Goal: Task Accomplishment & Management: Use online tool/utility

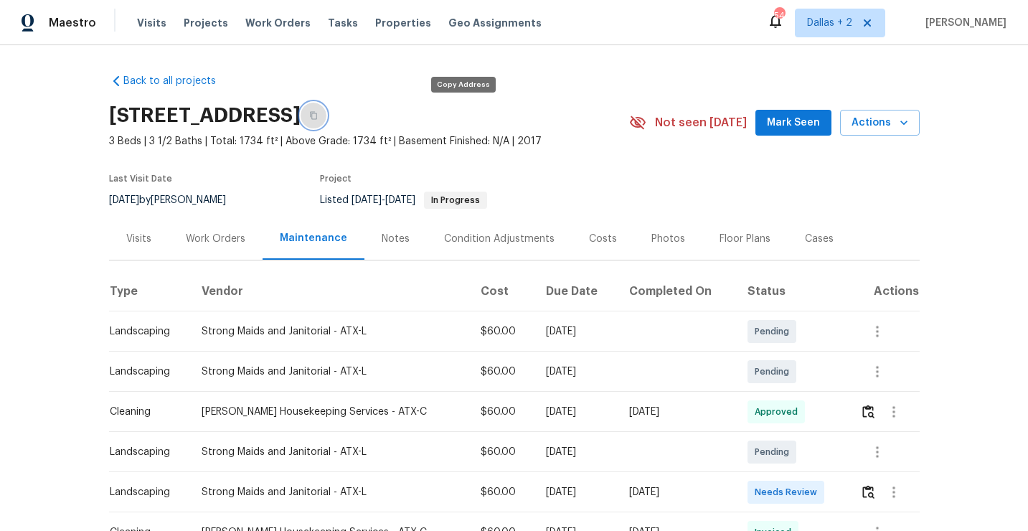
click at [327, 121] on button "button" at bounding box center [314, 116] width 26 height 26
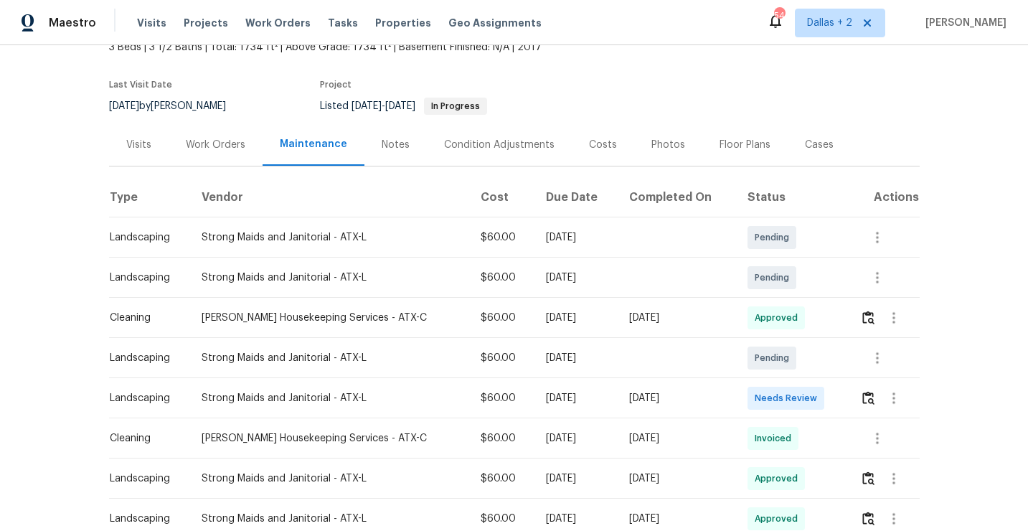
scroll to position [95, 0]
click at [863, 398] on img "button" at bounding box center [869, 397] width 12 height 14
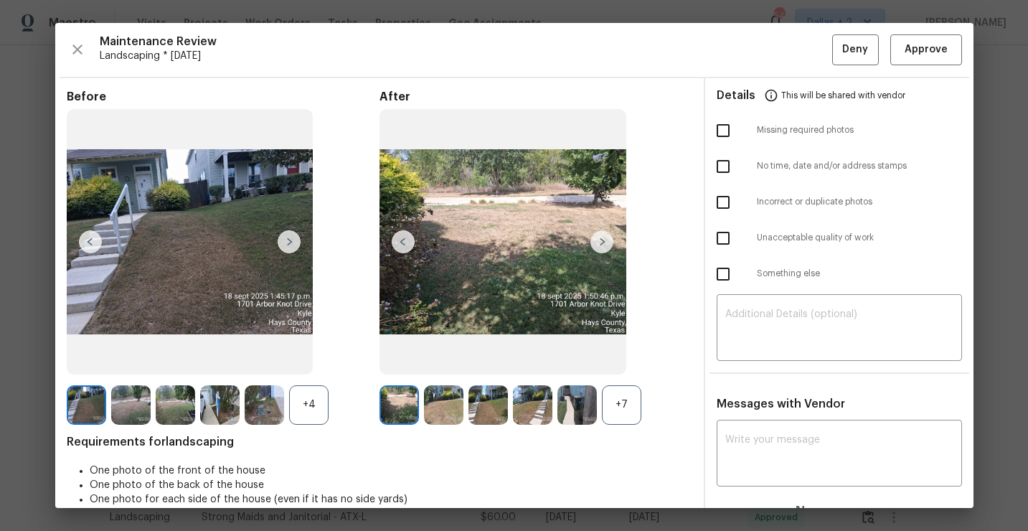
click at [615, 390] on div "+7" at bounding box center [621, 404] width 39 height 39
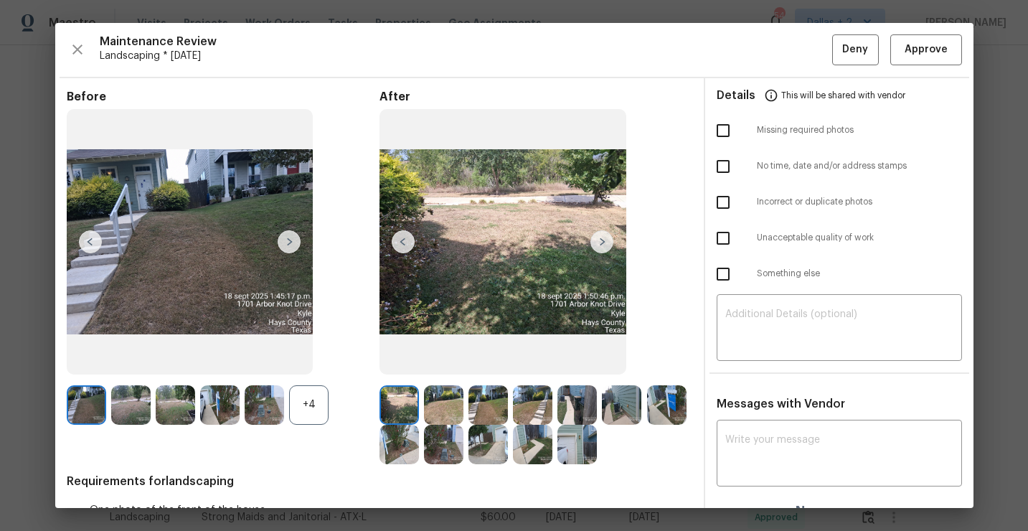
click at [316, 407] on div "+4" at bounding box center [308, 404] width 39 height 39
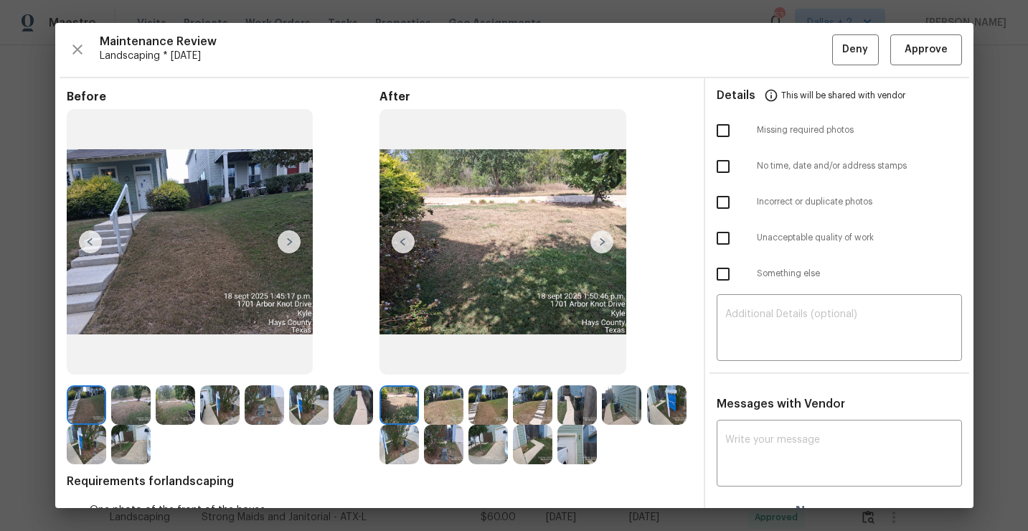
click at [153, 416] on div at bounding box center [133, 404] width 44 height 39
click at [132, 429] on img at bounding box center [130, 444] width 39 height 39
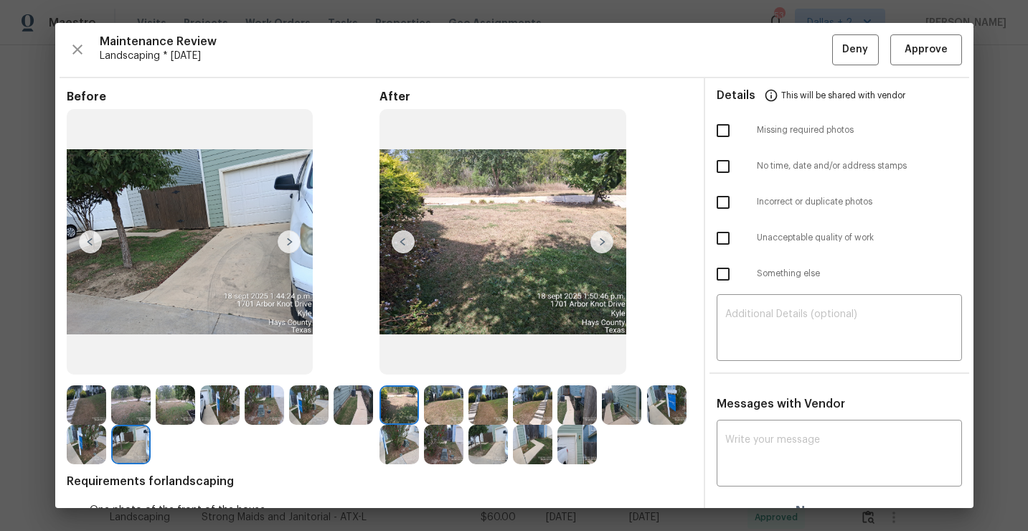
click at [100, 410] on img at bounding box center [86, 404] width 39 height 39
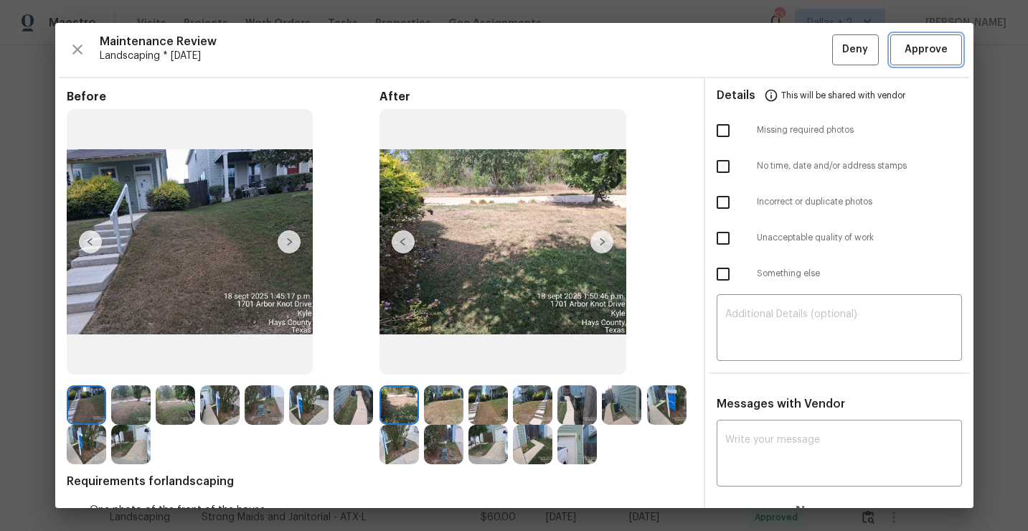
click at [915, 52] on span "Approve" at bounding box center [926, 50] width 43 height 18
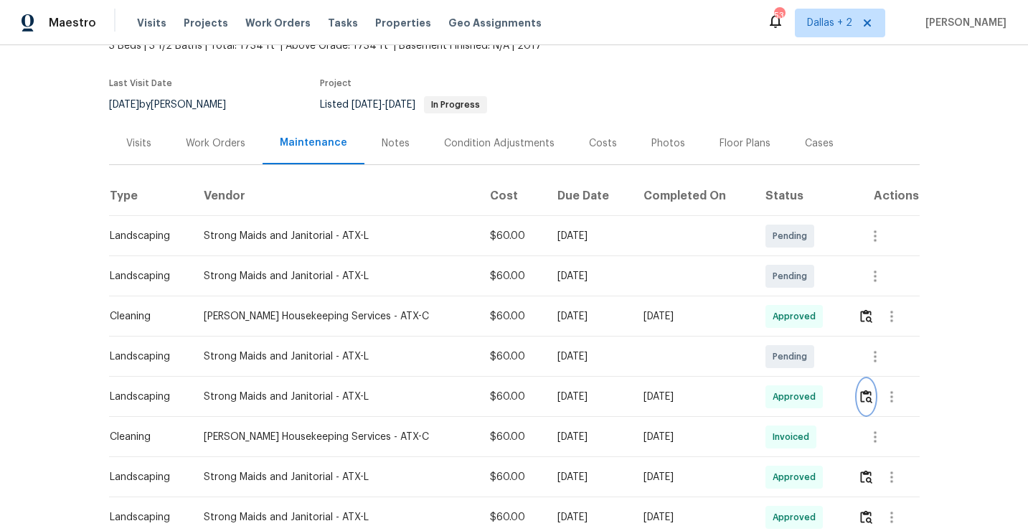
scroll to position [0, 0]
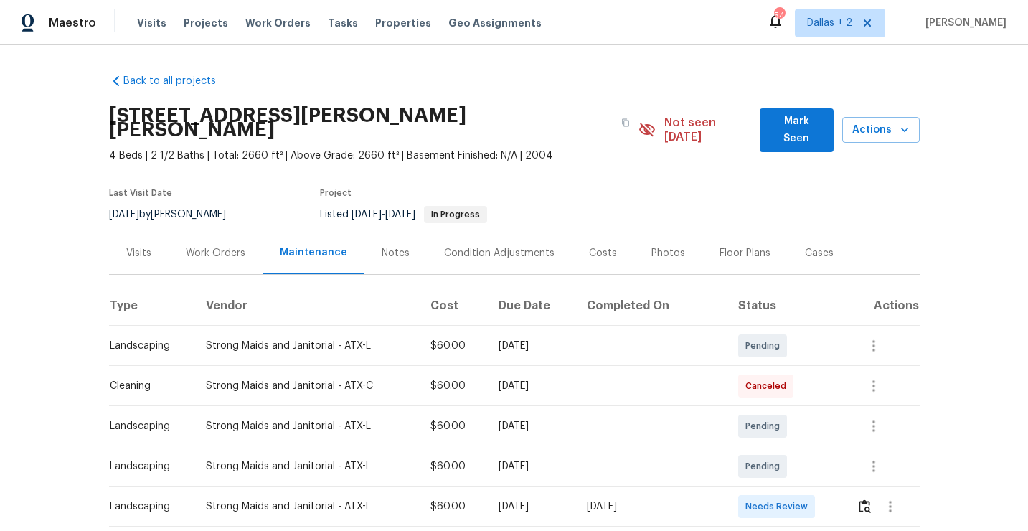
click at [446, 122] on div "[STREET_ADDRESS][PERSON_NAME][PERSON_NAME]" at bounding box center [374, 123] width 530 height 52
click at [622, 118] on icon "button" at bounding box center [626, 122] width 9 height 9
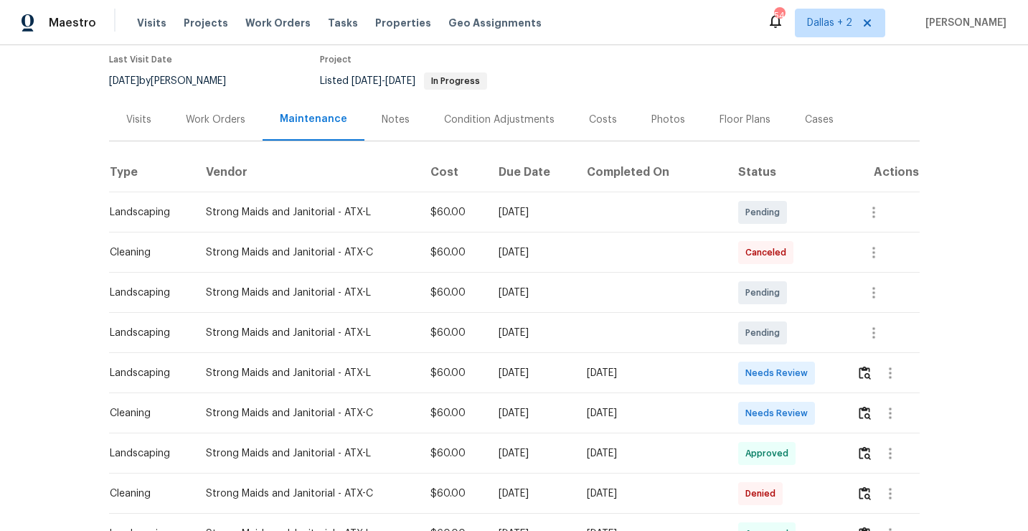
scroll to position [157, 0]
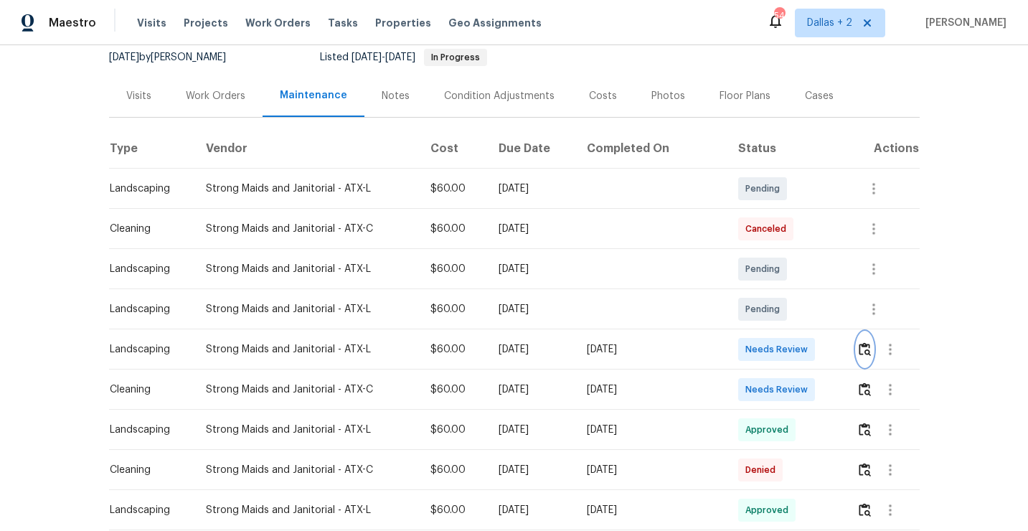
click at [866, 342] on img "button" at bounding box center [865, 349] width 12 height 14
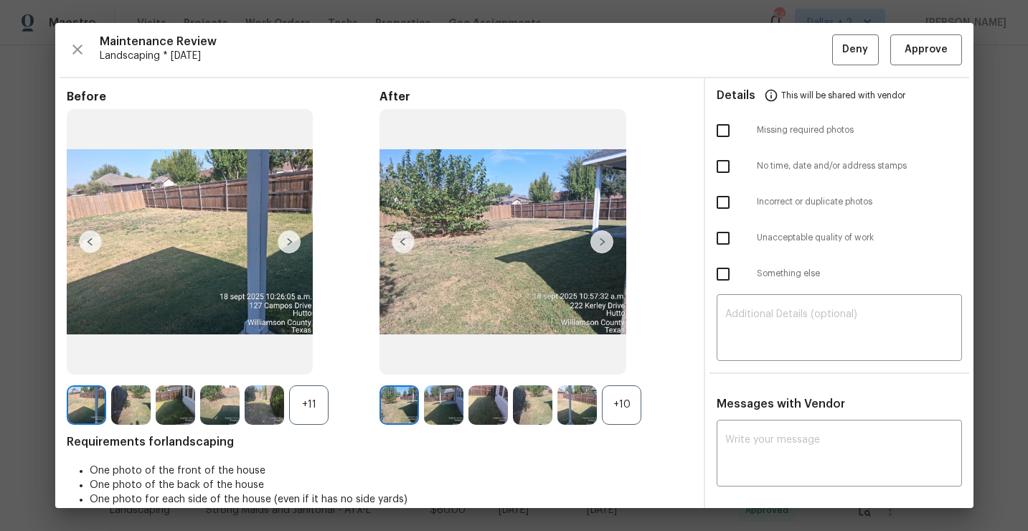
click at [632, 403] on div "+10" at bounding box center [621, 404] width 39 height 39
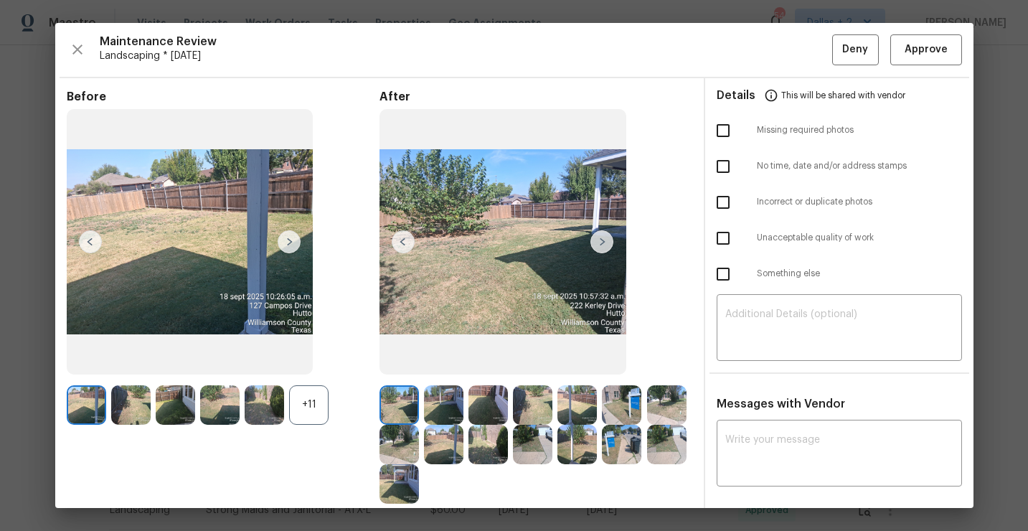
click at [309, 399] on div "+11" at bounding box center [308, 404] width 39 height 39
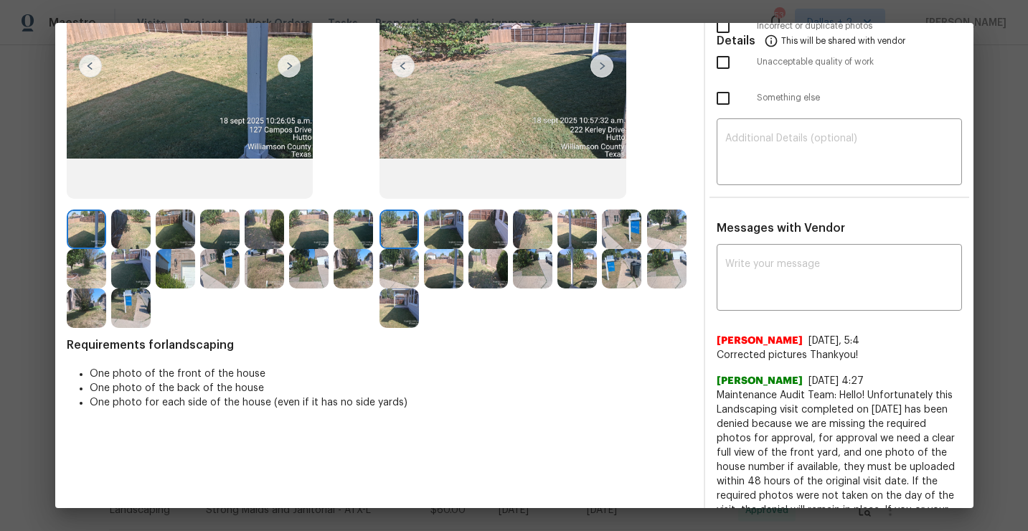
scroll to position [192, 0]
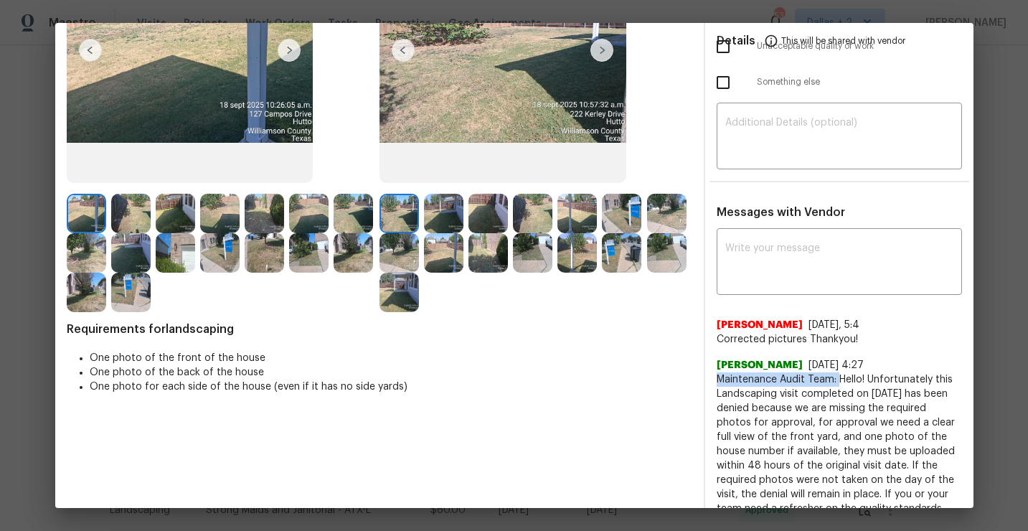
drag, startPoint x: 838, startPoint y: 380, endPoint x: 717, endPoint y: 380, distance: 120.6
click at [717, 380] on span "Maintenance Audit Team: Hello! Unfortunately this Landscaping visit completed o…" at bounding box center [839, 465] width 245 height 187
copy span "Maintenance Audit Team:"
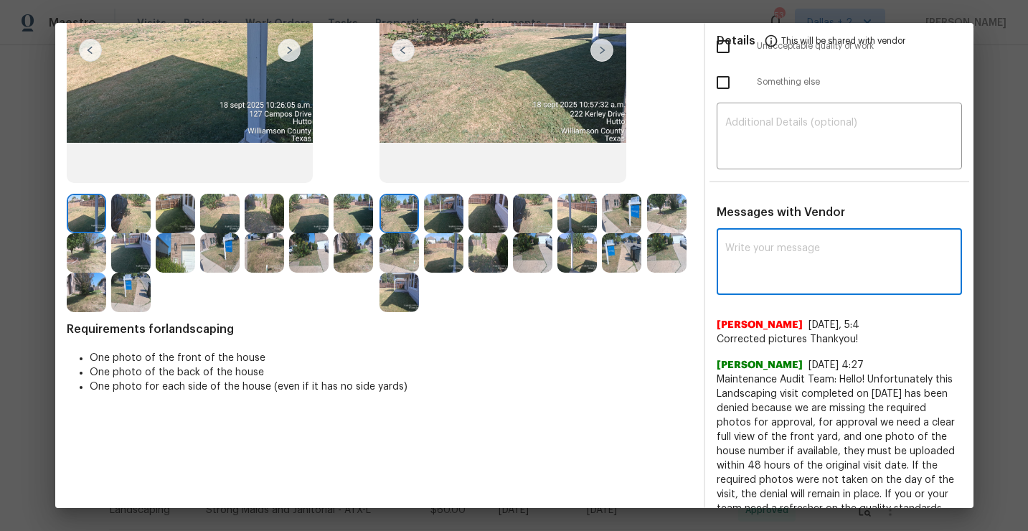
click at [787, 273] on textarea at bounding box center [840, 263] width 228 height 40
paste textarea "Maintenance Audit Team:"
type textarea "Maintenance Audit Team: Thanks Gerardo, this audit is now approved !"
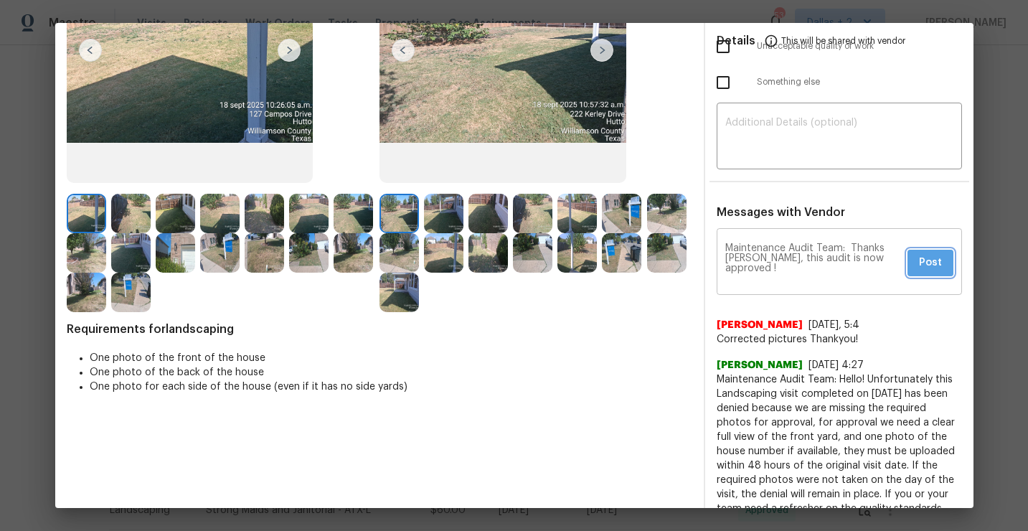
click at [936, 258] on span "Post" at bounding box center [930, 263] width 23 height 18
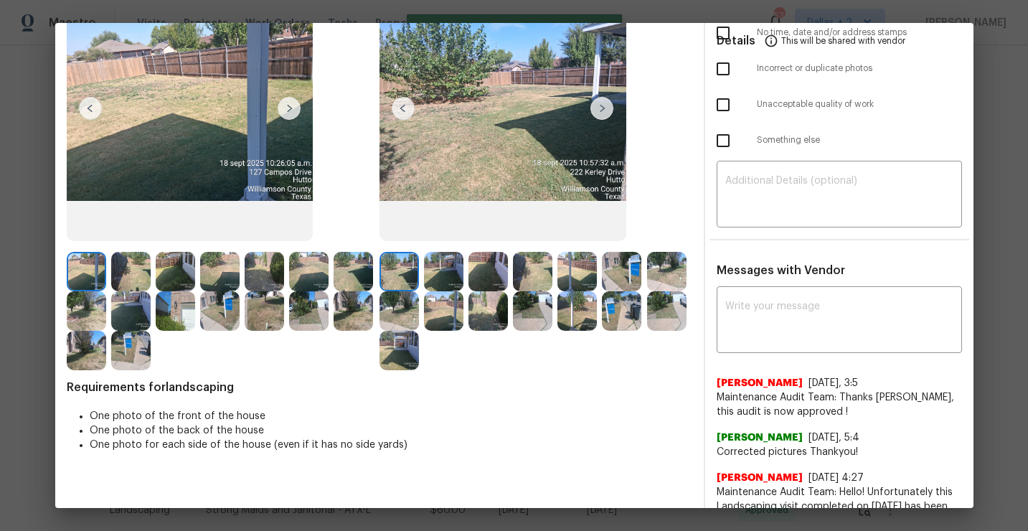
scroll to position [0, 0]
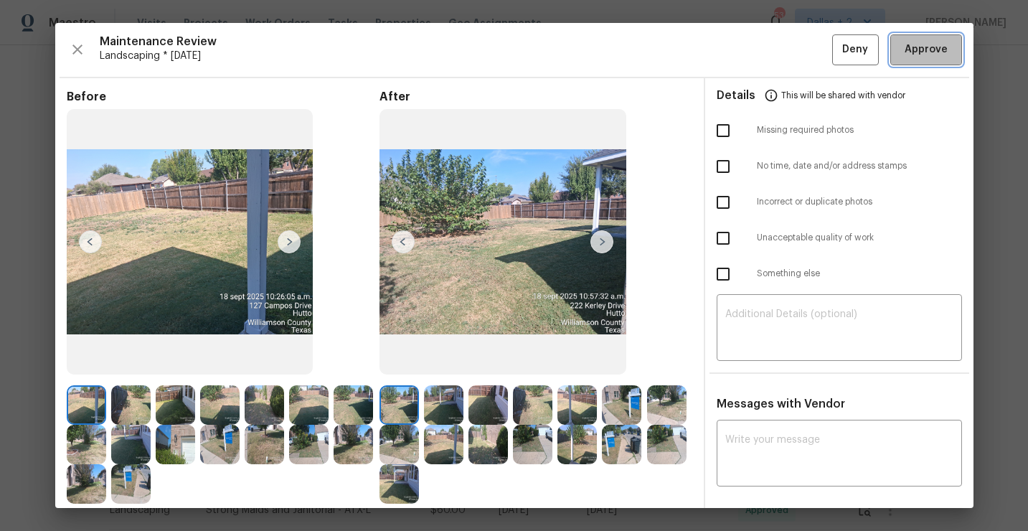
click at [910, 50] on span "Approve" at bounding box center [926, 50] width 43 height 18
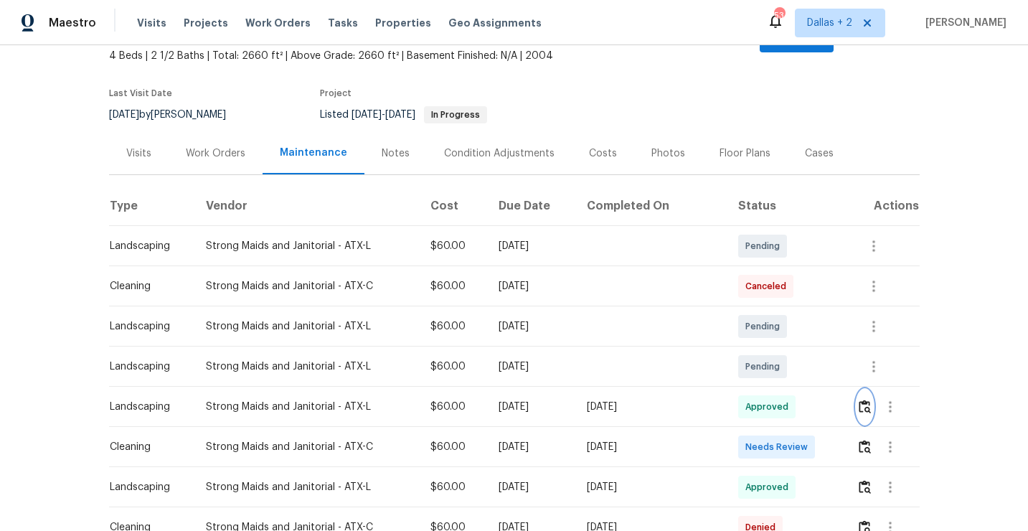
scroll to position [45, 0]
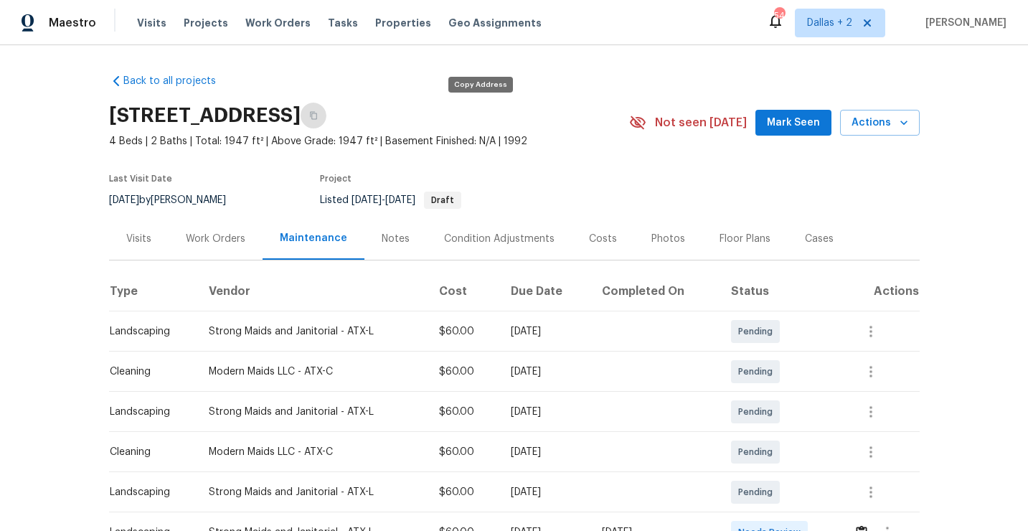
click at [318, 114] on icon "button" at bounding box center [313, 115] width 9 height 9
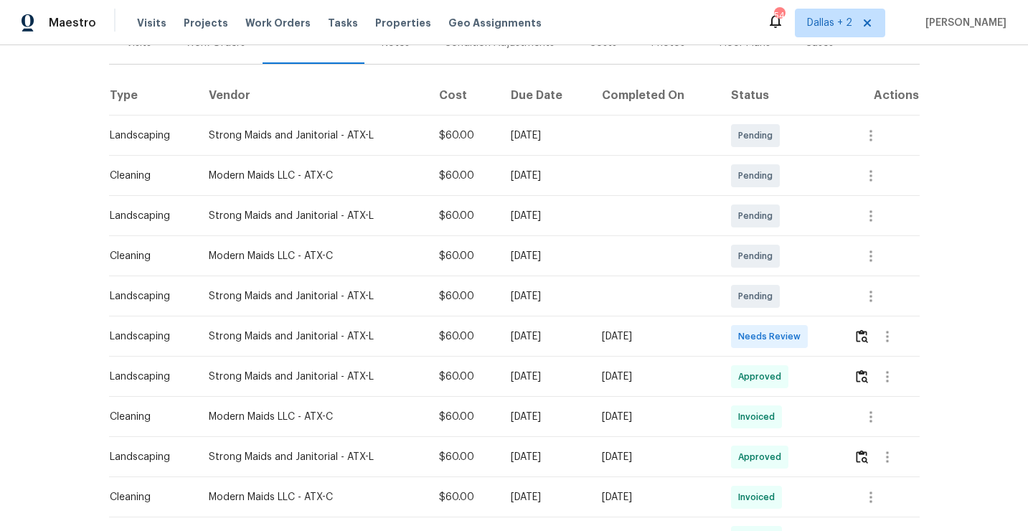
scroll to position [276, 0]
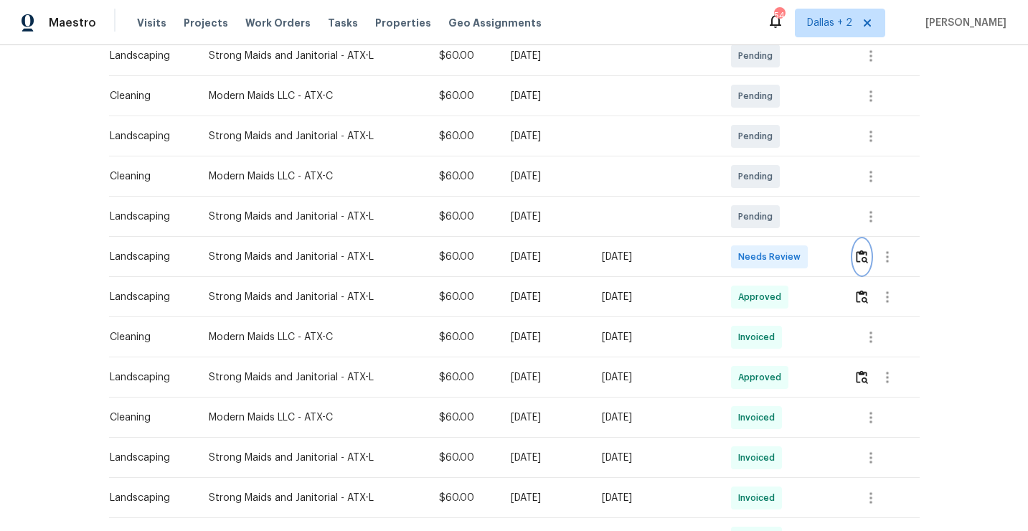
click at [865, 261] on img "button" at bounding box center [862, 257] width 12 height 14
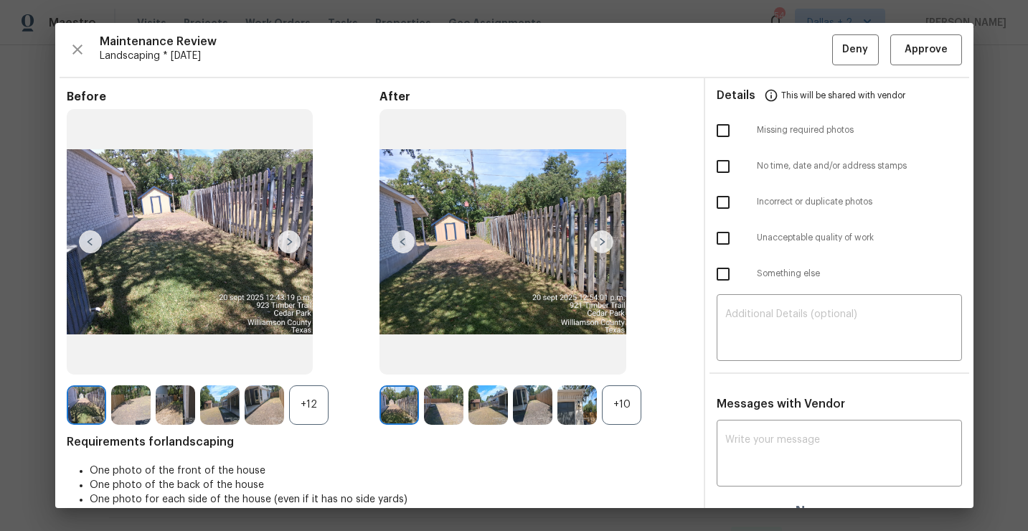
click at [629, 403] on div "+10" at bounding box center [621, 404] width 39 height 39
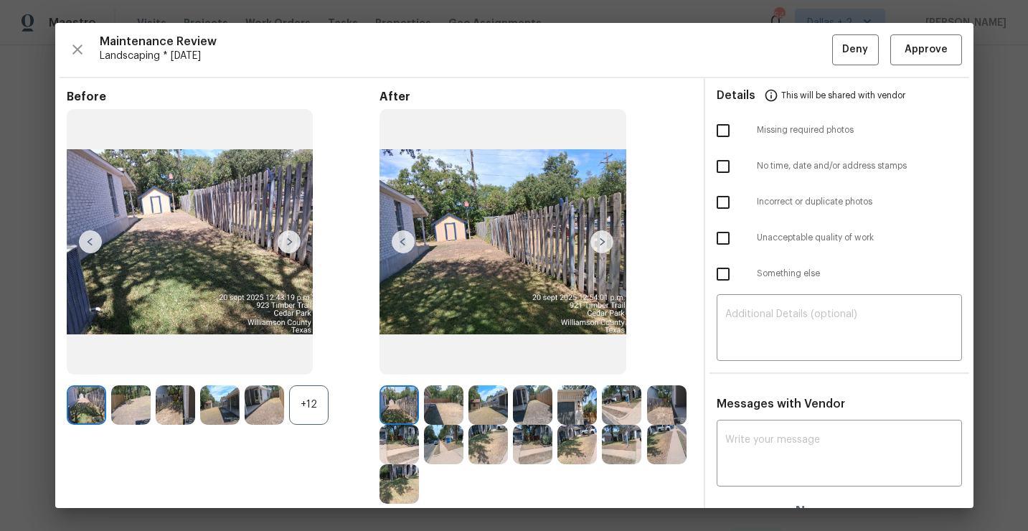
click at [306, 408] on div "+12" at bounding box center [308, 404] width 39 height 39
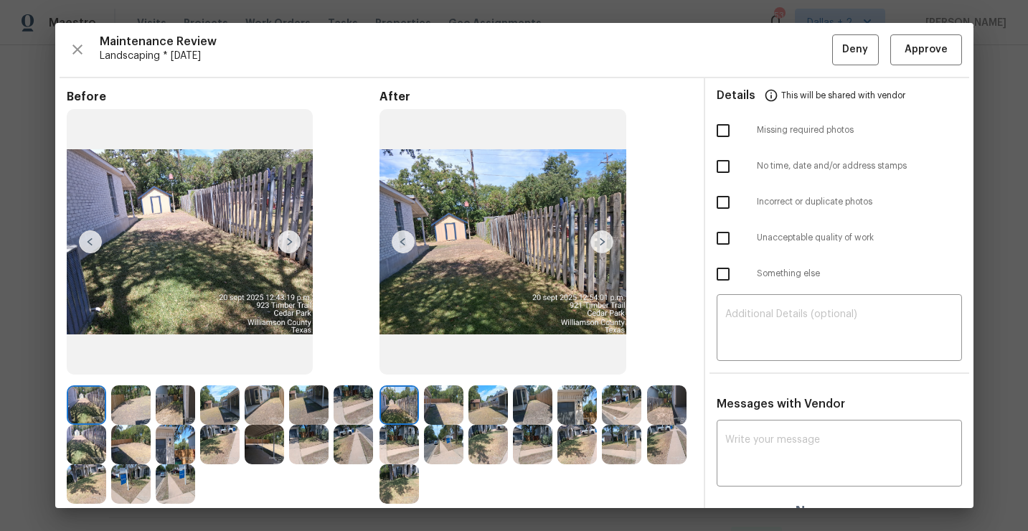
click at [352, 440] on img at bounding box center [353, 444] width 39 height 39
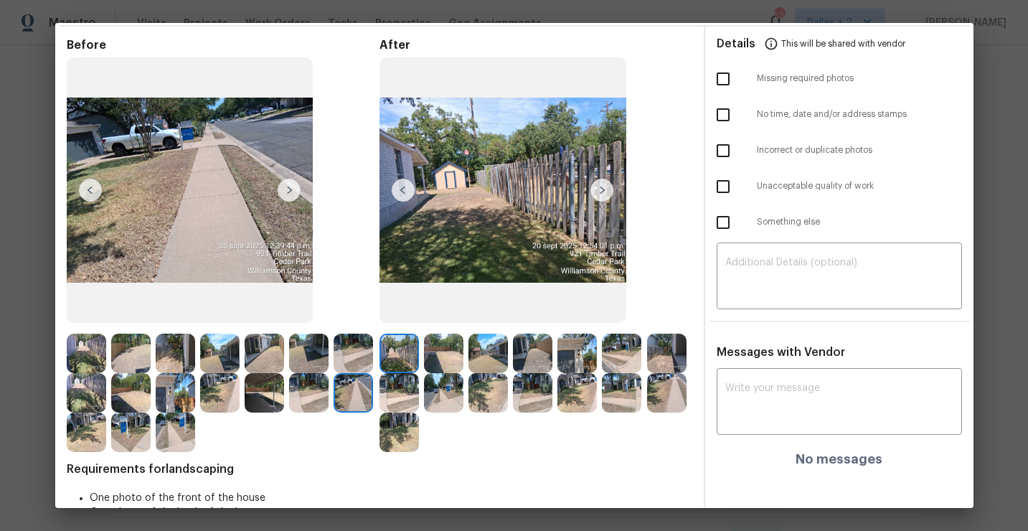
scroll to position [51, 0]
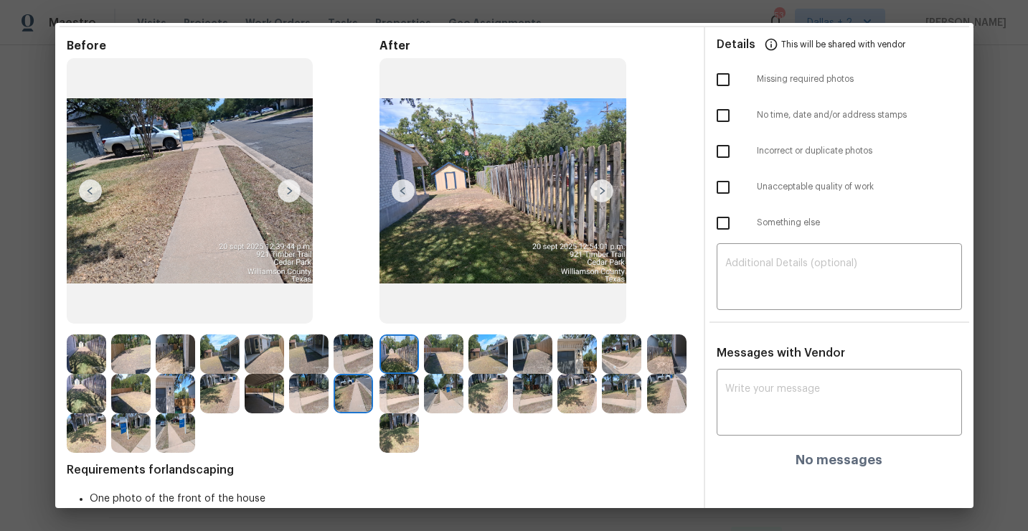
click at [287, 197] on img at bounding box center [289, 190] width 23 height 23
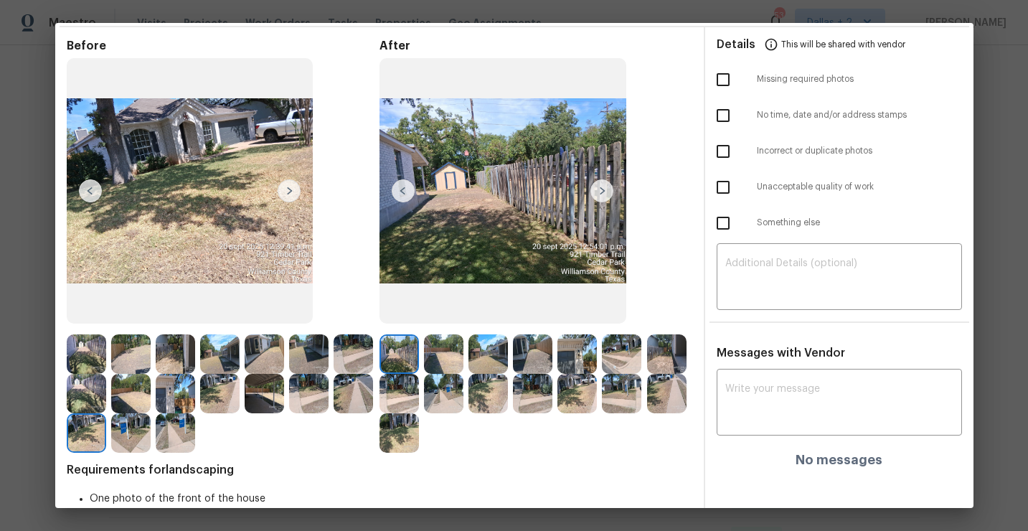
click at [286, 192] on img at bounding box center [289, 190] width 23 height 23
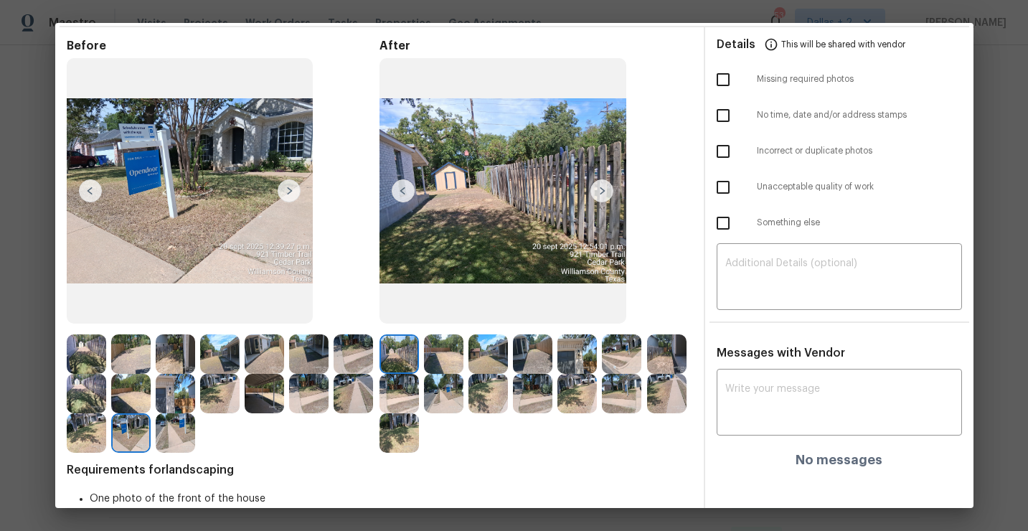
click at [406, 352] on img at bounding box center [399, 353] width 39 height 39
click at [604, 185] on img at bounding box center [602, 190] width 23 height 23
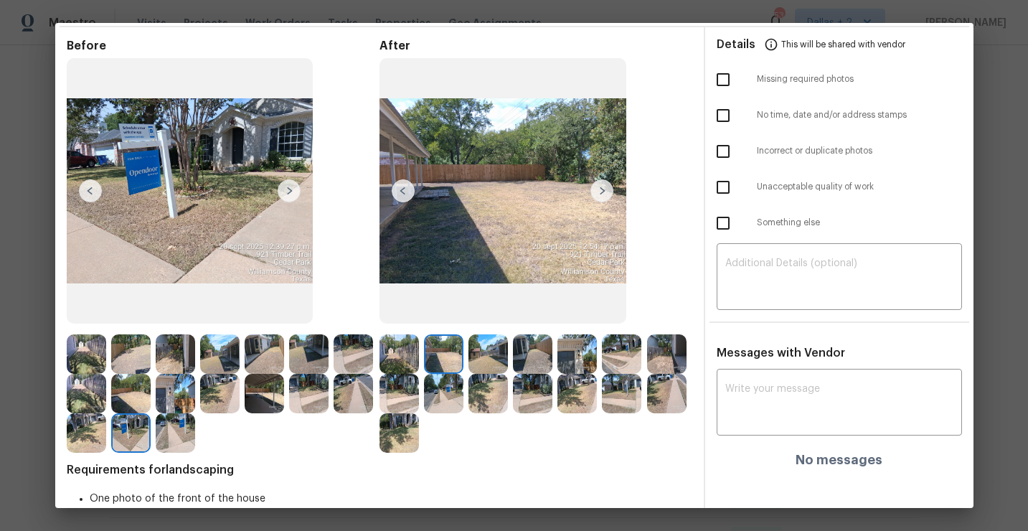
click at [604, 185] on img at bounding box center [602, 190] width 23 height 23
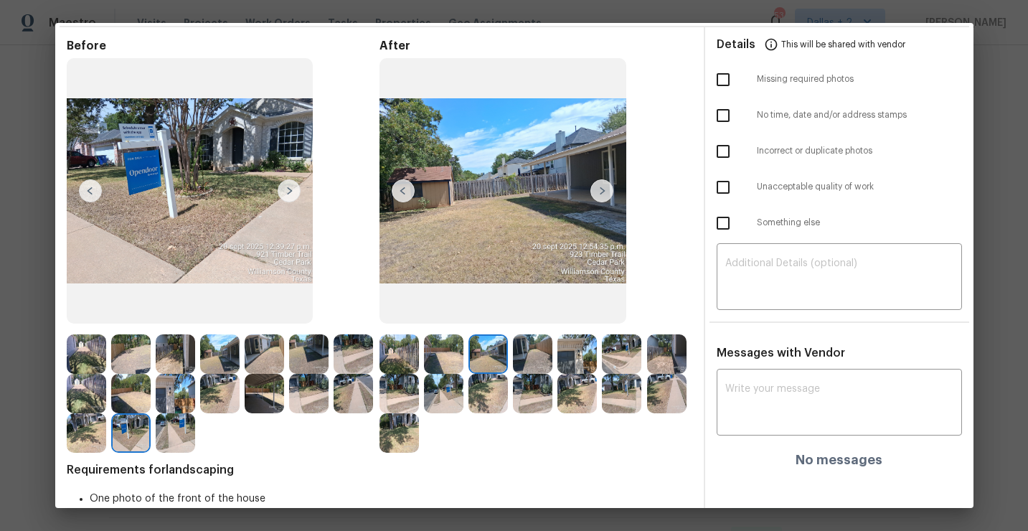
click at [604, 185] on img at bounding box center [602, 190] width 23 height 23
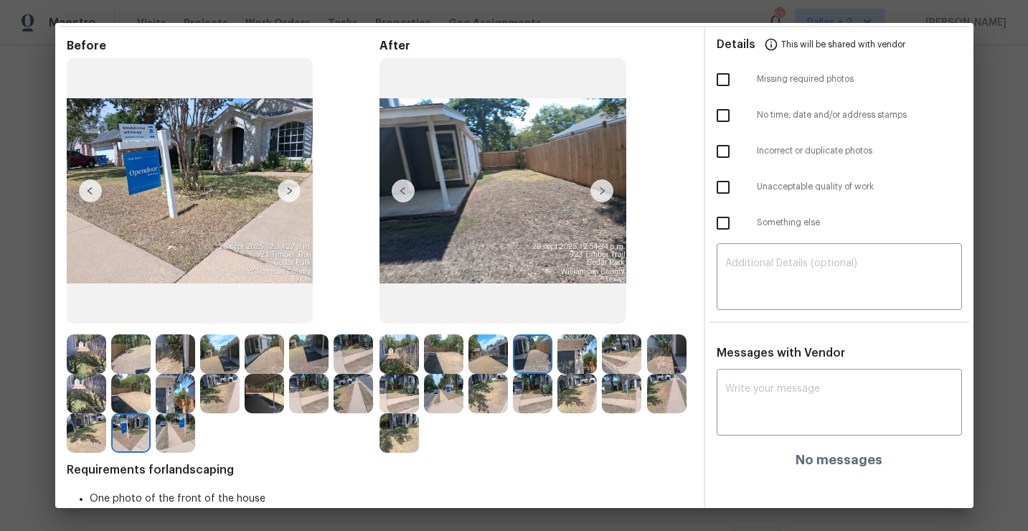
click at [604, 191] on img at bounding box center [602, 190] width 23 height 23
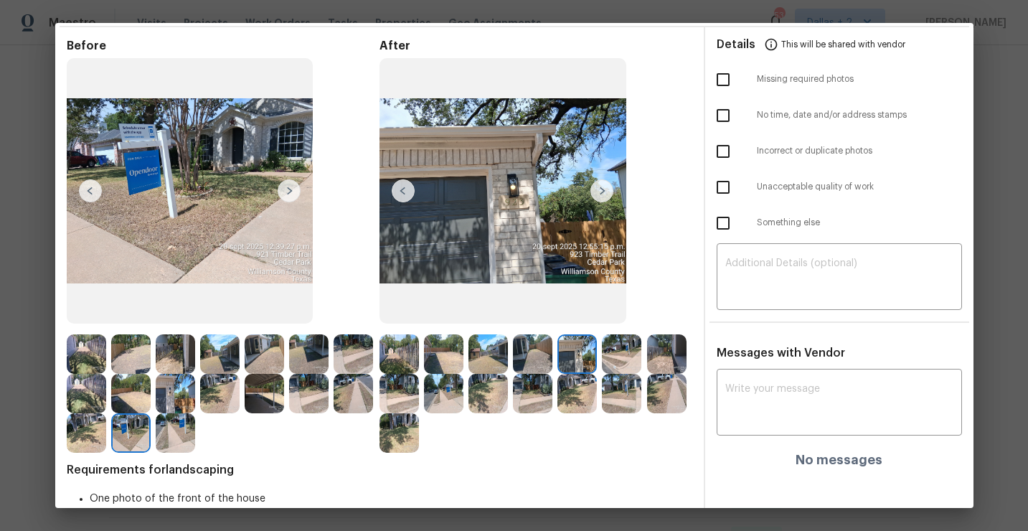
click at [624, 355] on img at bounding box center [621, 353] width 39 height 39
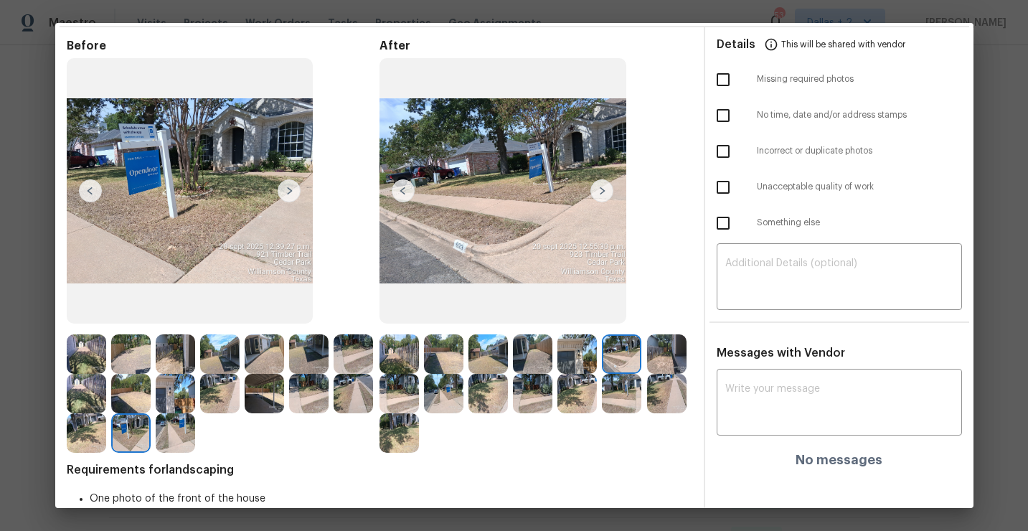
click at [602, 194] on img at bounding box center [602, 190] width 23 height 23
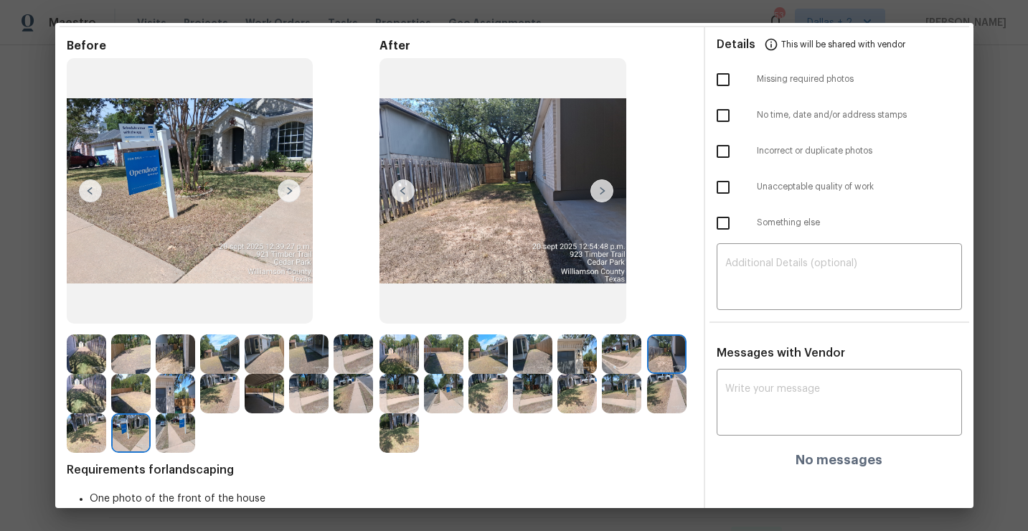
click at [603, 192] on img at bounding box center [602, 190] width 23 height 23
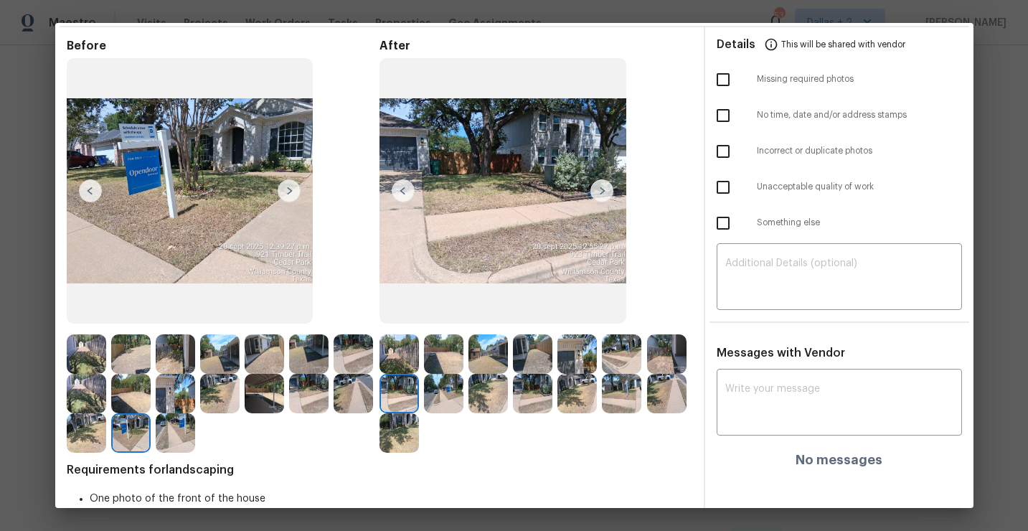
click at [603, 195] on img at bounding box center [602, 190] width 23 height 23
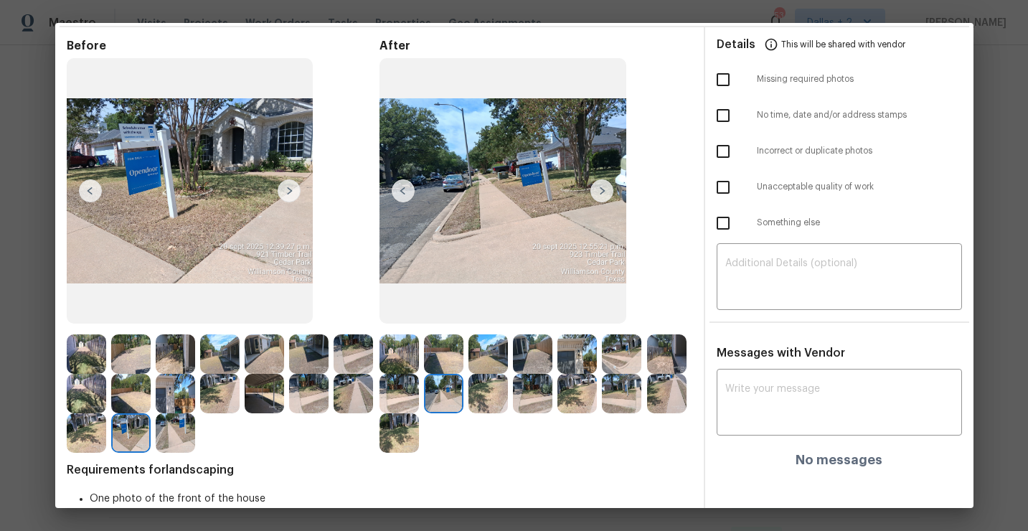
click at [603, 195] on img at bounding box center [602, 190] width 23 height 23
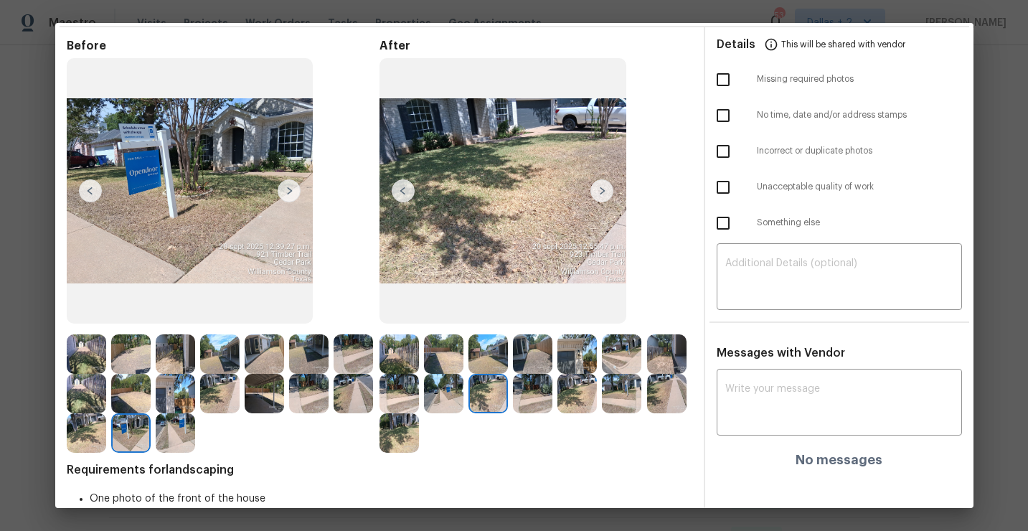
click at [601, 194] on img at bounding box center [602, 190] width 23 height 23
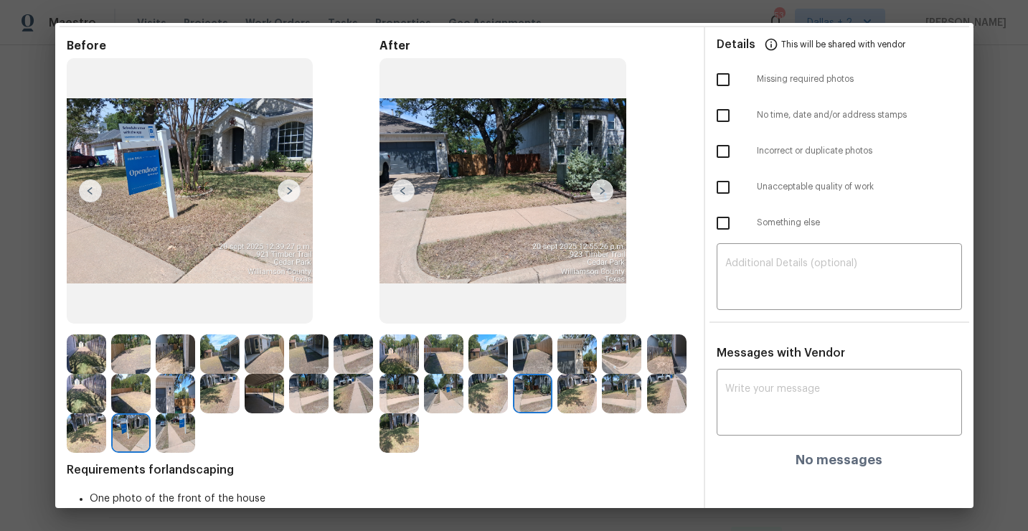
click at [395, 350] on img at bounding box center [399, 353] width 39 height 39
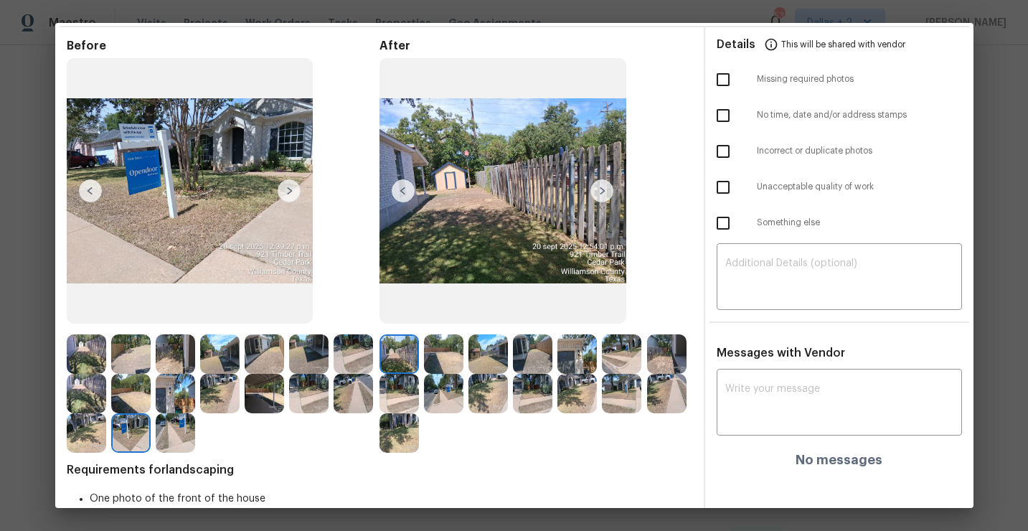
click at [604, 191] on img at bounding box center [602, 190] width 23 height 23
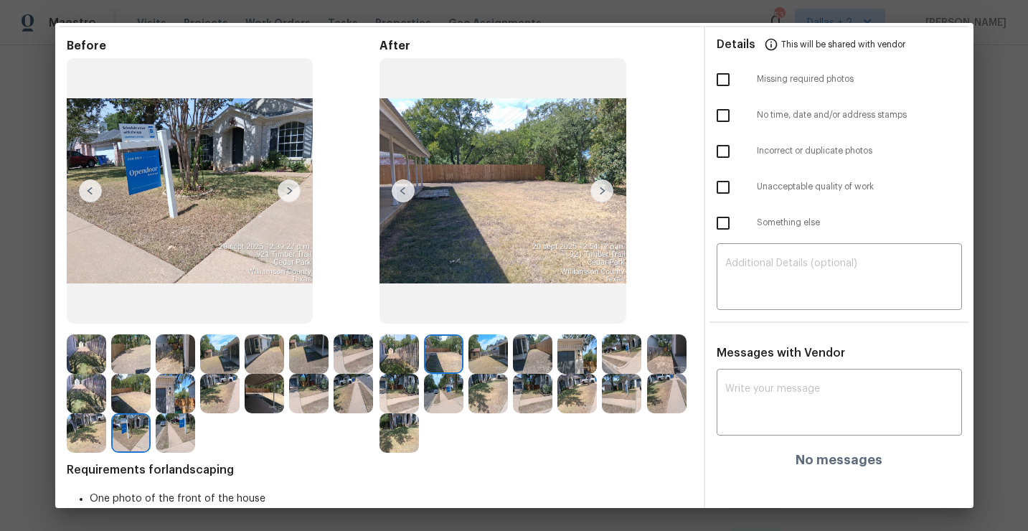
click at [604, 191] on img at bounding box center [602, 190] width 23 height 23
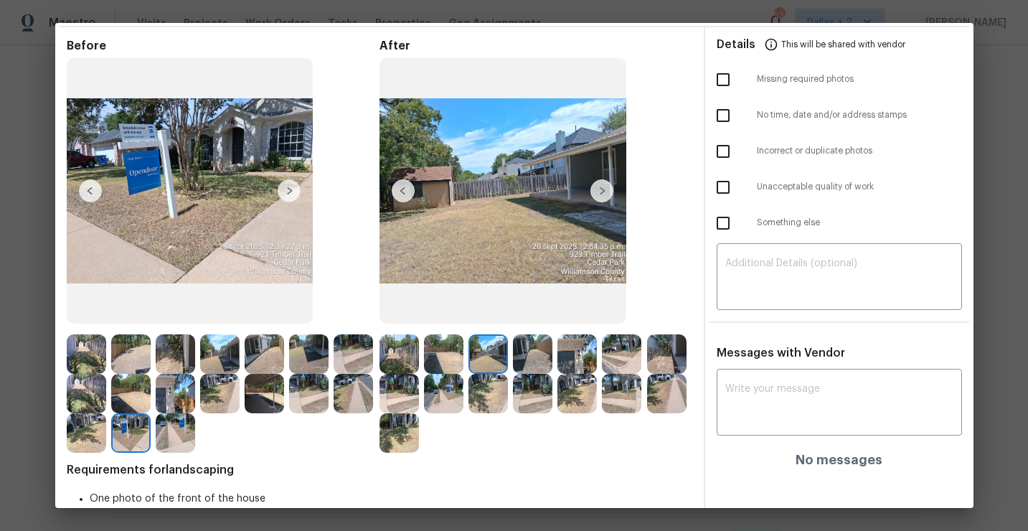
click at [604, 191] on img at bounding box center [602, 190] width 23 height 23
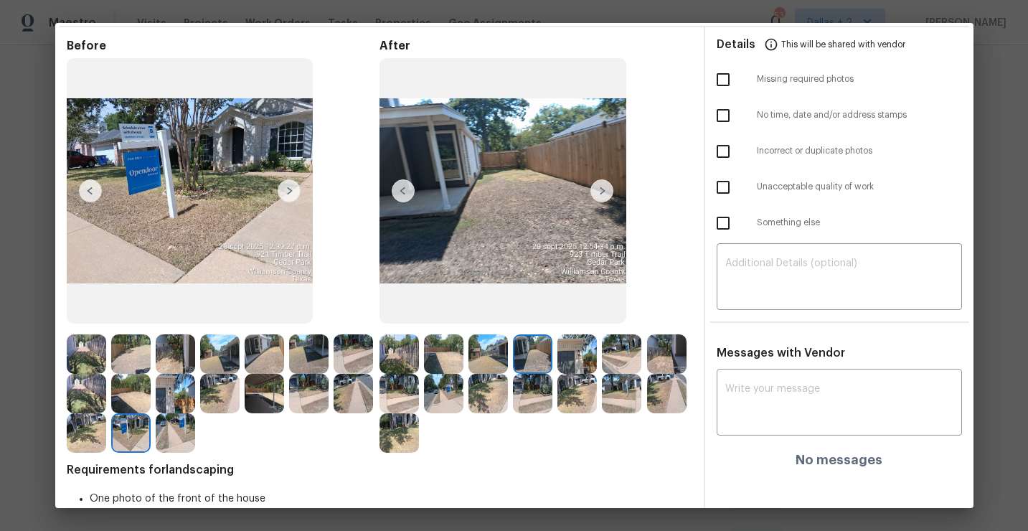
click at [604, 191] on img at bounding box center [602, 190] width 23 height 23
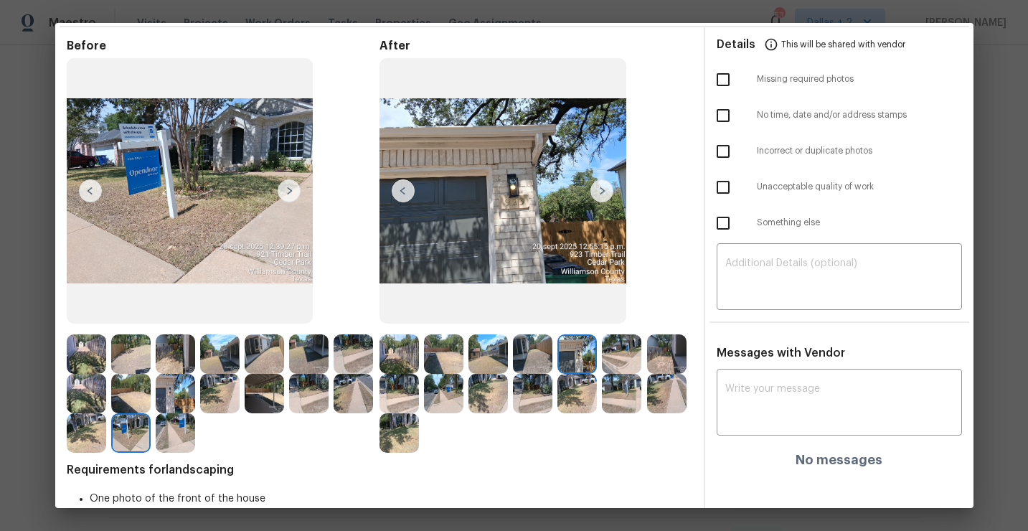
click at [604, 191] on img at bounding box center [602, 190] width 23 height 23
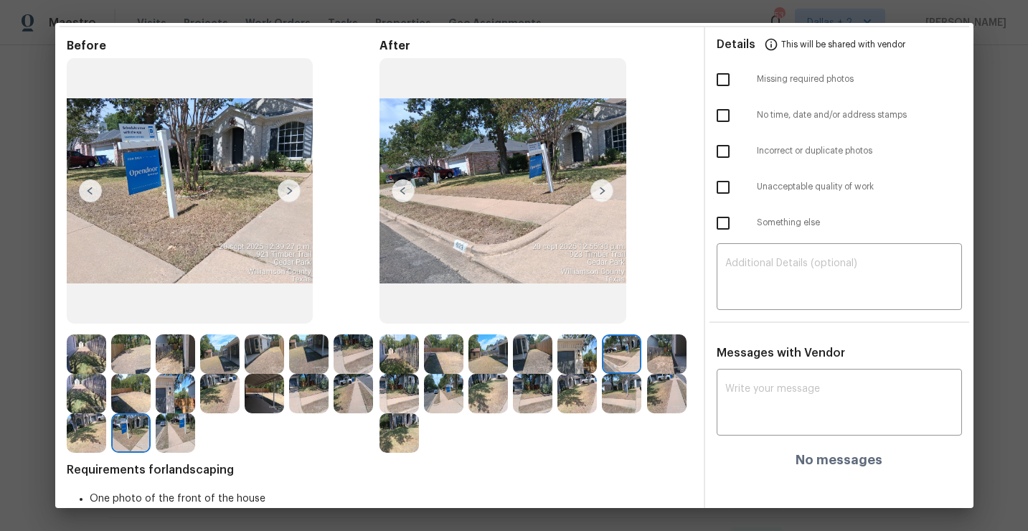
click at [395, 197] on img at bounding box center [403, 190] width 23 height 23
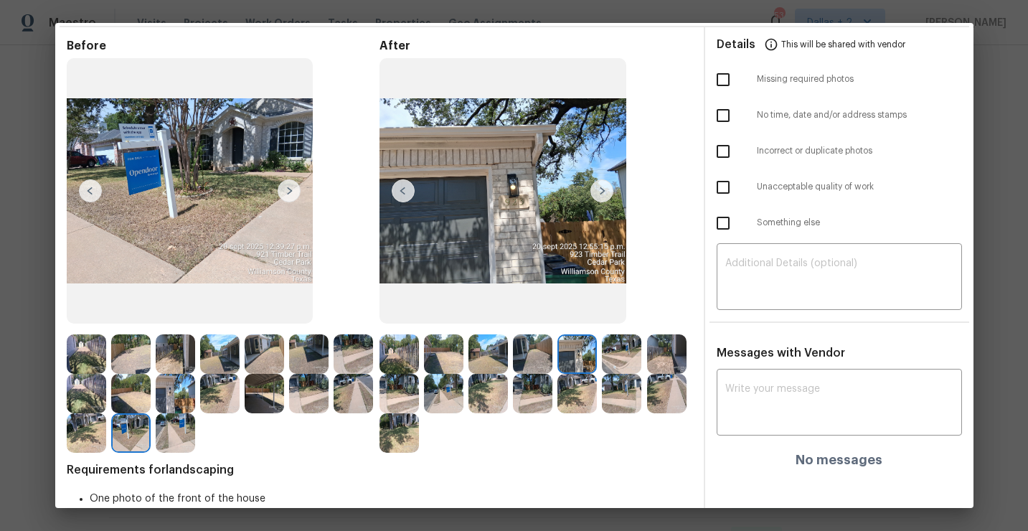
scroll to position [0, 0]
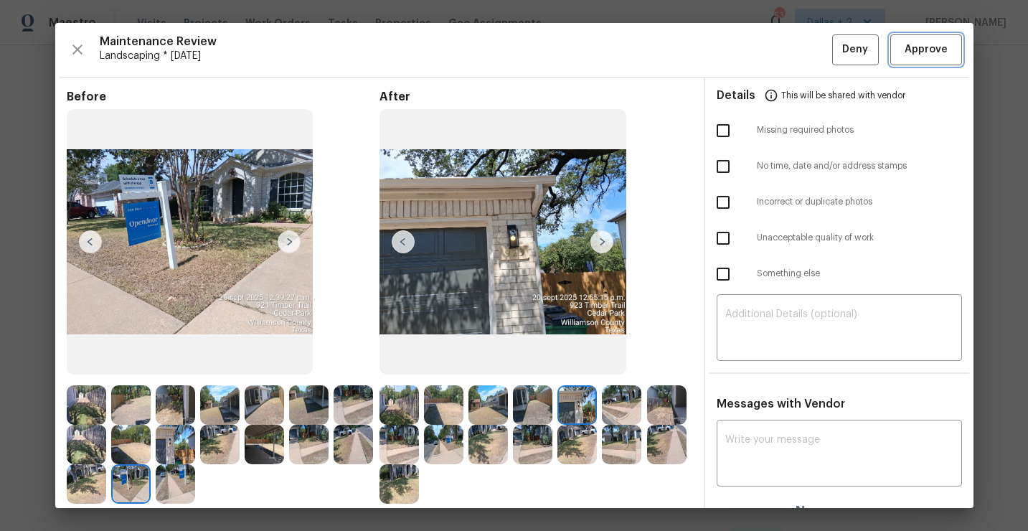
click at [911, 50] on span "Approve" at bounding box center [926, 50] width 43 height 18
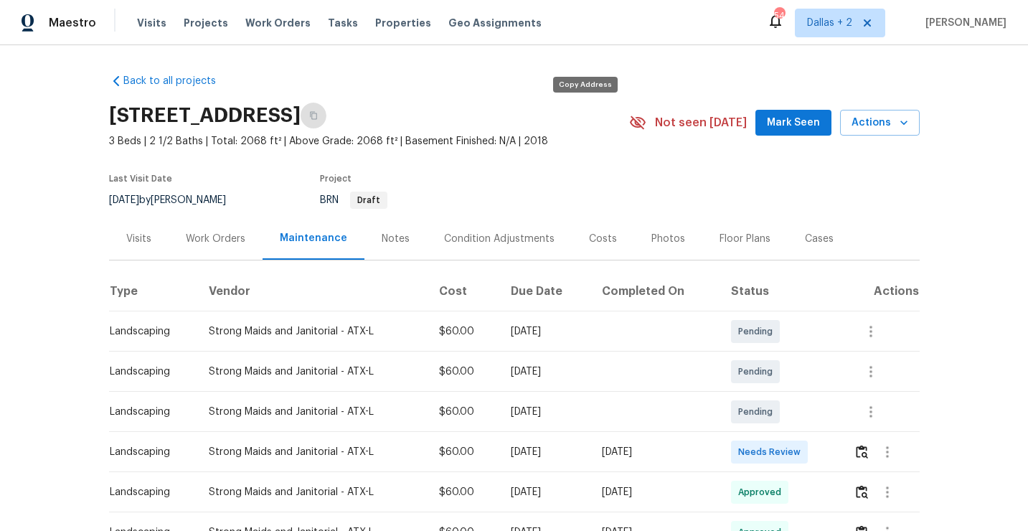
click at [318, 117] on icon "button" at bounding box center [313, 115] width 9 height 9
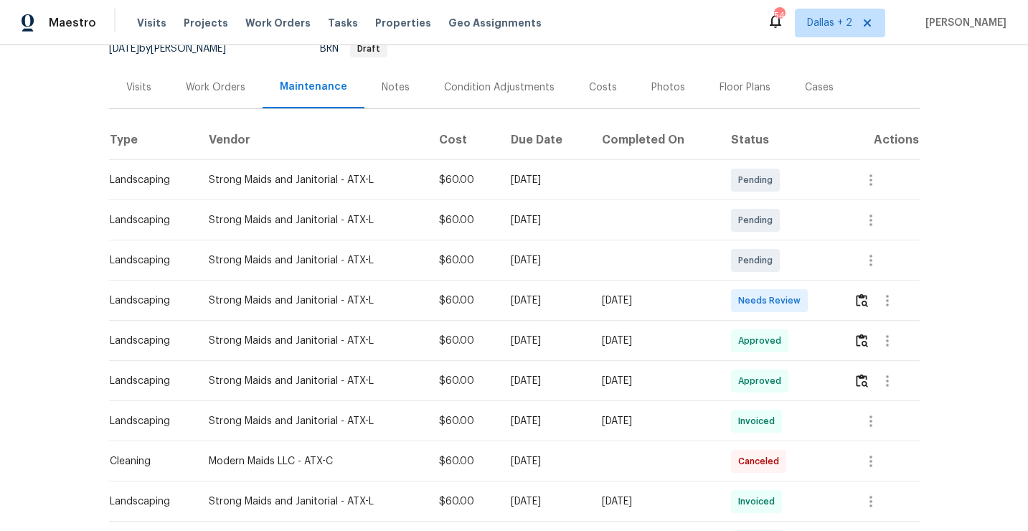
scroll to position [187, 0]
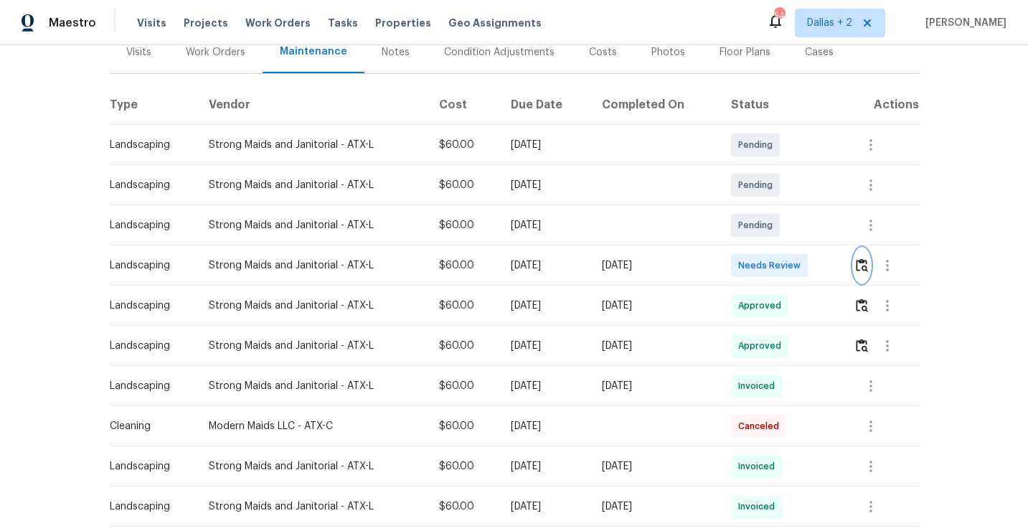
click at [858, 270] on button "button" at bounding box center [862, 265] width 17 height 34
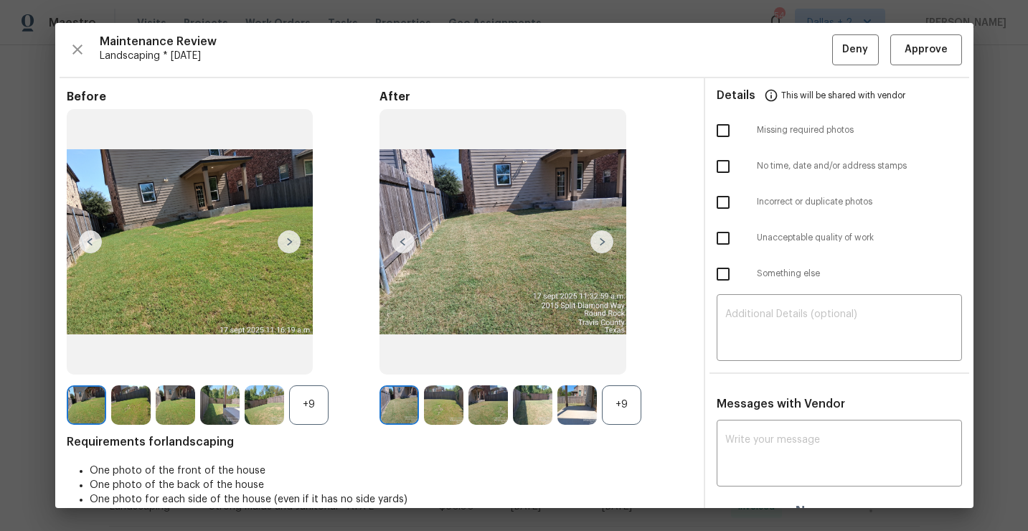
click at [637, 398] on div "+9" at bounding box center [621, 404] width 39 height 39
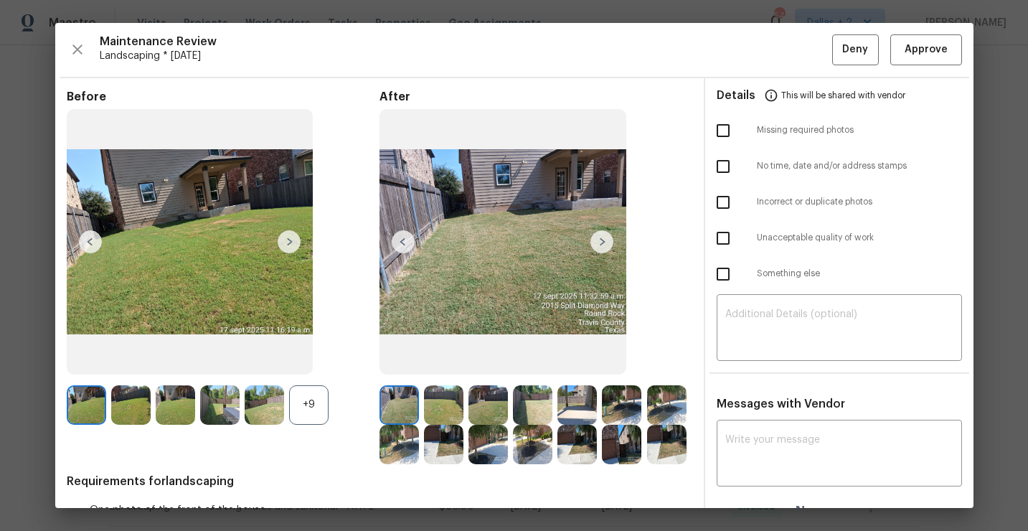
click at [305, 391] on div "+9" at bounding box center [308, 404] width 39 height 39
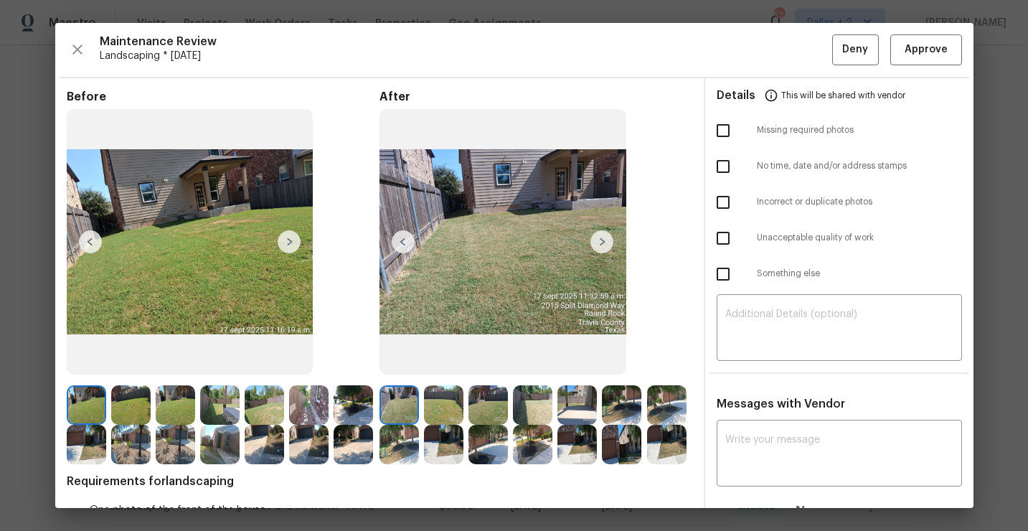
click at [604, 233] on img at bounding box center [602, 241] width 23 height 23
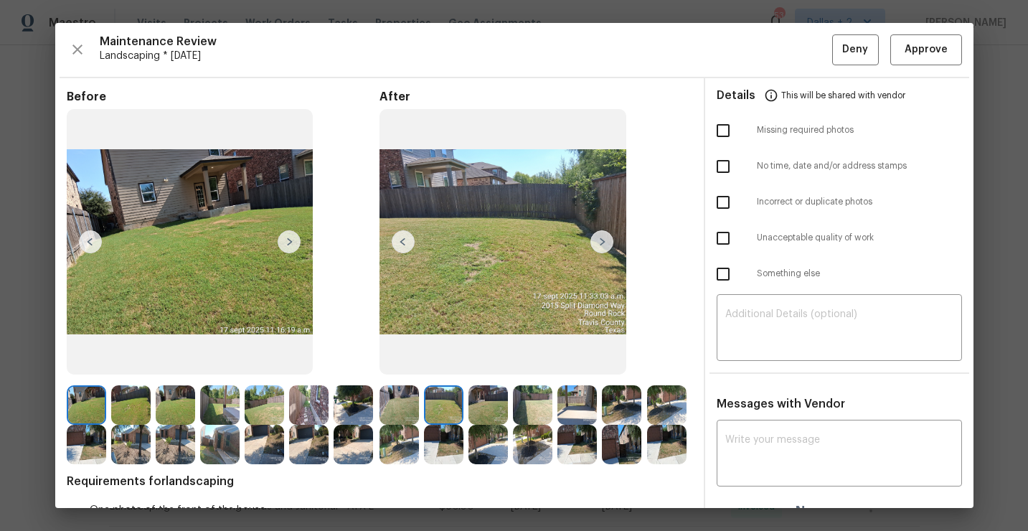
click at [604, 246] on img at bounding box center [602, 241] width 23 height 23
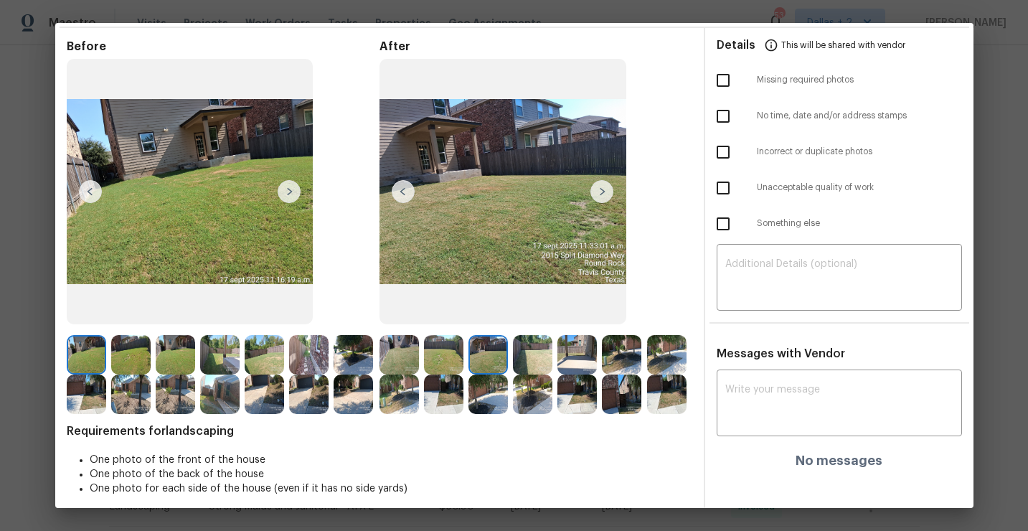
scroll to position [59, 0]
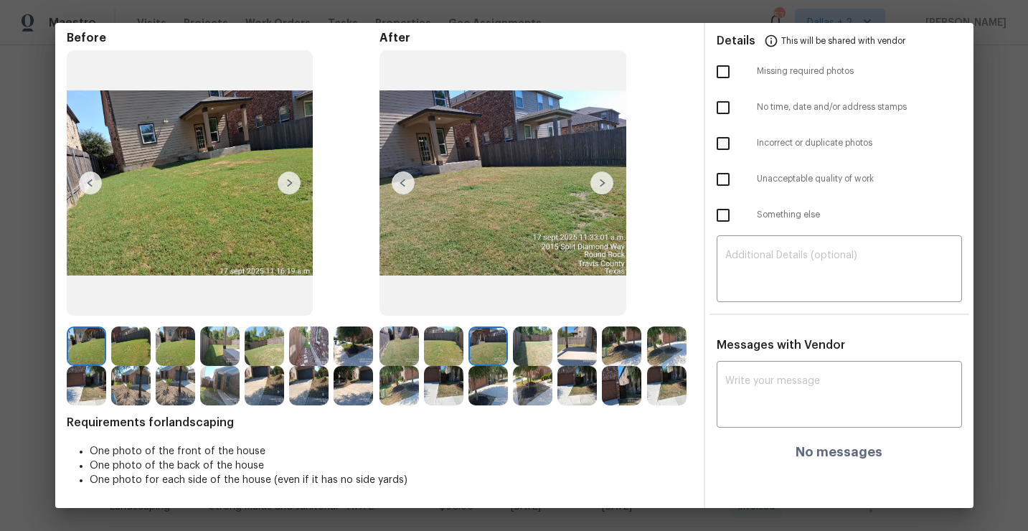
click at [599, 189] on img at bounding box center [602, 183] width 23 height 23
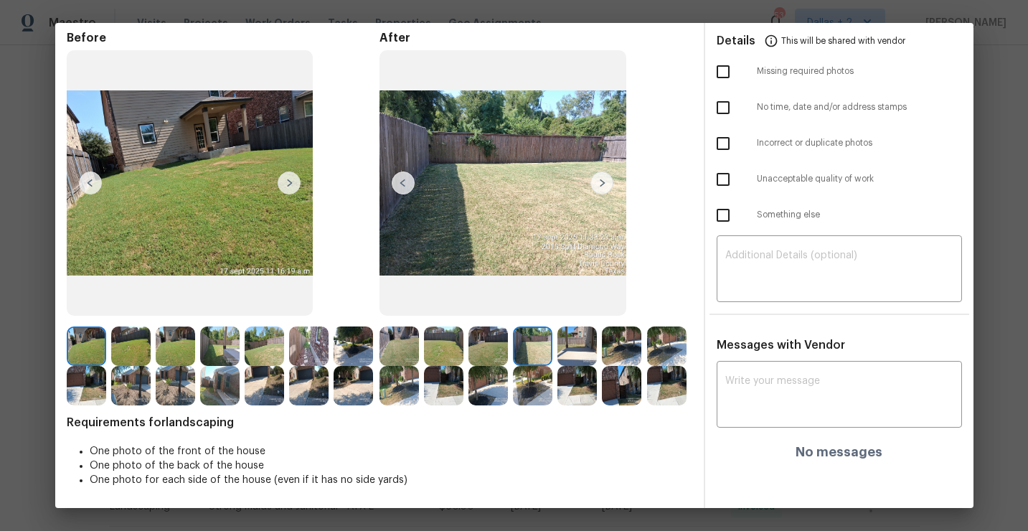
click at [305, 355] on img at bounding box center [308, 346] width 39 height 39
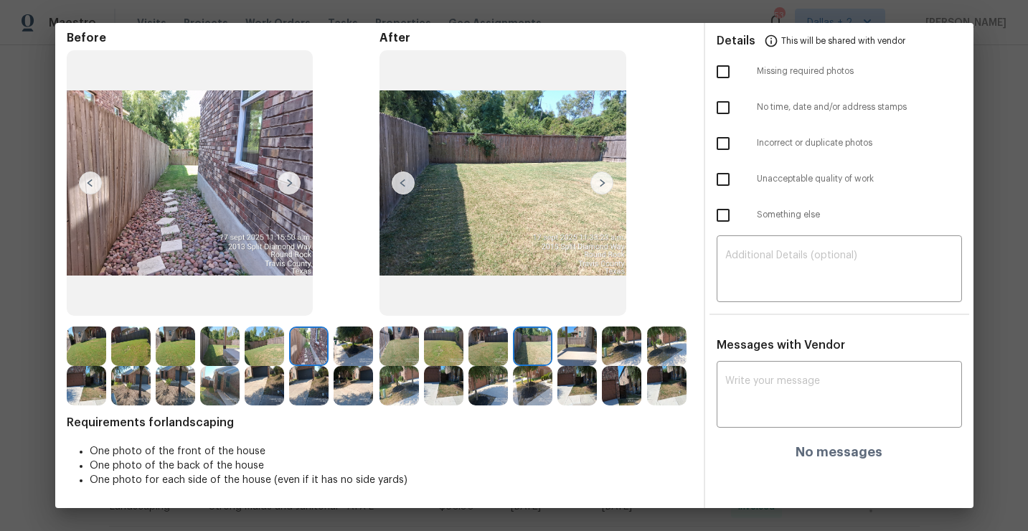
click at [401, 340] on img at bounding box center [399, 346] width 39 height 39
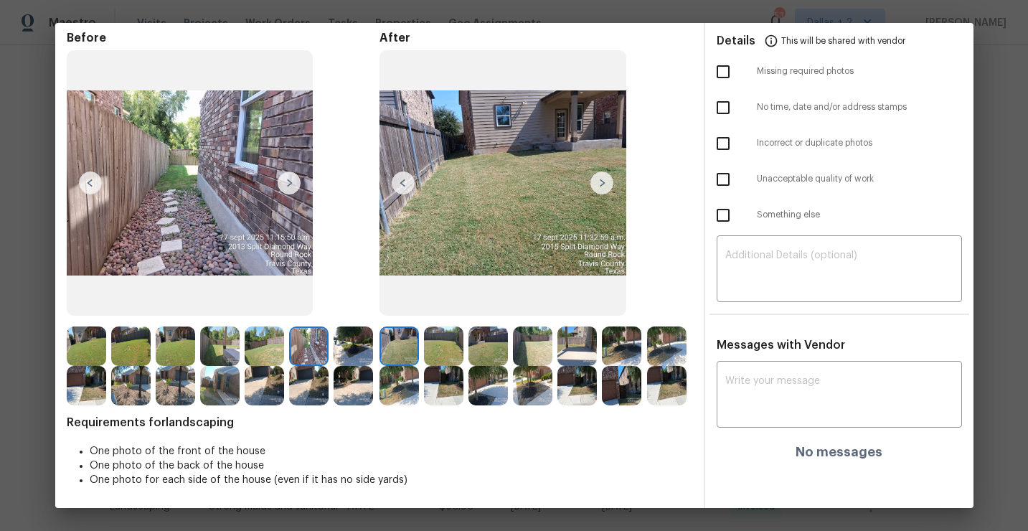
click at [599, 177] on img at bounding box center [602, 183] width 23 height 23
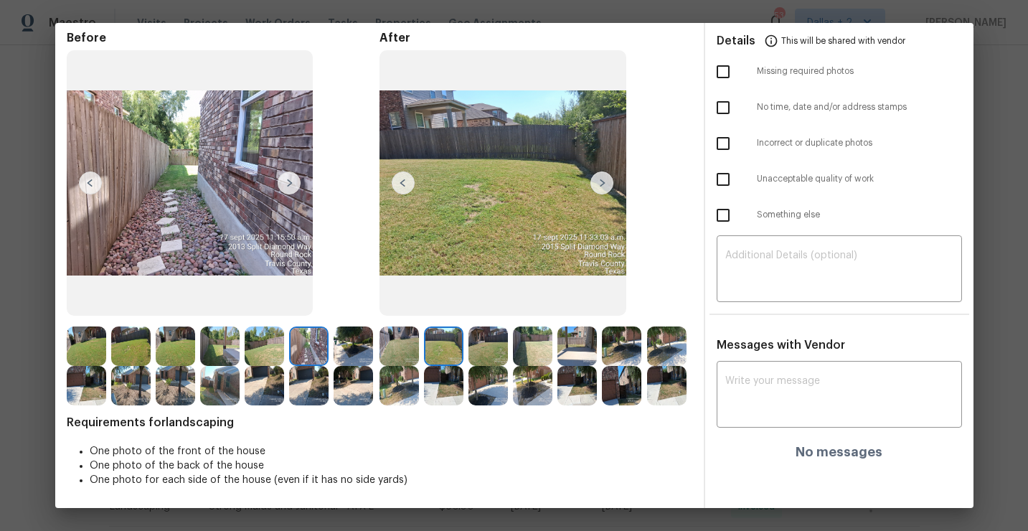
click at [603, 180] on img at bounding box center [602, 183] width 23 height 23
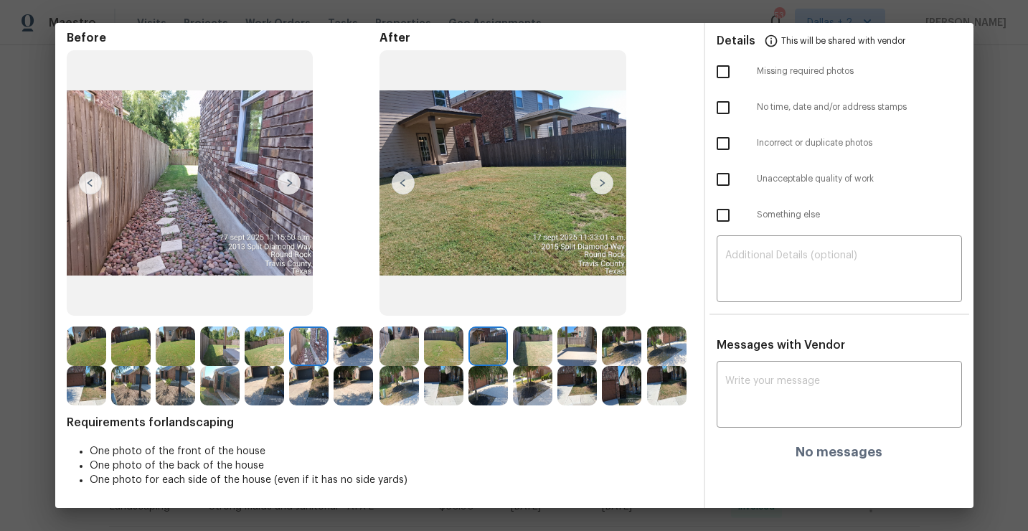
click at [604, 182] on img at bounding box center [602, 183] width 23 height 23
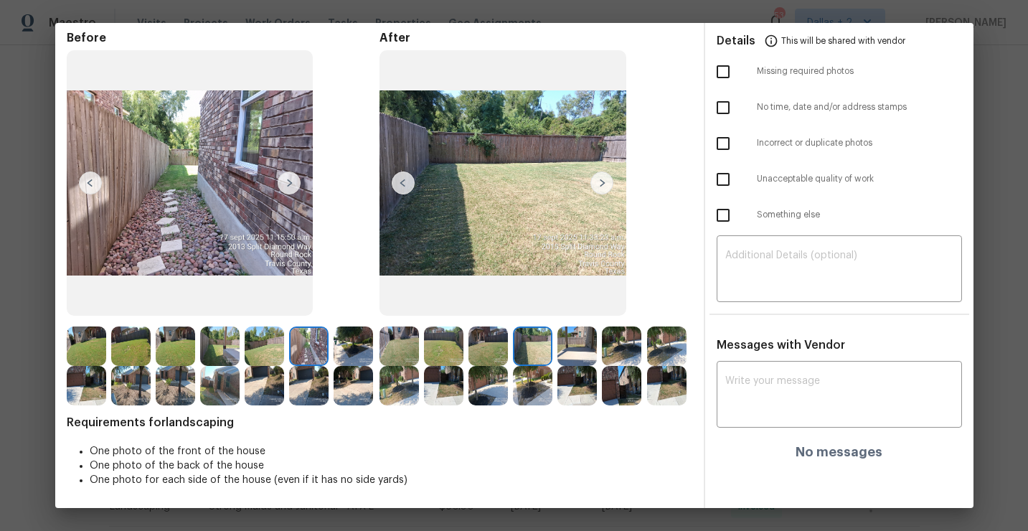
click at [604, 182] on img at bounding box center [602, 183] width 23 height 23
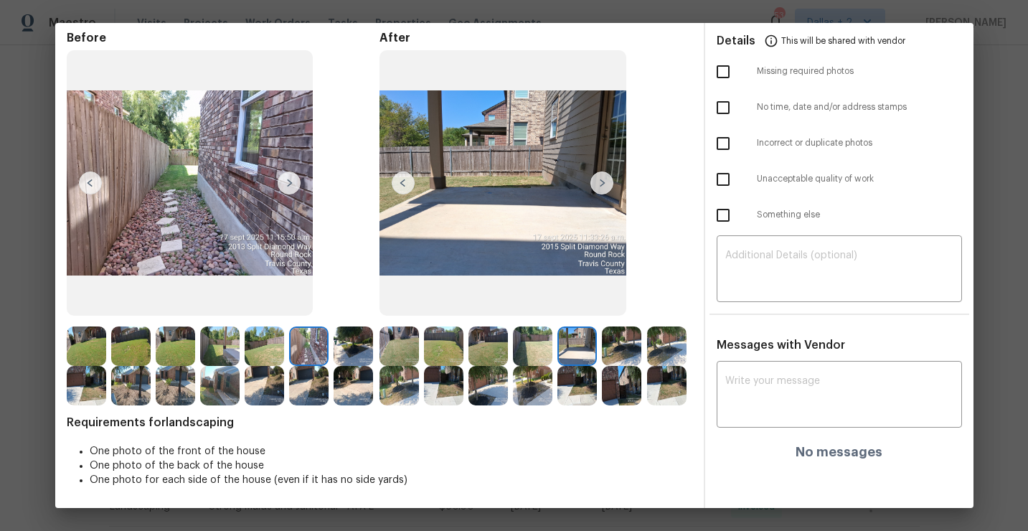
click at [604, 182] on img at bounding box center [602, 183] width 23 height 23
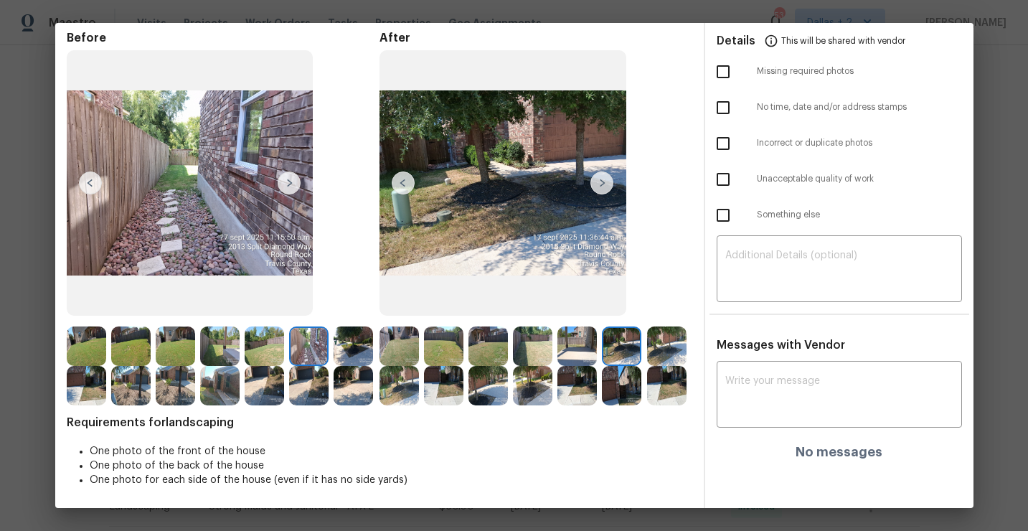
click at [605, 184] on img at bounding box center [602, 183] width 23 height 23
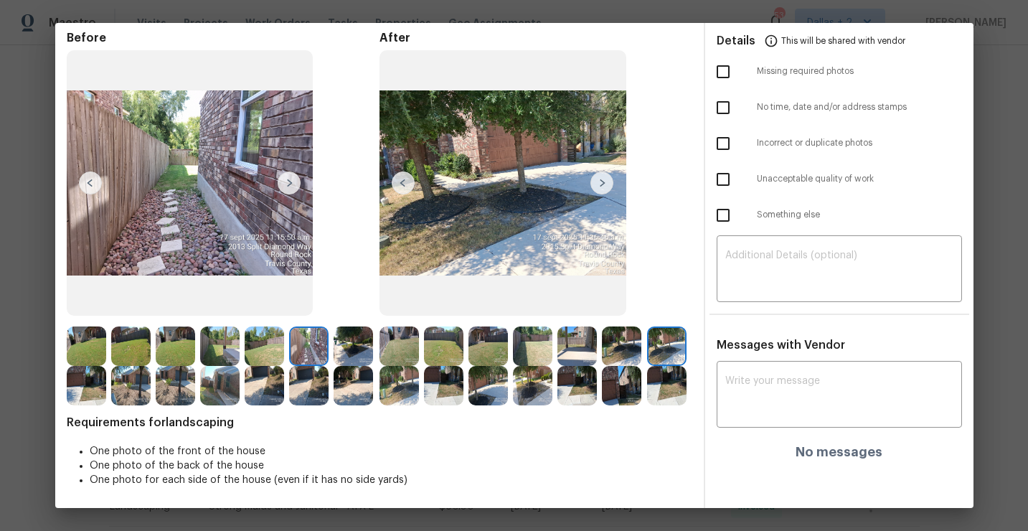
click at [606, 179] on img at bounding box center [602, 183] width 23 height 23
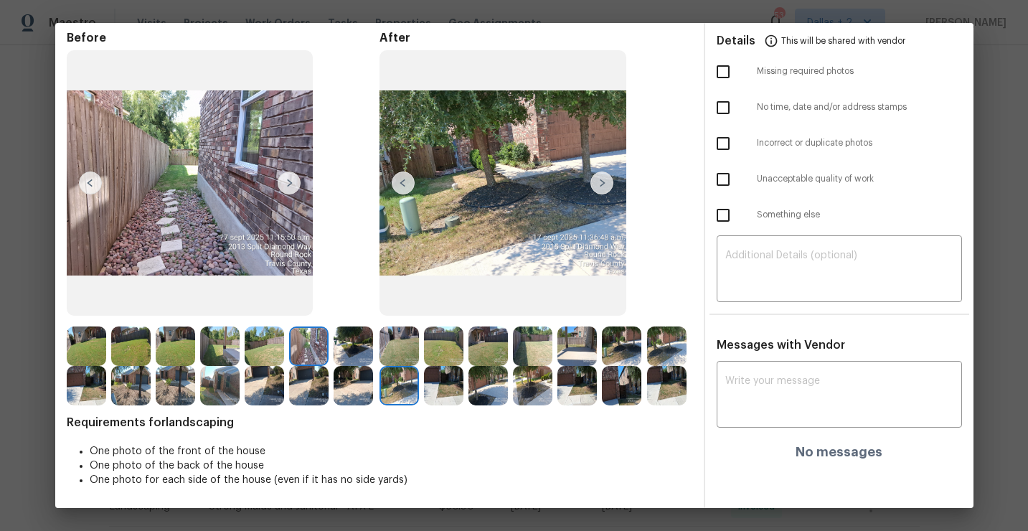
click at [606, 180] on img at bounding box center [602, 183] width 23 height 23
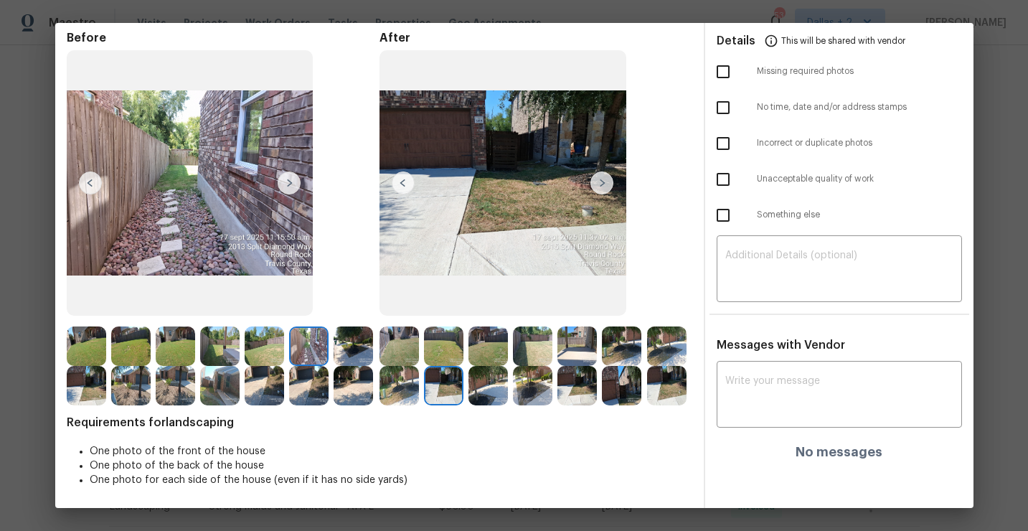
click at [89, 345] on img at bounding box center [86, 346] width 39 height 39
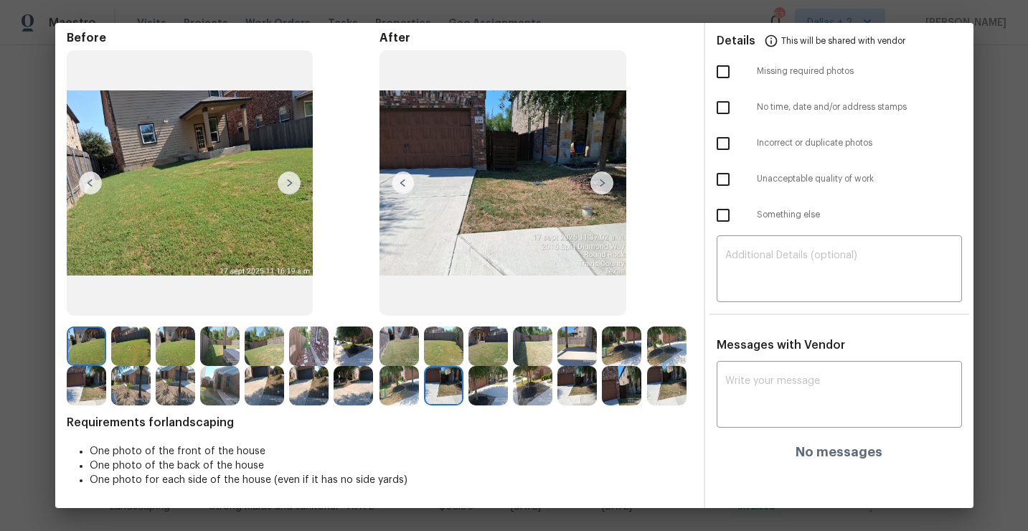
click at [605, 187] on img at bounding box center [602, 183] width 23 height 23
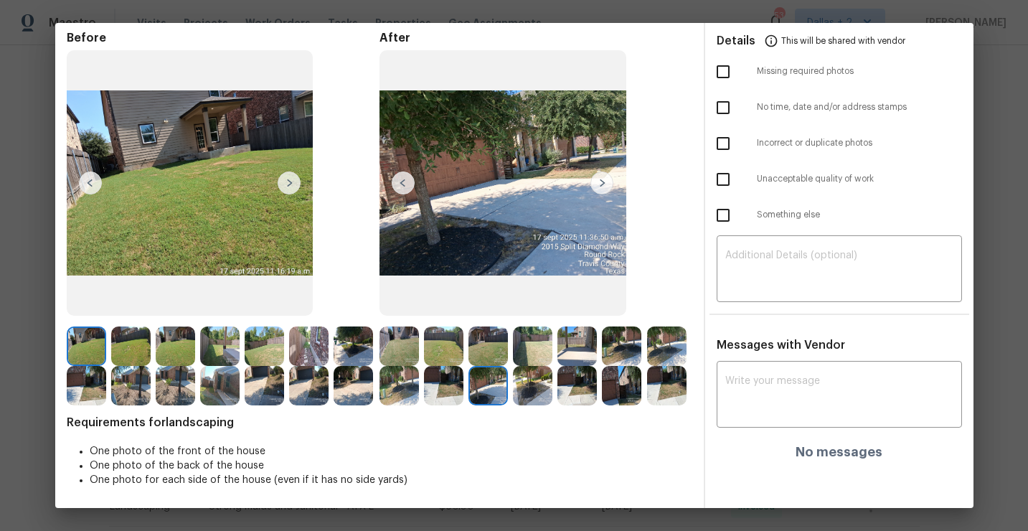
click at [400, 385] on img at bounding box center [399, 385] width 39 height 39
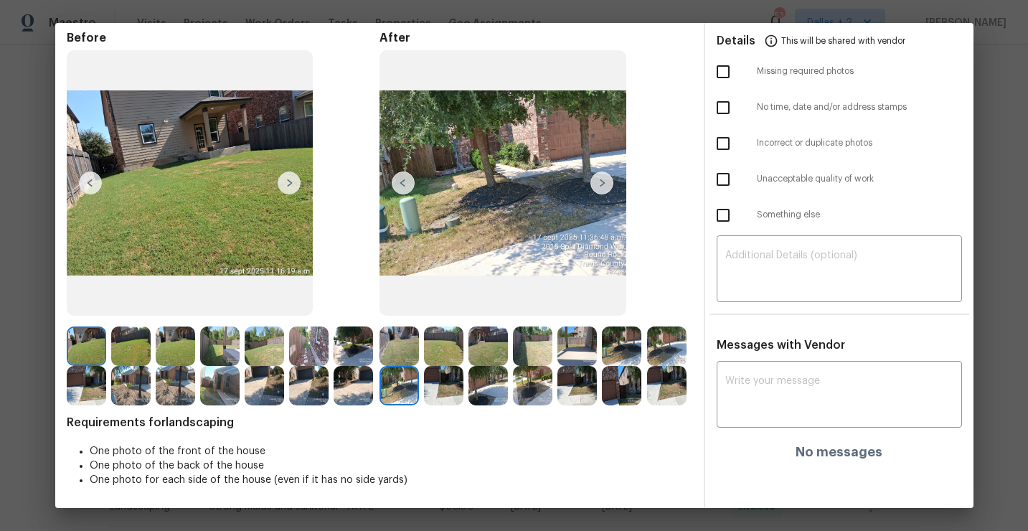
click at [366, 390] on img at bounding box center [353, 385] width 39 height 39
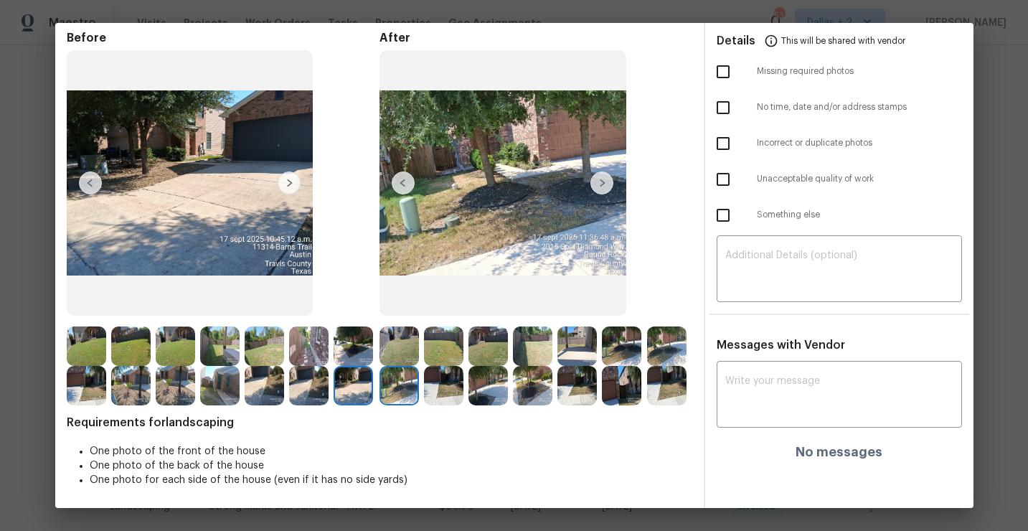
click at [289, 183] on img at bounding box center [289, 183] width 23 height 23
click at [286, 183] on img at bounding box center [289, 183] width 23 height 23
click at [602, 187] on img at bounding box center [602, 183] width 23 height 23
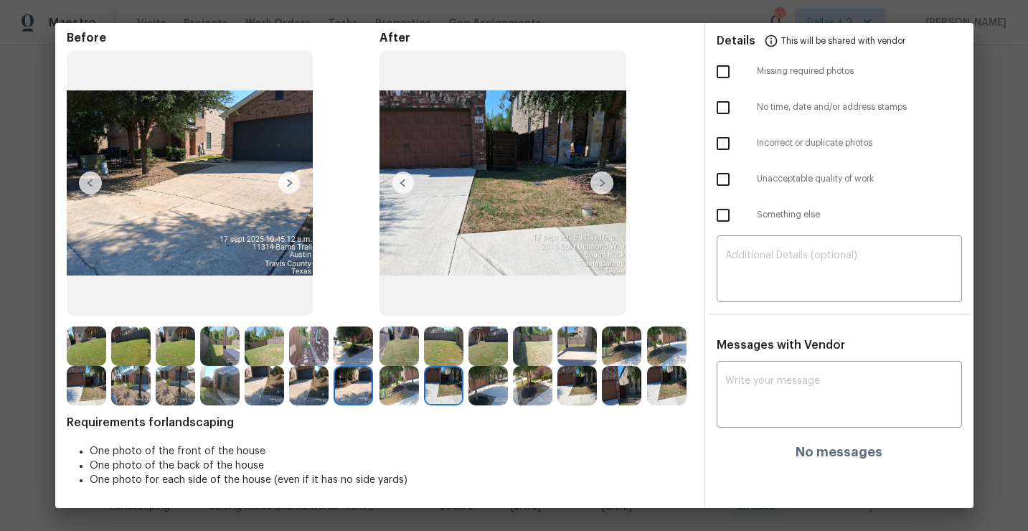
scroll to position [0, 0]
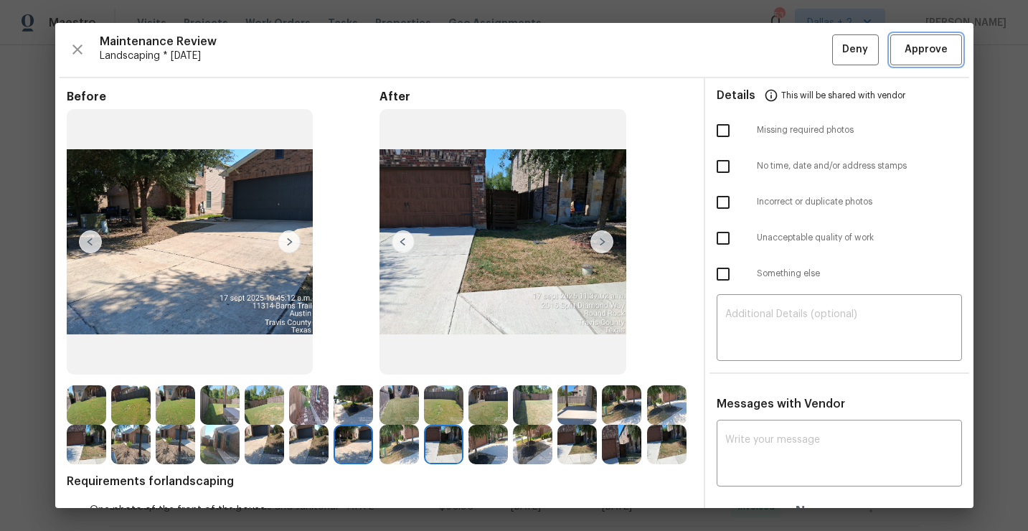
click at [914, 55] on span "Approve" at bounding box center [926, 50] width 43 height 18
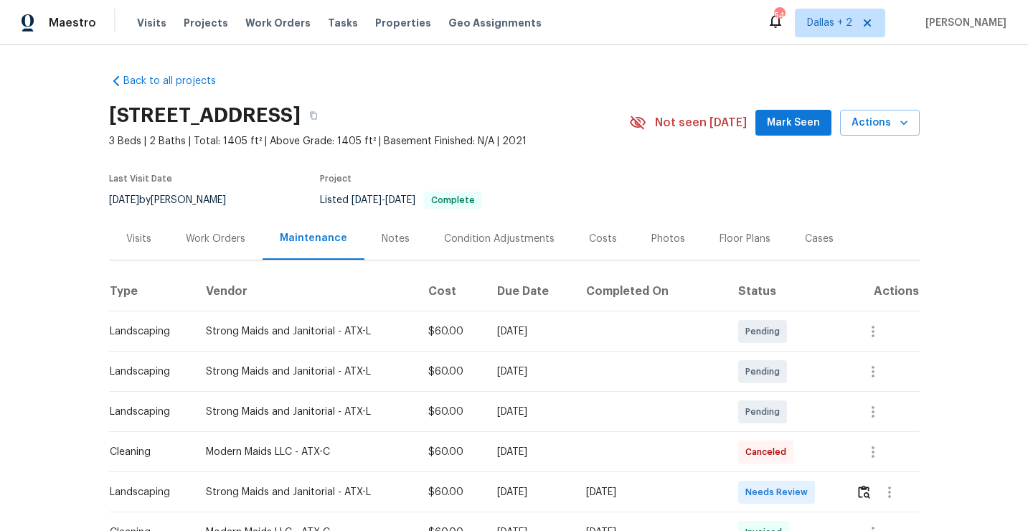
click at [317, 113] on icon "button" at bounding box center [313, 116] width 7 height 8
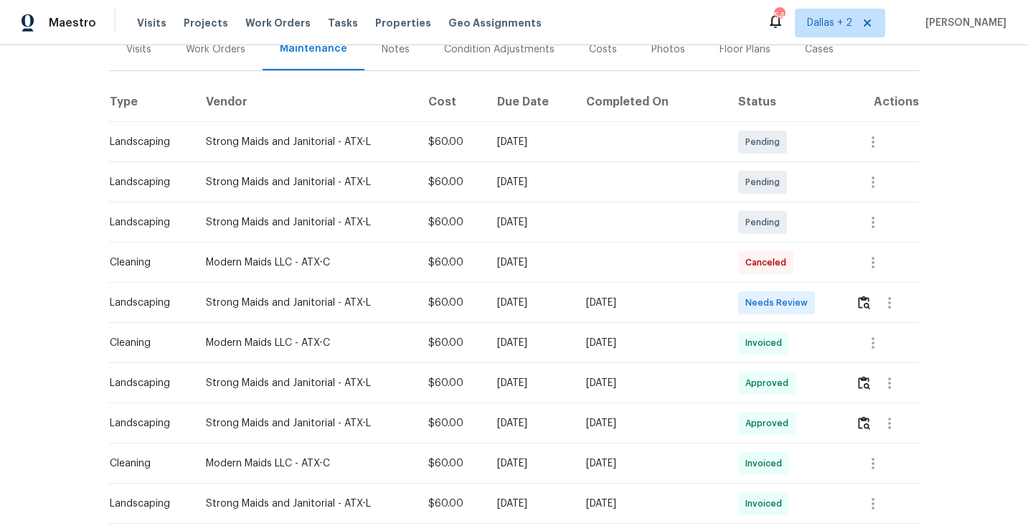
scroll to position [194, 0]
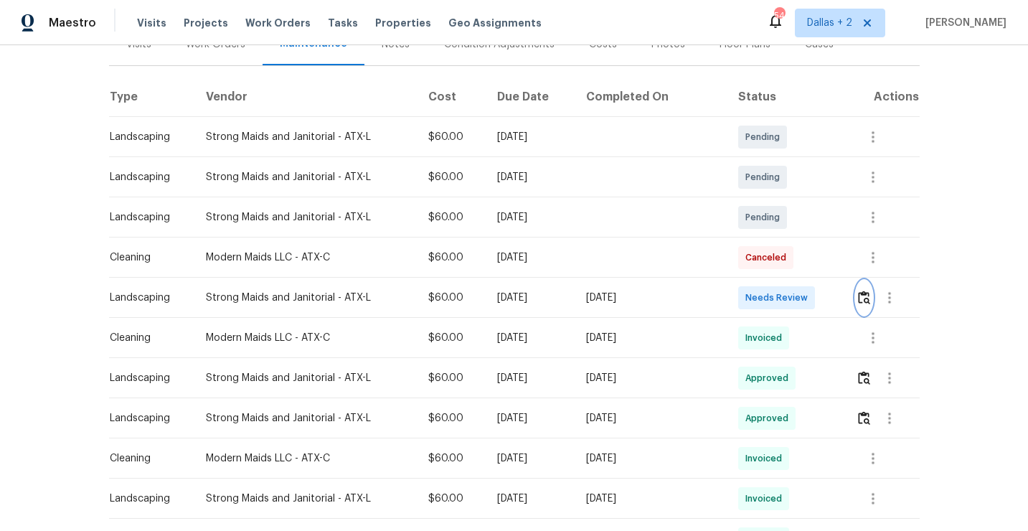
click at [860, 294] on img "button" at bounding box center [864, 298] width 12 height 14
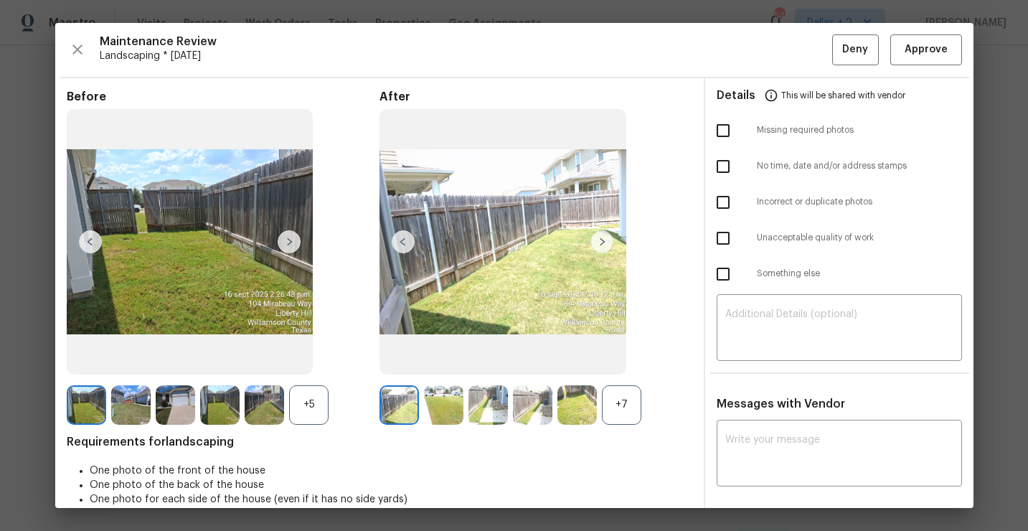
click at [614, 426] on div "Before +5 After +7 Requirements for landscaping One photo of the front of the h…" at bounding box center [380, 432] width 626 height 684
click at [618, 410] on div "+7" at bounding box center [621, 404] width 39 height 39
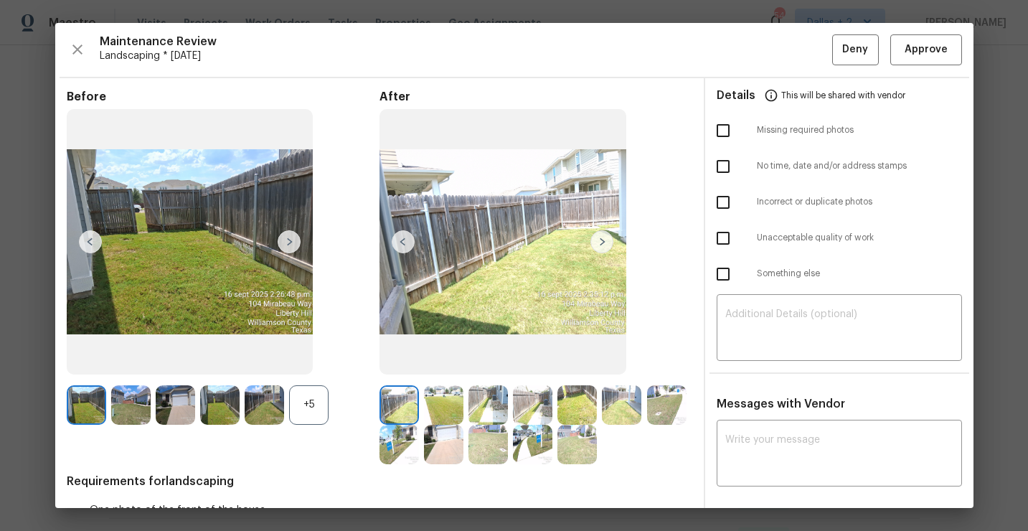
click at [294, 411] on div "+5" at bounding box center [308, 404] width 39 height 39
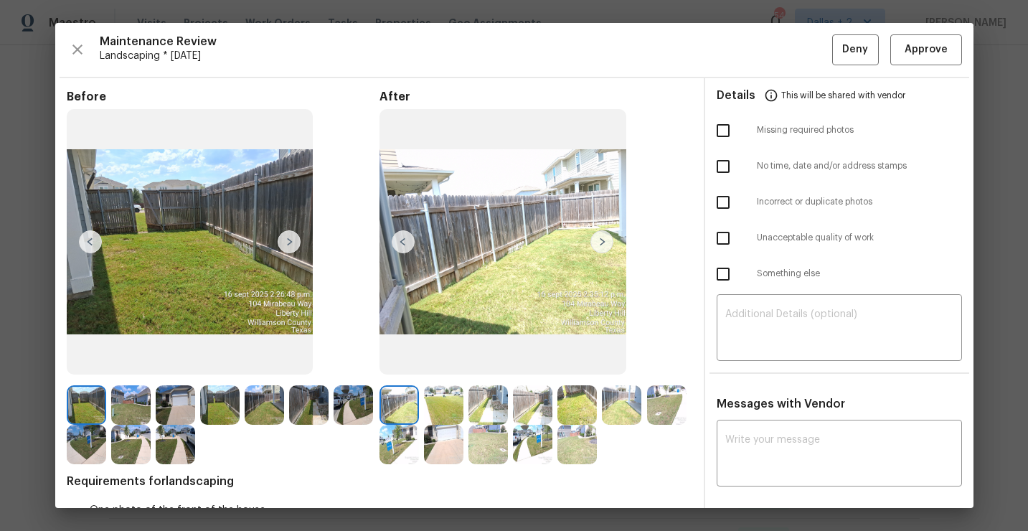
click at [205, 421] on img at bounding box center [219, 404] width 39 height 39
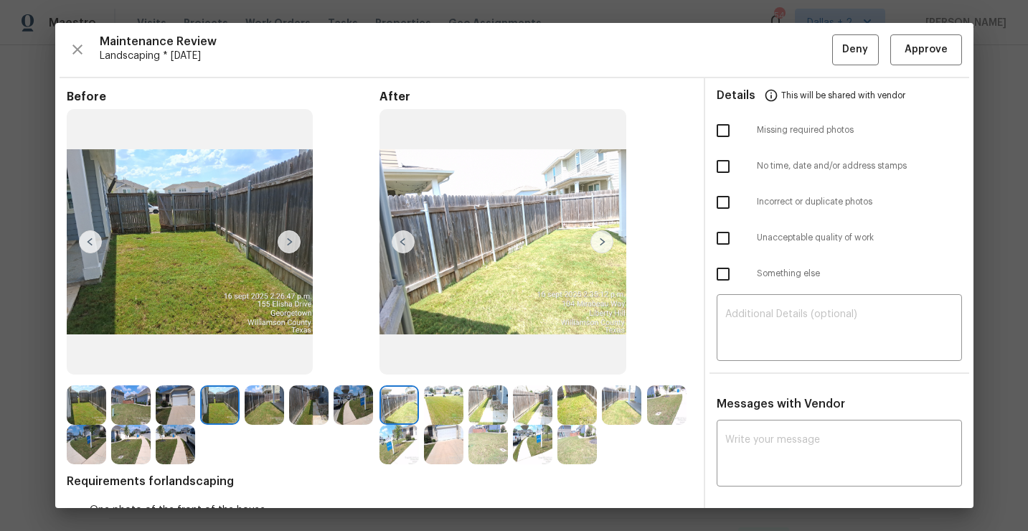
click at [332, 408] on div at bounding box center [311, 404] width 44 height 39
click at [599, 235] on img at bounding box center [602, 241] width 23 height 23
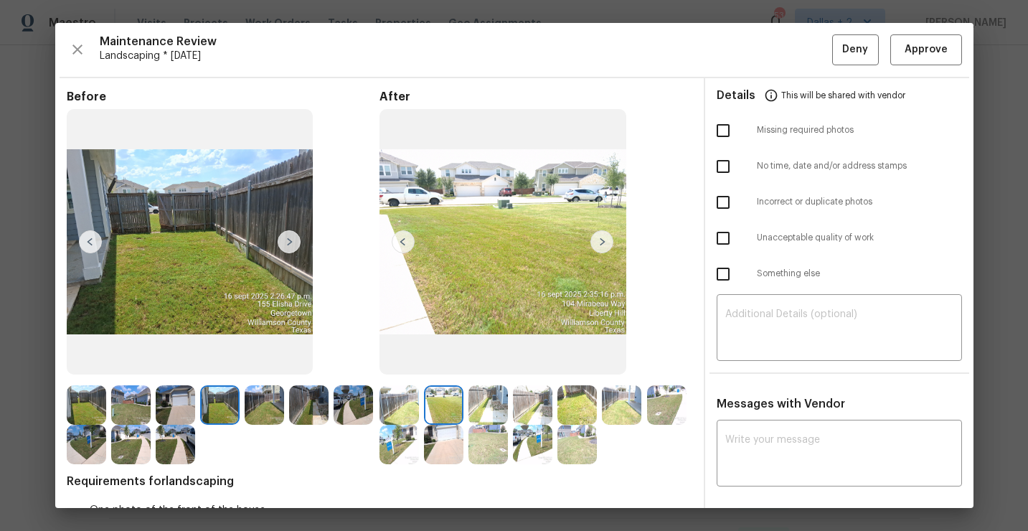
click at [604, 248] on img at bounding box center [602, 241] width 23 height 23
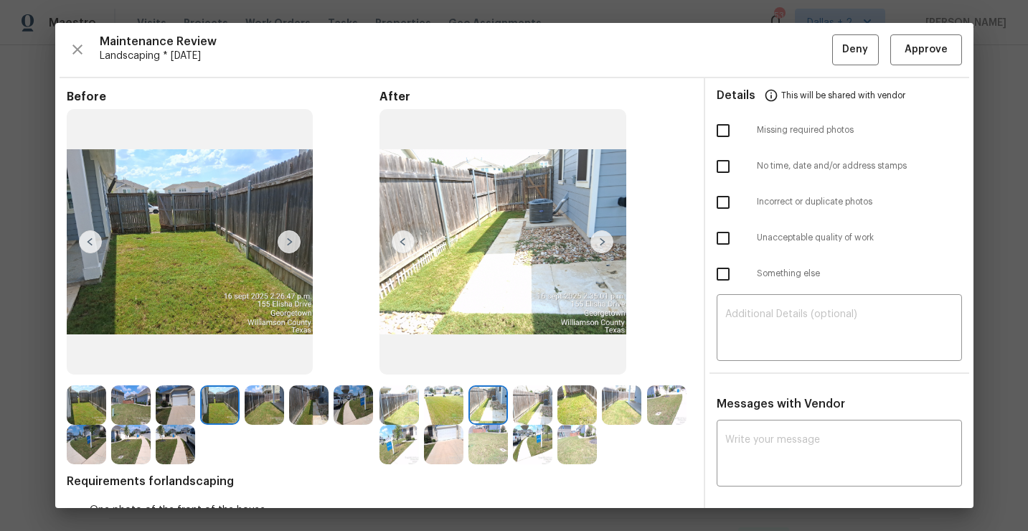
click at [606, 248] on img at bounding box center [602, 241] width 23 height 23
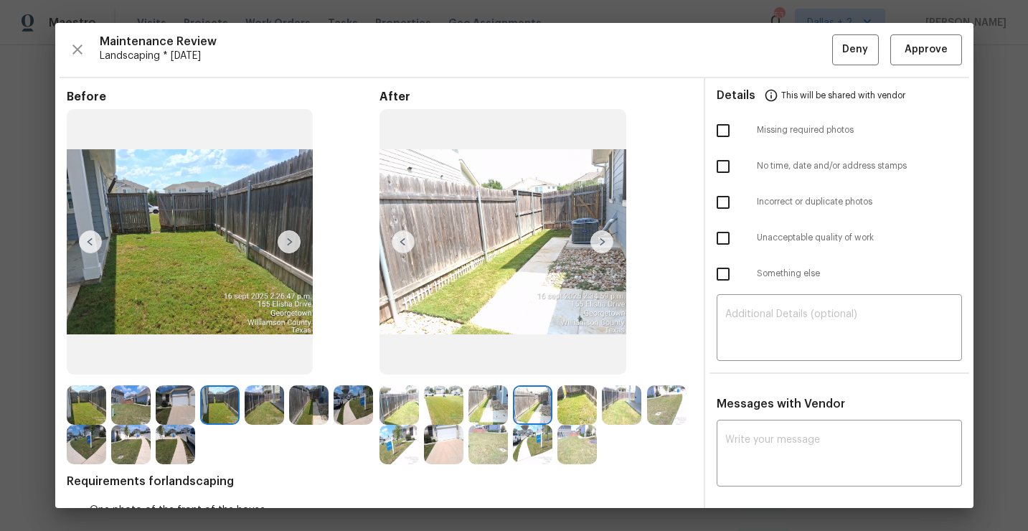
click at [606, 248] on img at bounding box center [602, 241] width 23 height 23
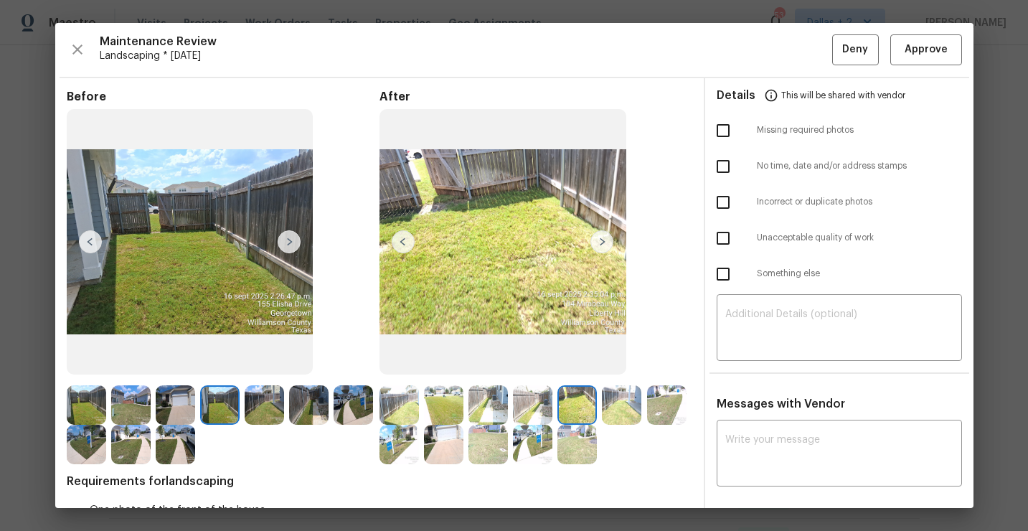
click at [606, 248] on img at bounding box center [602, 241] width 23 height 23
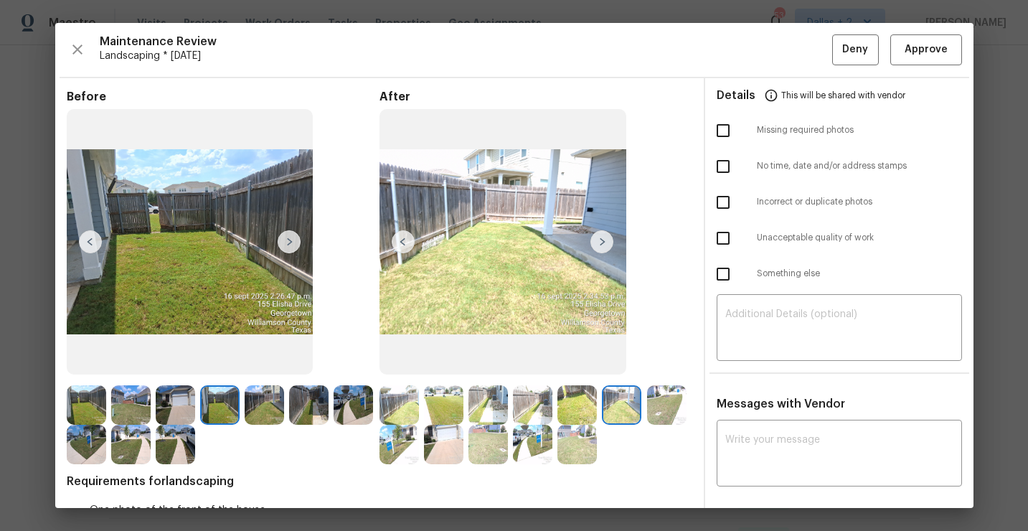
click at [606, 248] on img at bounding box center [602, 241] width 23 height 23
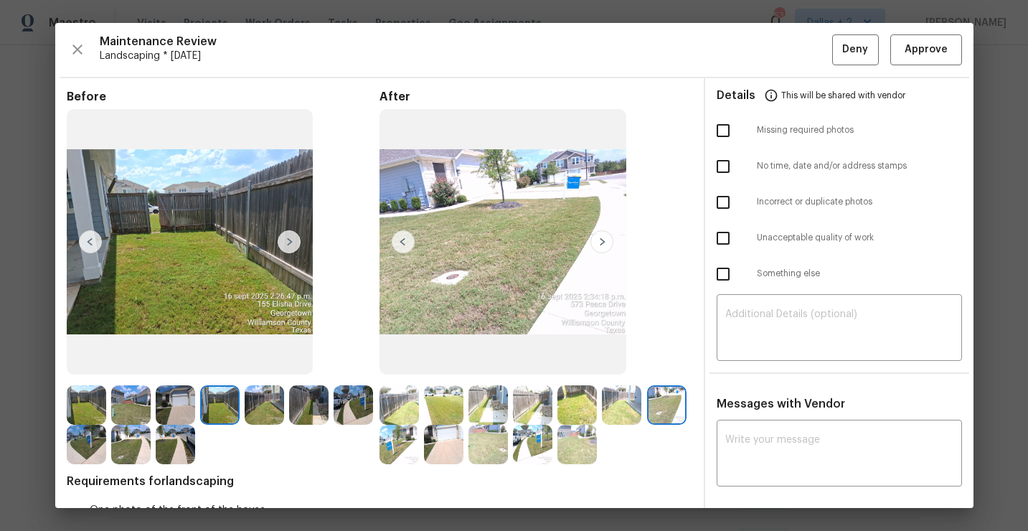
click at [400, 449] on img at bounding box center [399, 444] width 39 height 39
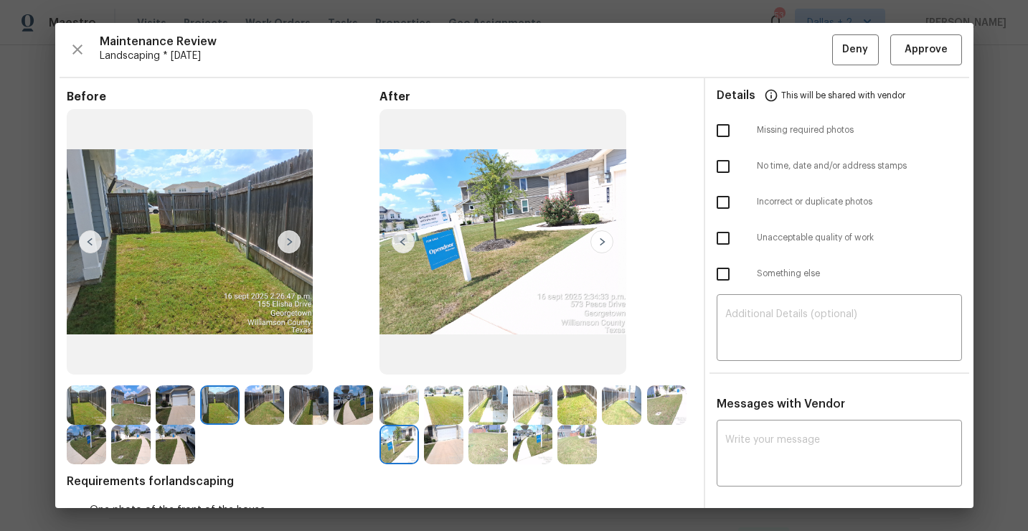
click at [593, 248] on img at bounding box center [602, 241] width 23 height 23
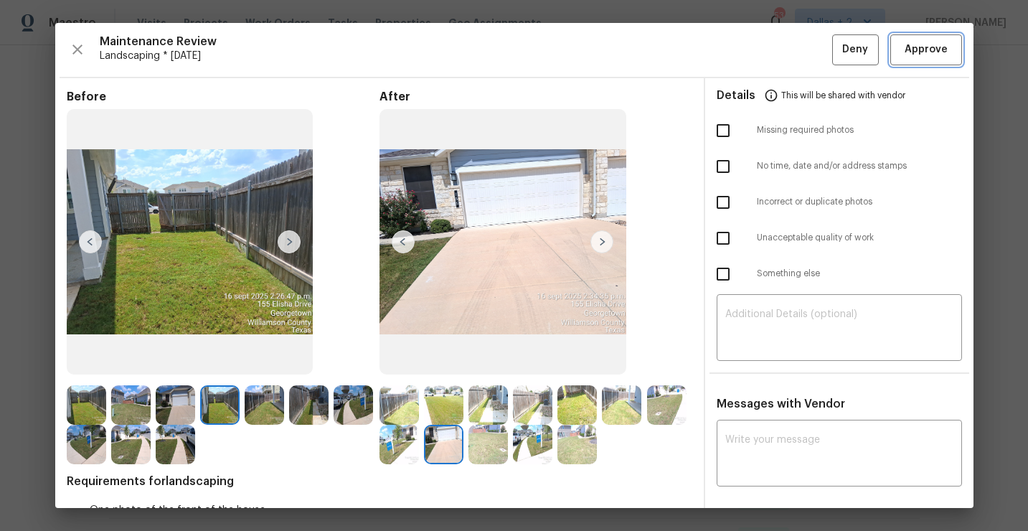
click at [944, 56] on span "Approve" at bounding box center [926, 50] width 43 height 18
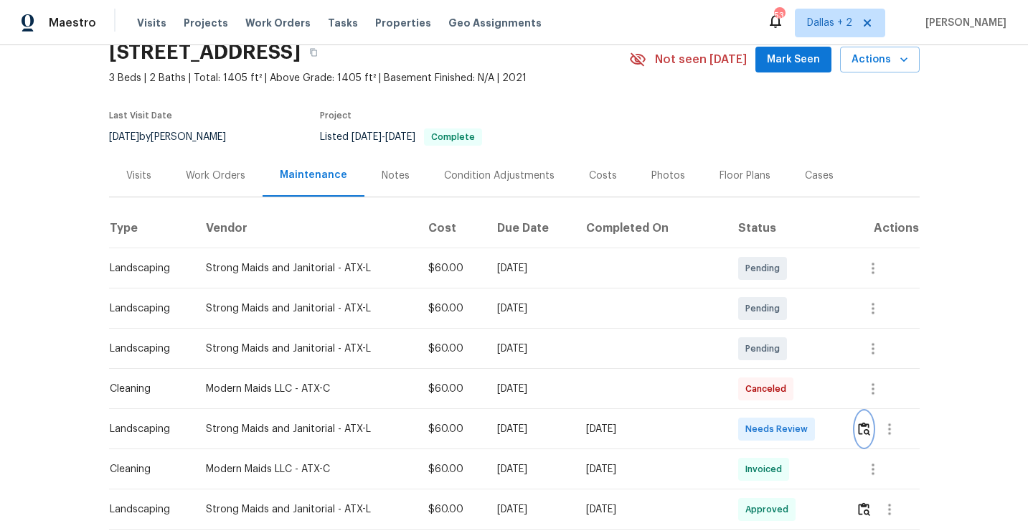
scroll to position [0, 0]
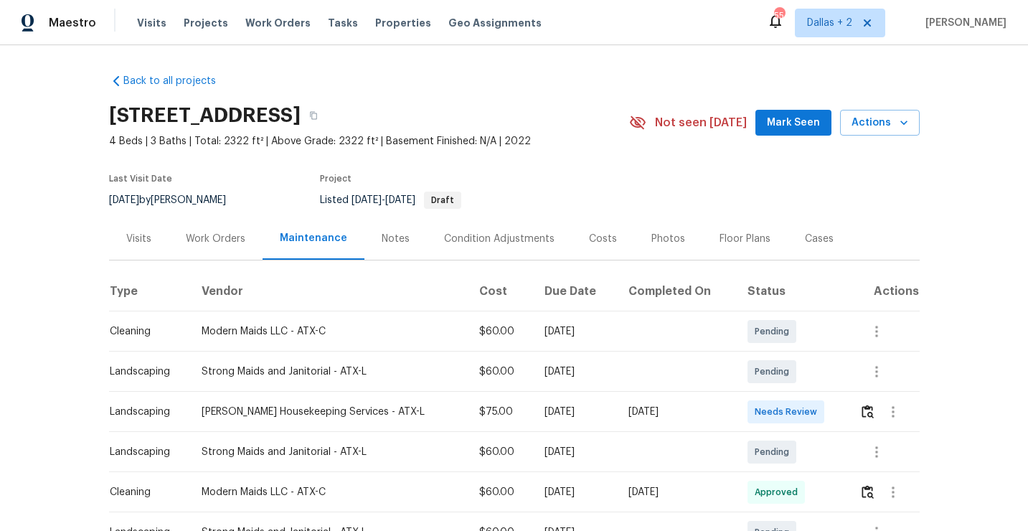
click at [728, 126] on span "Not seen [DATE]" at bounding box center [701, 123] width 92 height 14
click at [327, 117] on button "button" at bounding box center [314, 116] width 26 height 26
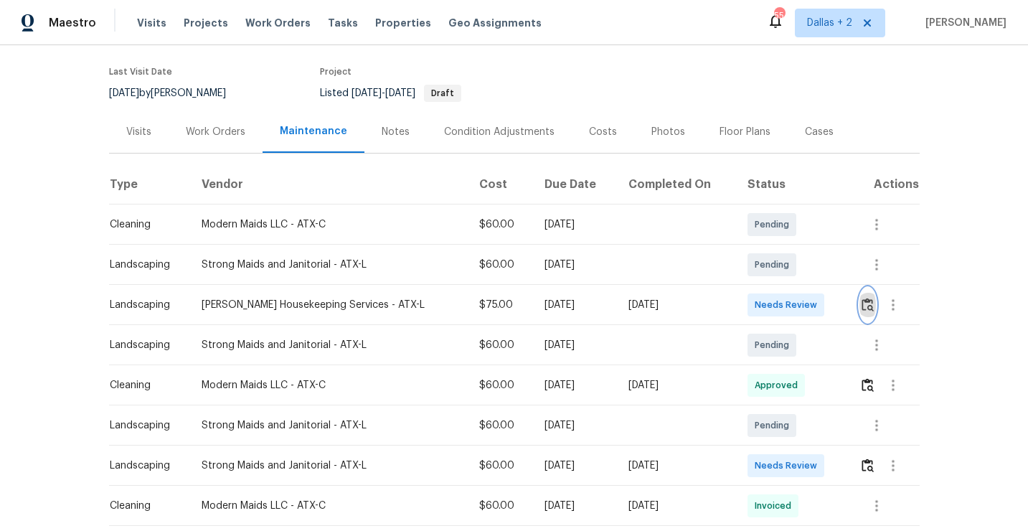
click at [864, 306] on img "button" at bounding box center [868, 305] width 12 height 14
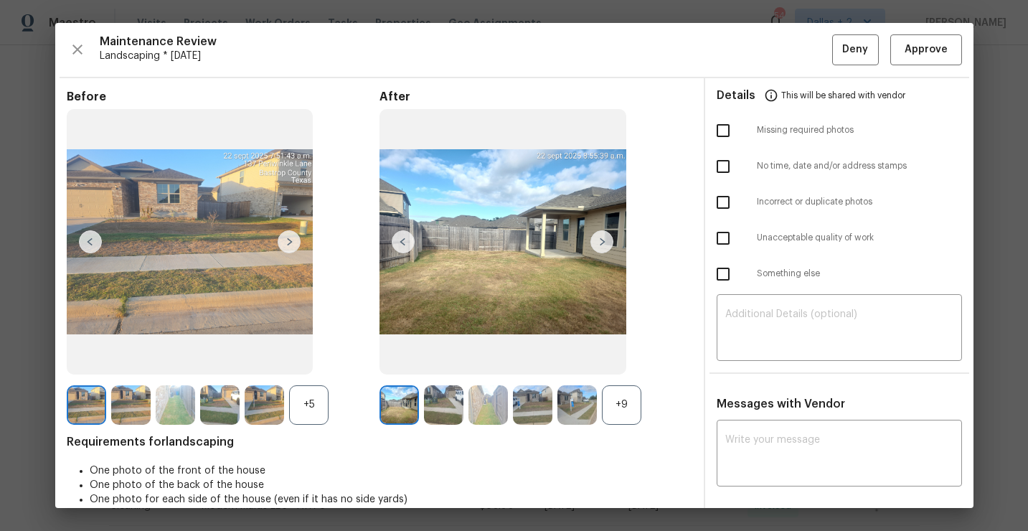
click at [597, 250] on img at bounding box center [602, 241] width 23 height 23
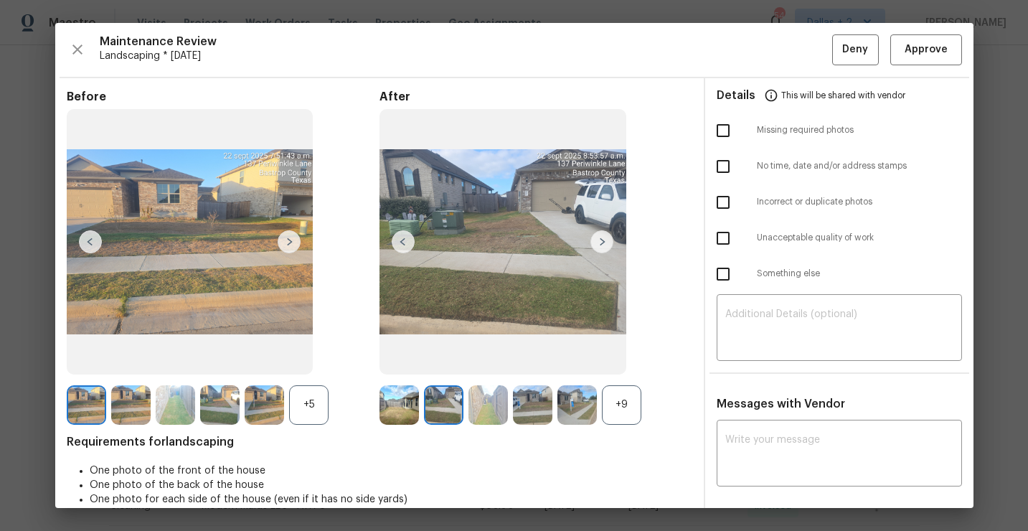
click at [624, 400] on div "+9" at bounding box center [621, 404] width 39 height 39
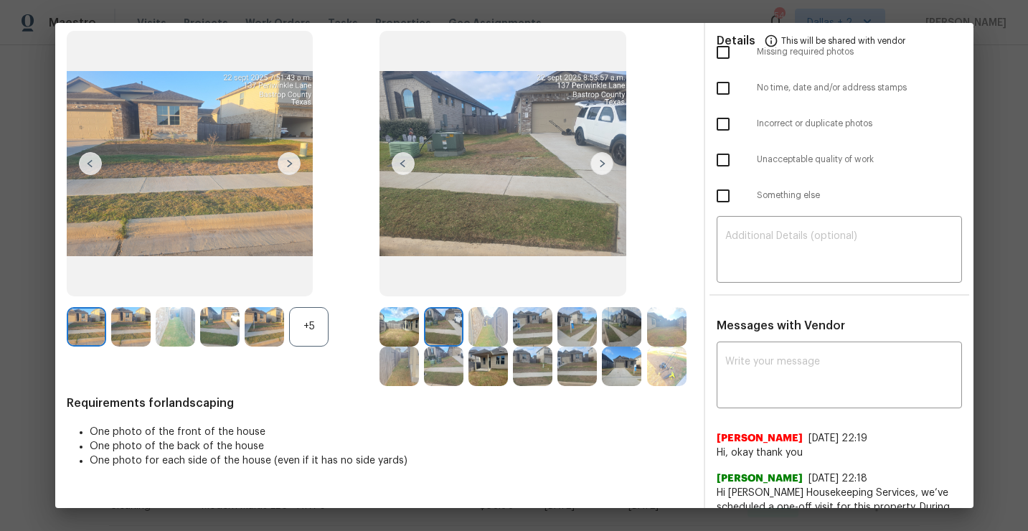
scroll to position [0, 0]
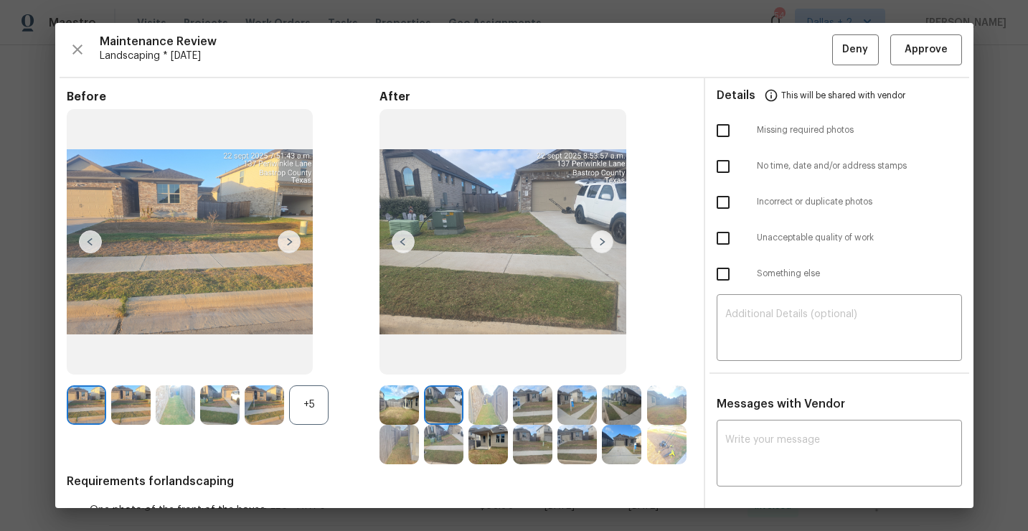
click at [406, 408] on img at bounding box center [399, 404] width 39 height 39
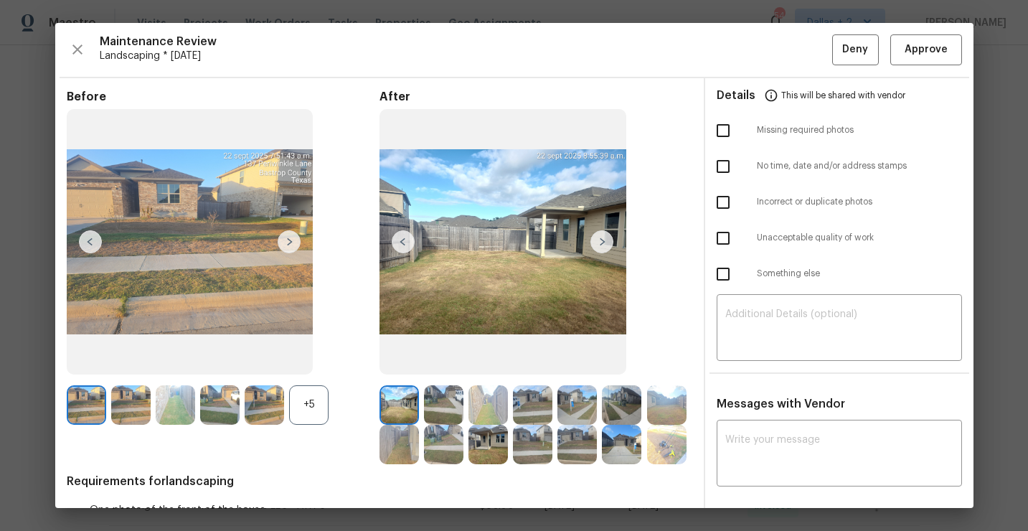
click at [305, 414] on div "+5" at bounding box center [308, 404] width 39 height 39
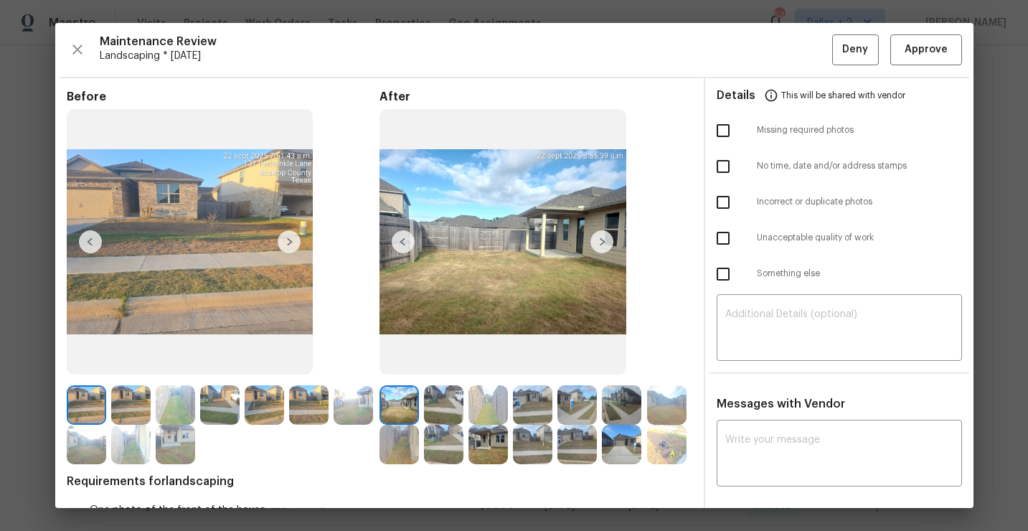
click at [391, 417] on img at bounding box center [399, 404] width 39 height 39
click at [602, 247] on img at bounding box center [602, 241] width 23 height 23
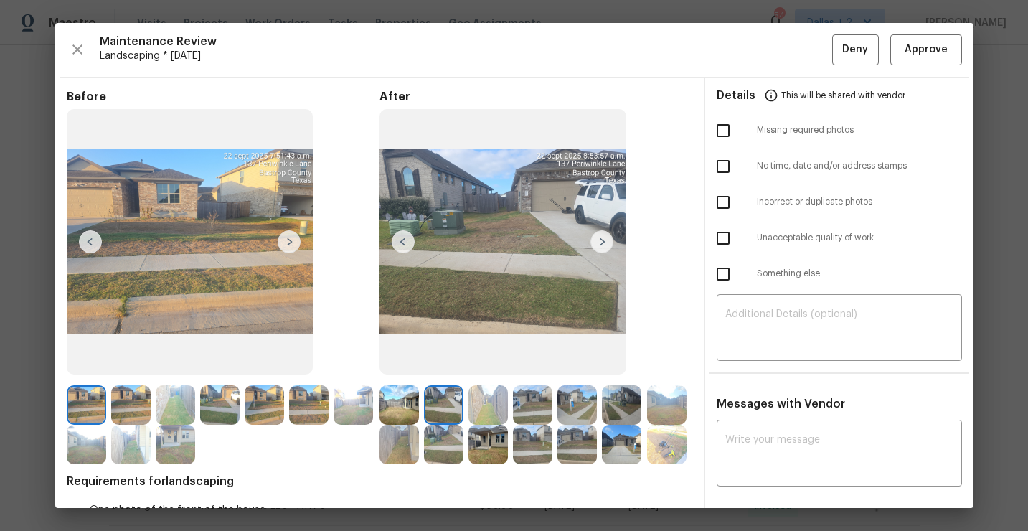
click at [606, 245] on img at bounding box center [602, 241] width 23 height 23
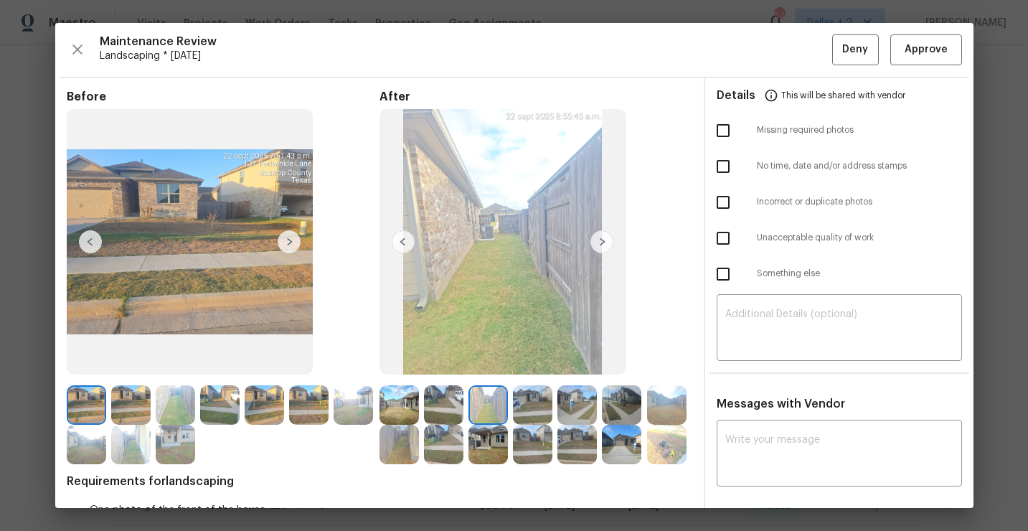
click at [540, 409] on img at bounding box center [532, 404] width 39 height 39
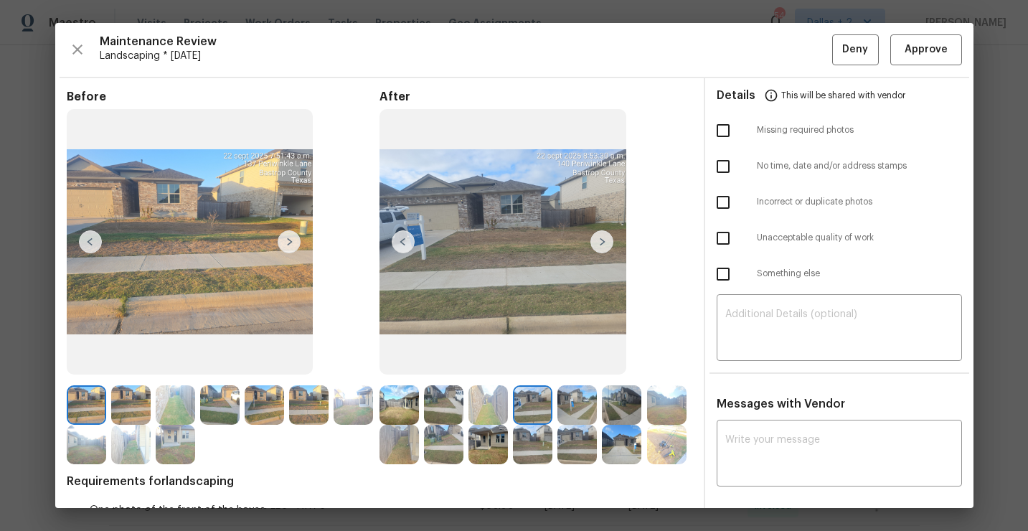
click at [602, 243] on img at bounding box center [602, 241] width 23 height 23
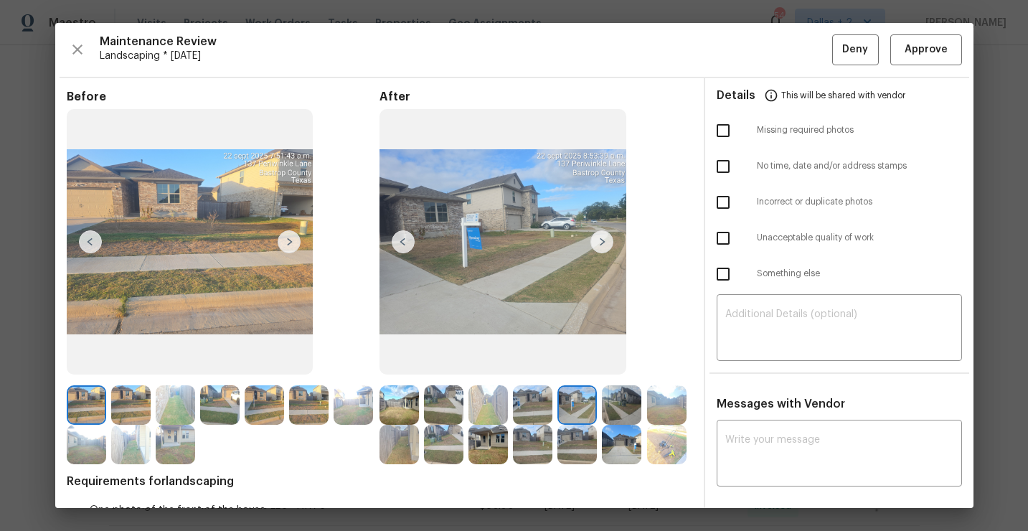
click at [602, 243] on img at bounding box center [602, 241] width 23 height 23
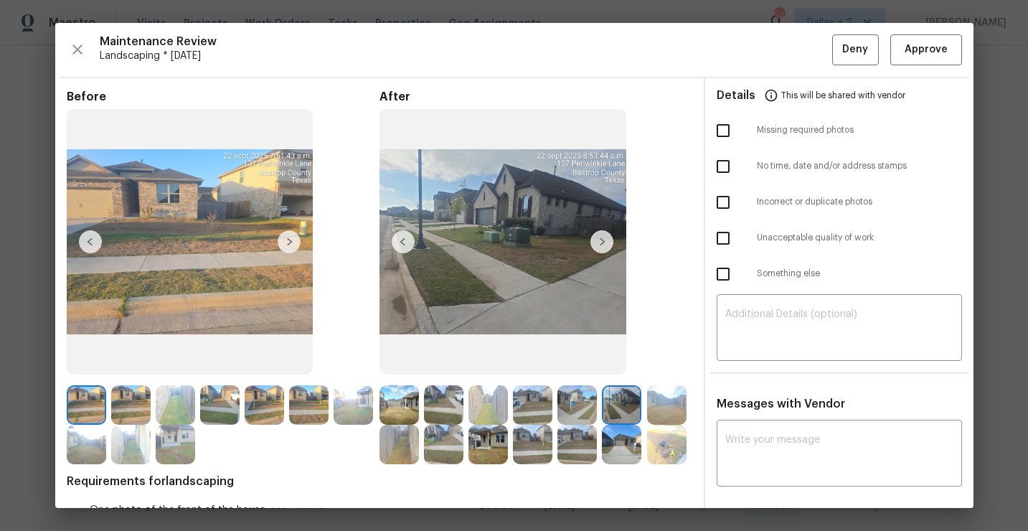
click at [654, 403] on img at bounding box center [666, 404] width 39 height 39
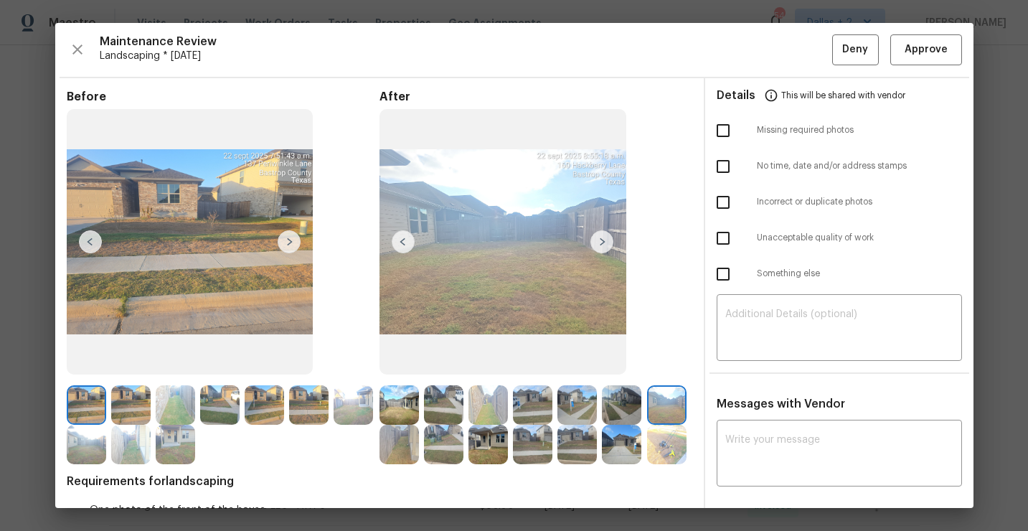
click at [611, 237] on img at bounding box center [602, 241] width 23 height 23
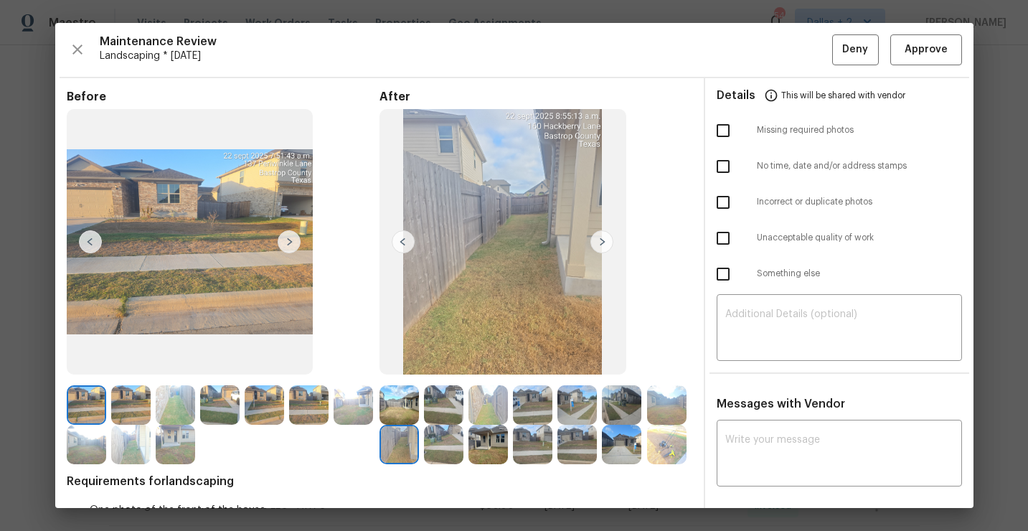
click at [605, 258] on img at bounding box center [503, 242] width 247 height 266
click at [605, 244] on img at bounding box center [602, 241] width 23 height 23
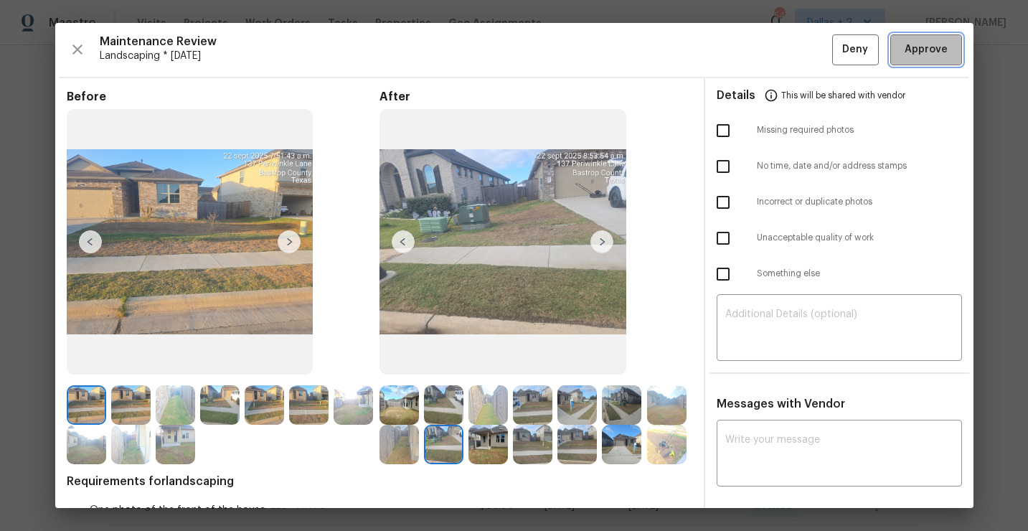
click at [931, 56] on span "Approve" at bounding box center [926, 50] width 43 height 18
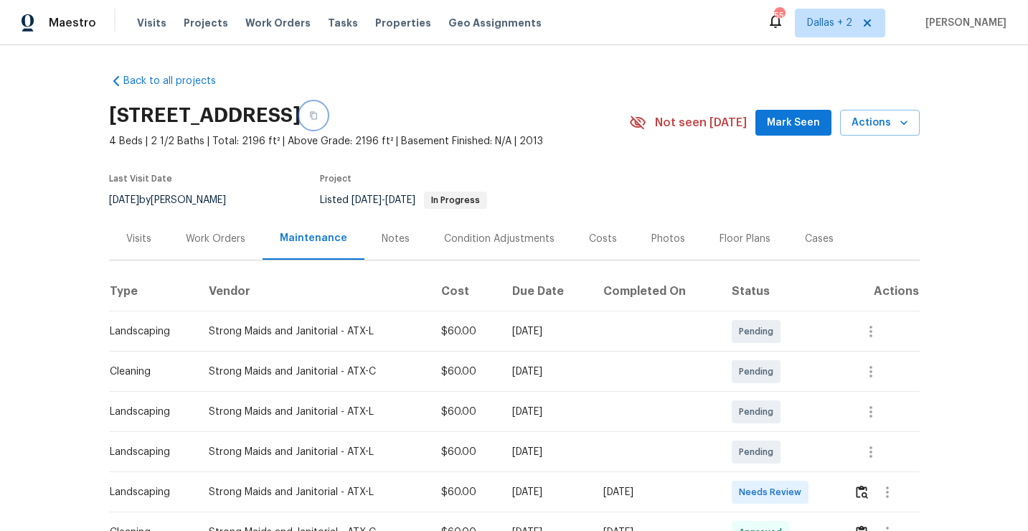
click at [318, 119] on icon "button" at bounding box center [313, 115] width 9 height 9
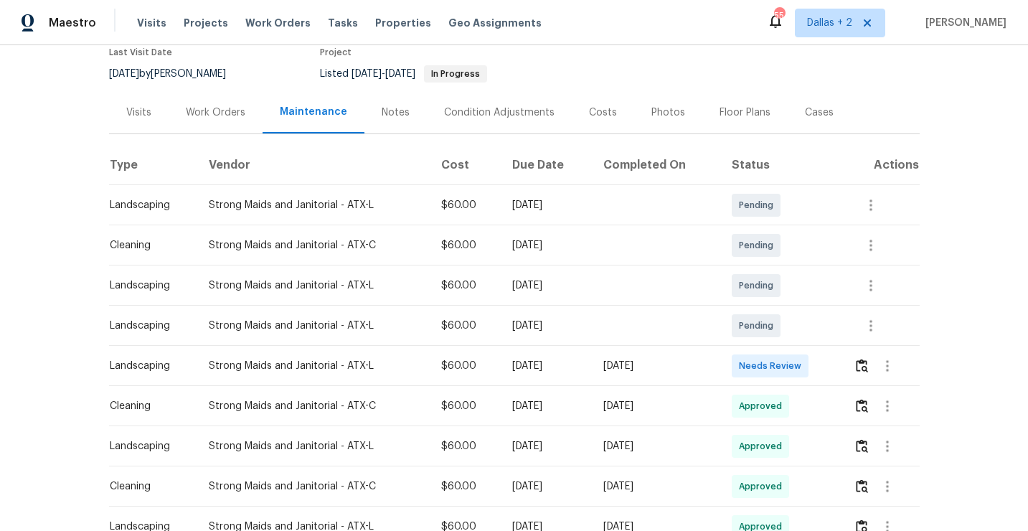
scroll to position [151, 0]
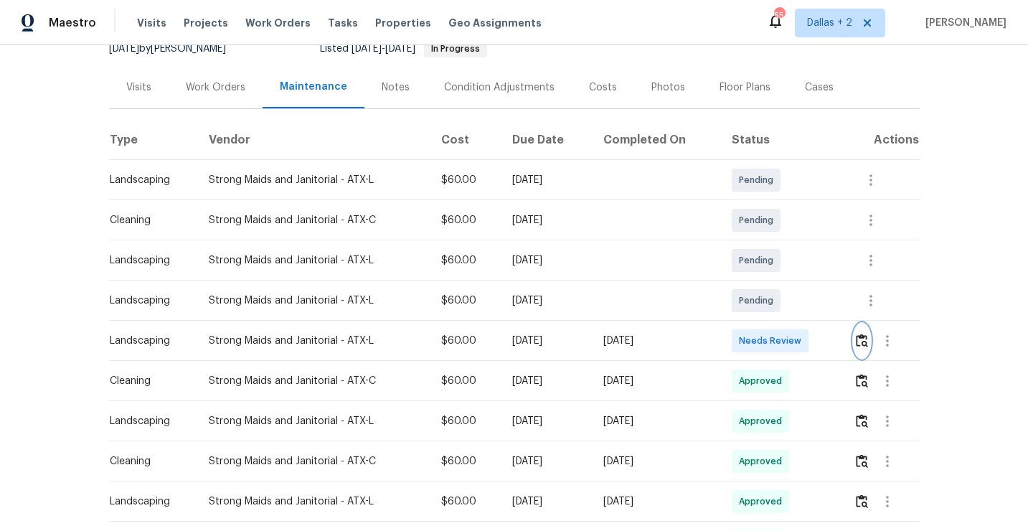
click at [868, 336] on img "button" at bounding box center [862, 341] width 12 height 14
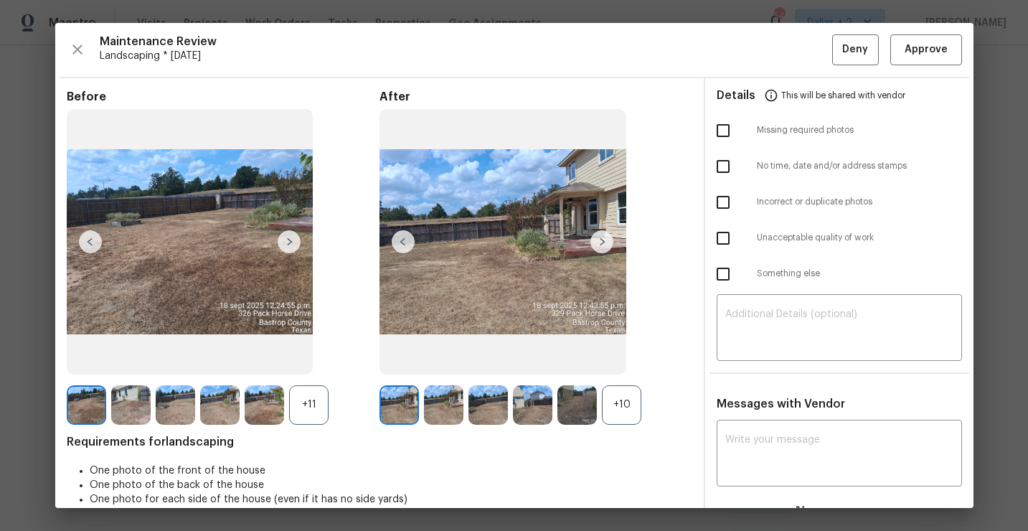
click at [629, 410] on div "+10" at bounding box center [621, 404] width 39 height 39
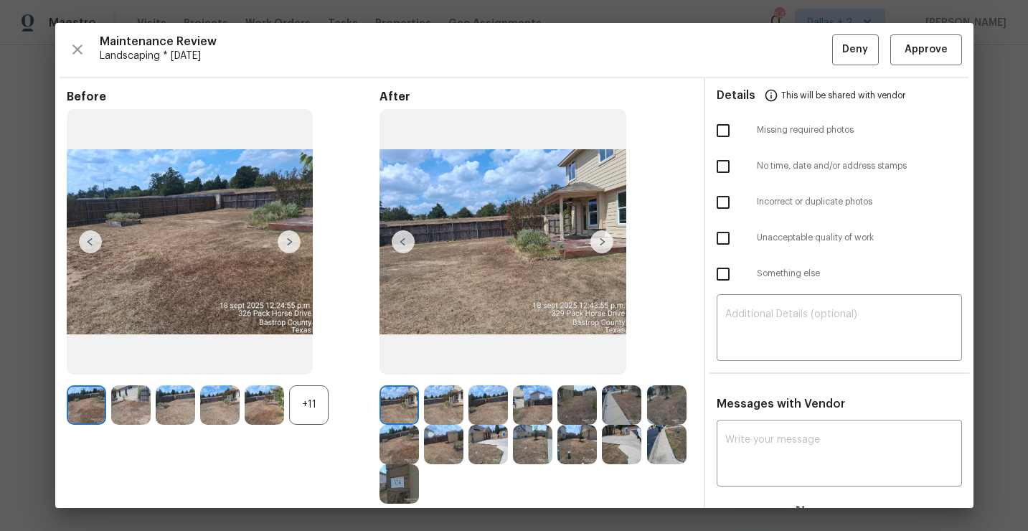
click at [299, 400] on div "+11" at bounding box center [308, 404] width 39 height 39
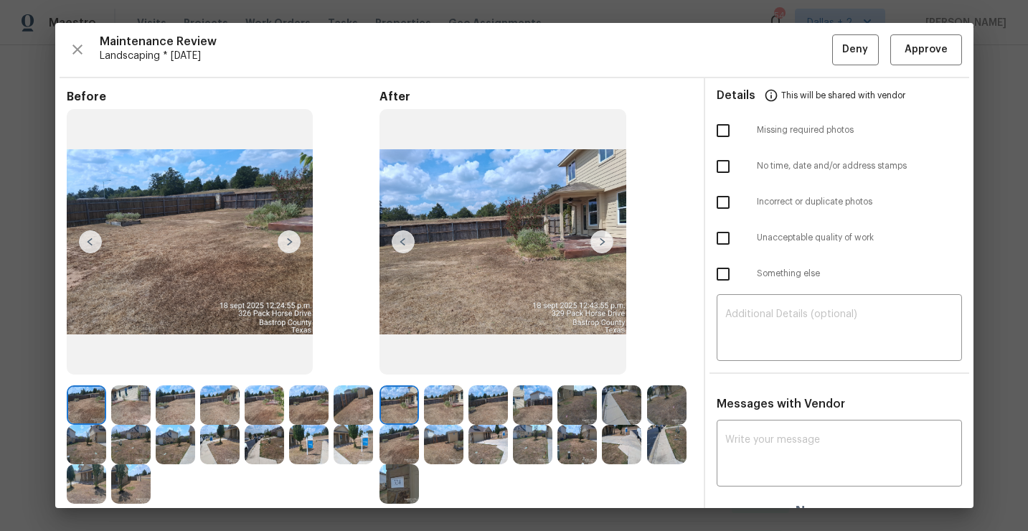
click at [596, 240] on img at bounding box center [602, 241] width 23 height 23
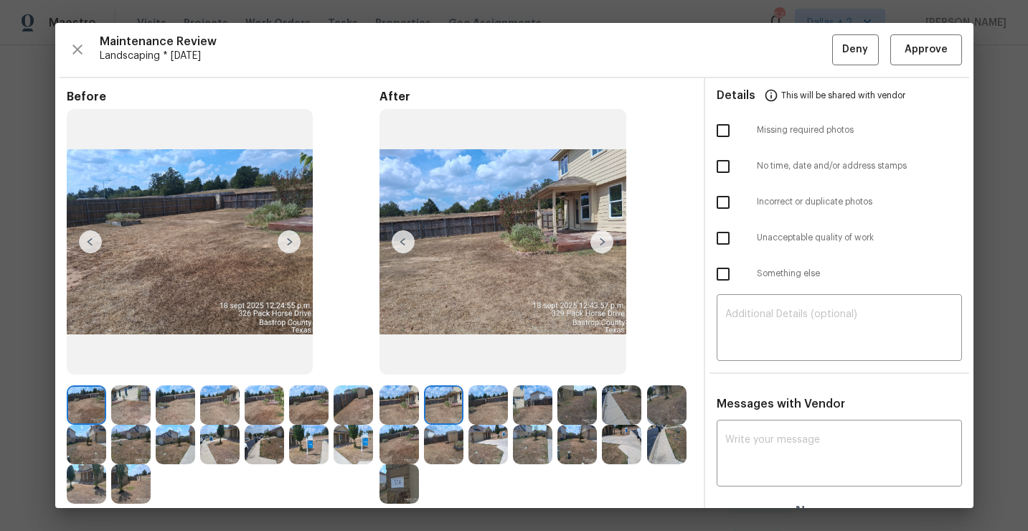
click at [405, 404] on img at bounding box center [399, 404] width 39 height 39
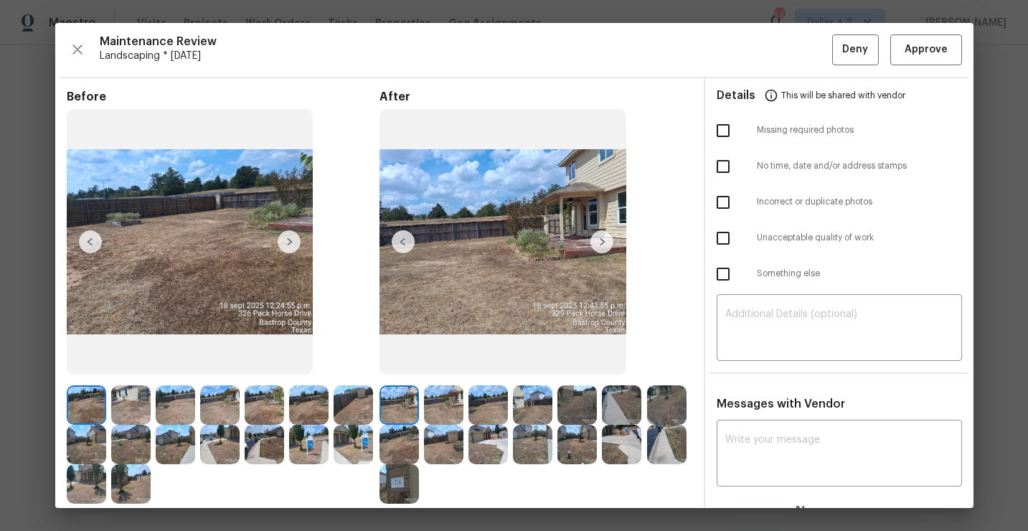
click at [606, 236] on img at bounding box center [602, 241] width 23 height 23
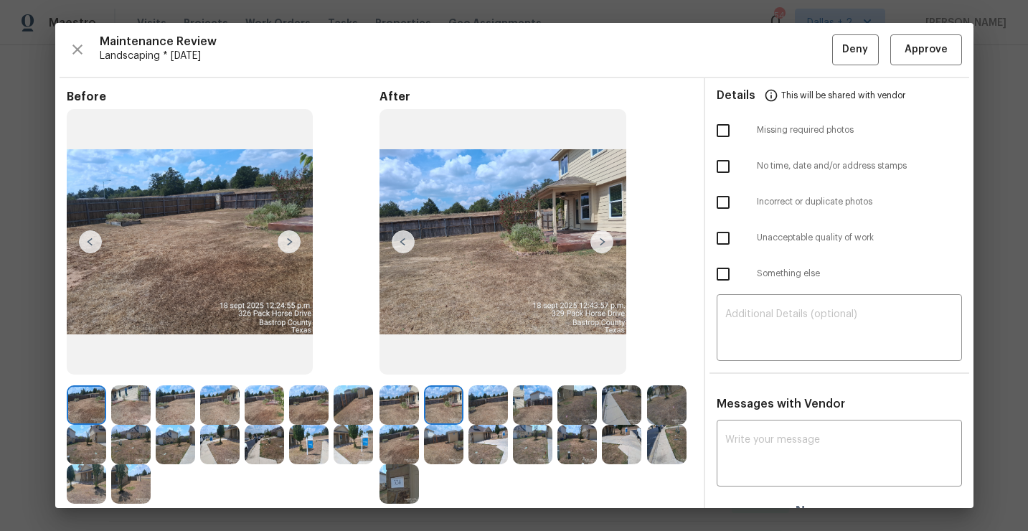
click at [601, 247] on img at bounding box center [602, 241] width 23 height 23
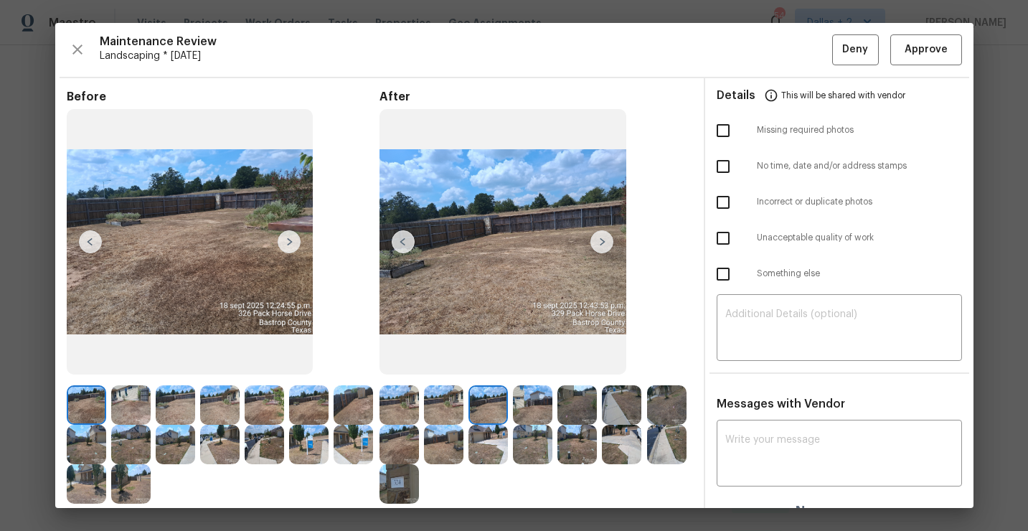
click at [606, 243] on img at bounding box center [602, 241] width 23 height 23
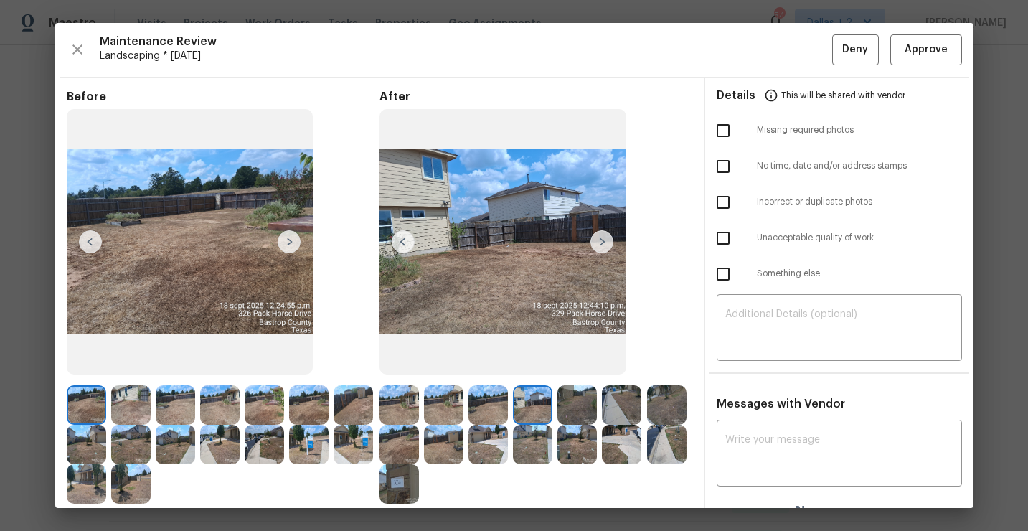
click at [418, 403] on img at bounding box center [399, 404] width 39 height 39
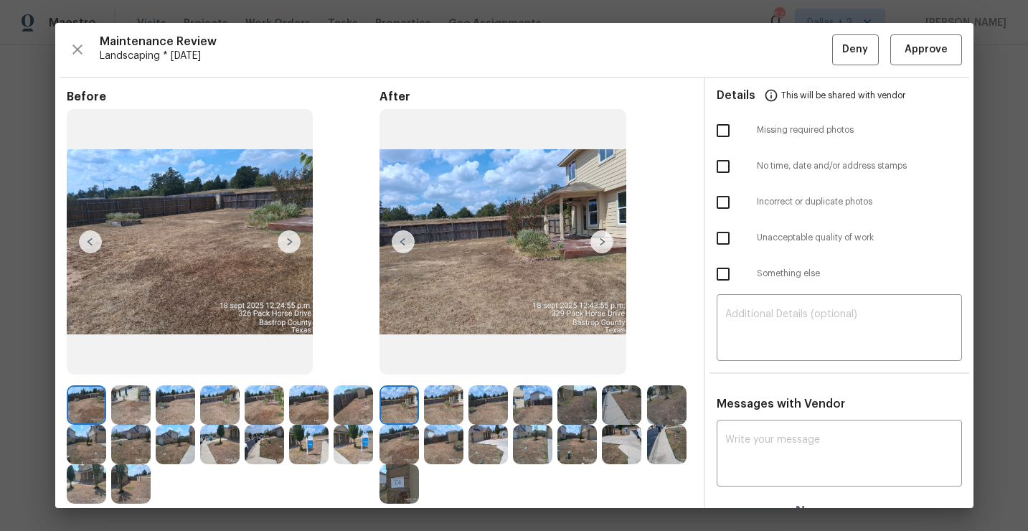
click at [596, 240] on img at bounding box center [602, 241] width 23 height 23
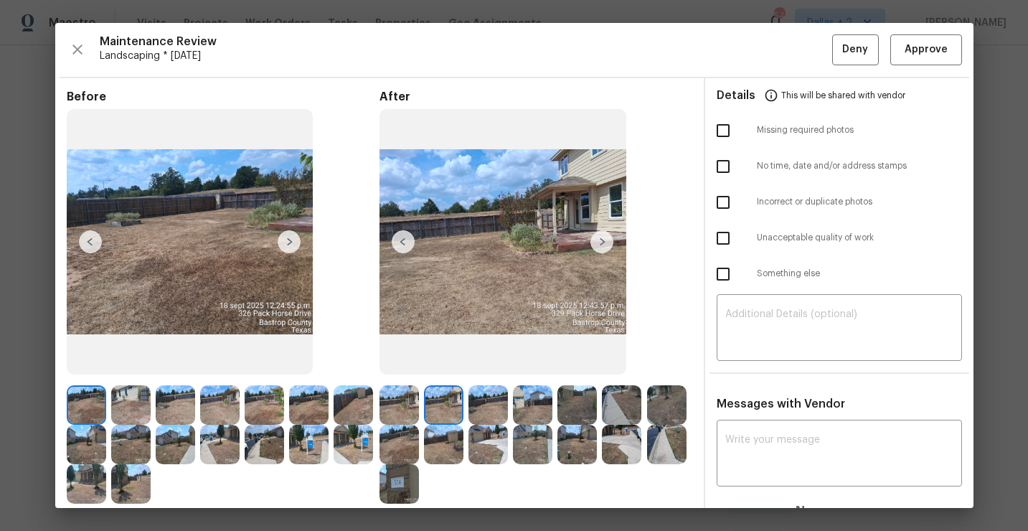
click at [609, 244] on img at bounding box center [602, 241] width 23 height 23
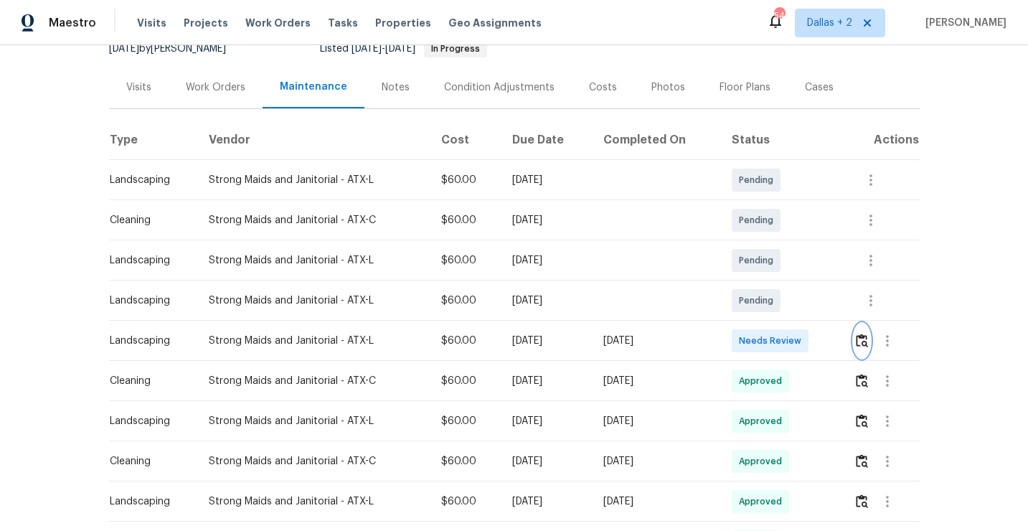
click at [862, 341] on img "button" at bounding box center [862, 341] width 12 height 14
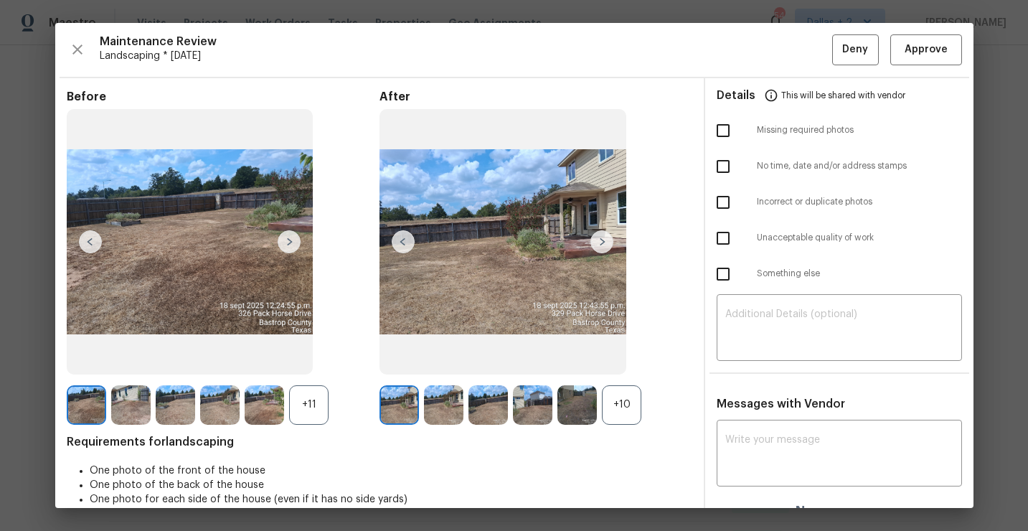
click at [616, 404] on div "+10" at bounding box center [621, 404] width 39 height 39
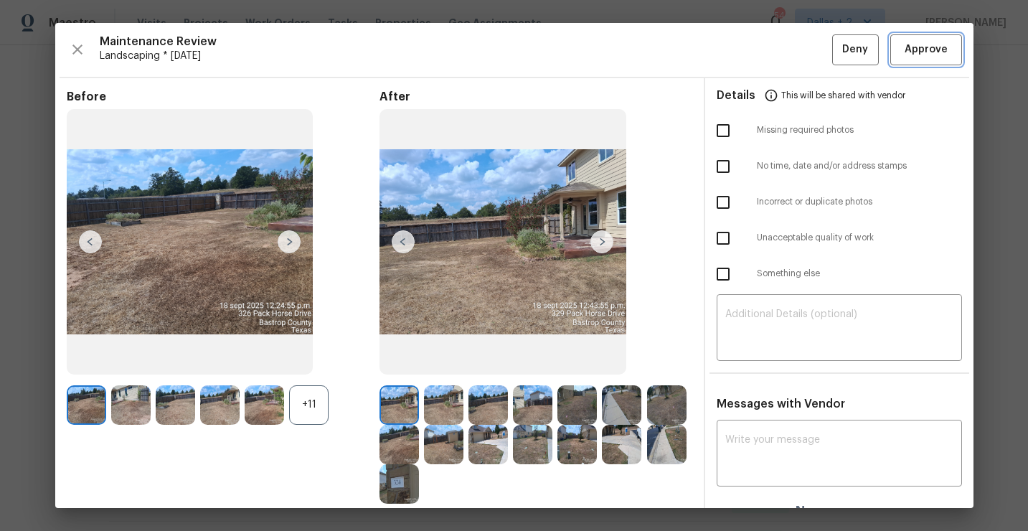
click at [937, 42] on span "Approve" at bounding box center [926, 50] width 43 height 18
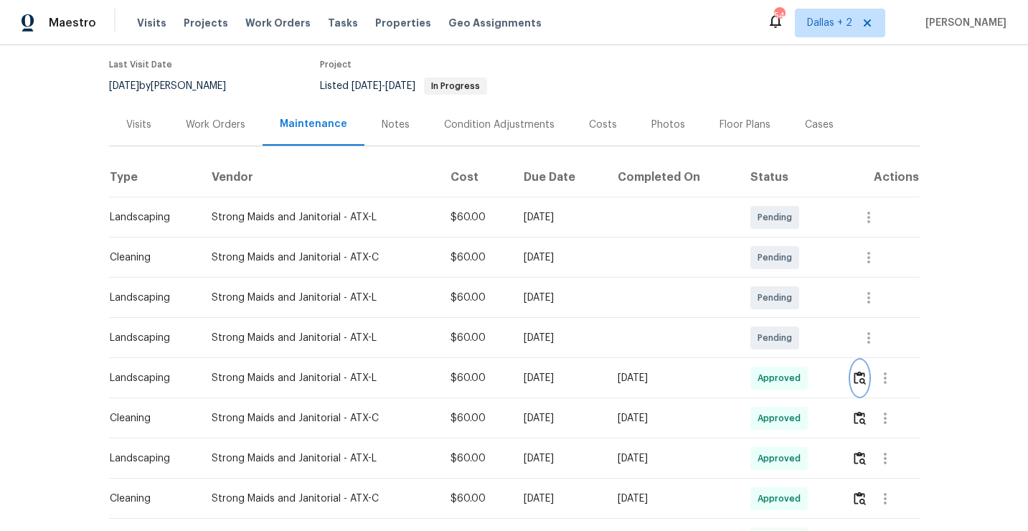
scroll to position [0, 0]
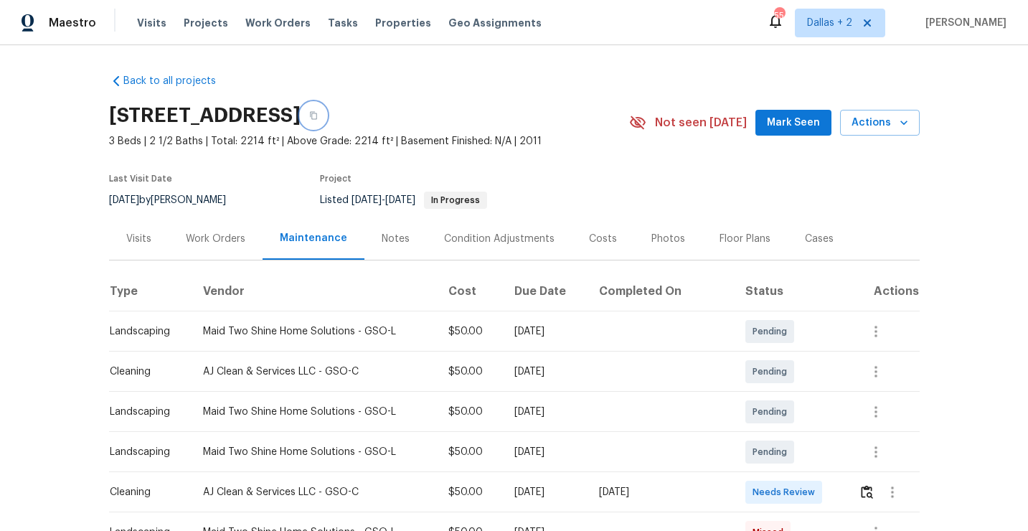
click at [327, 120] on button "button" at bounding box center [314, 116] width 26 height 26
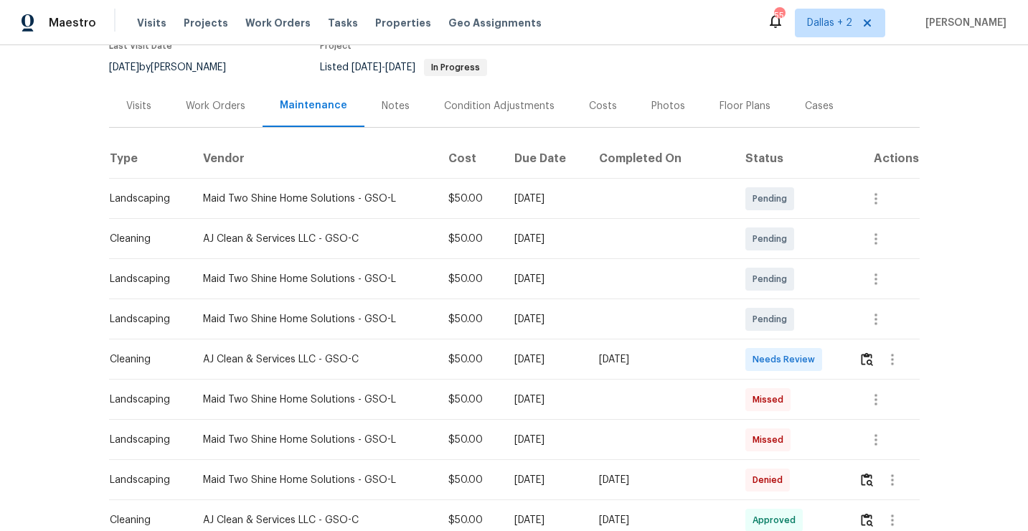
scroll to position [141, 0]
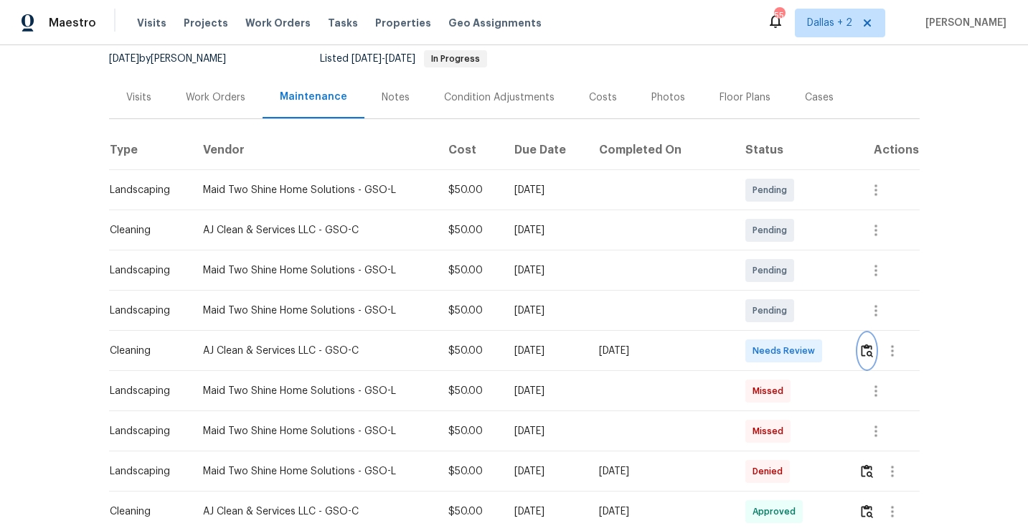
click at [866, 347] on img "button" at bounding box center [867, 351] width 12 height 14
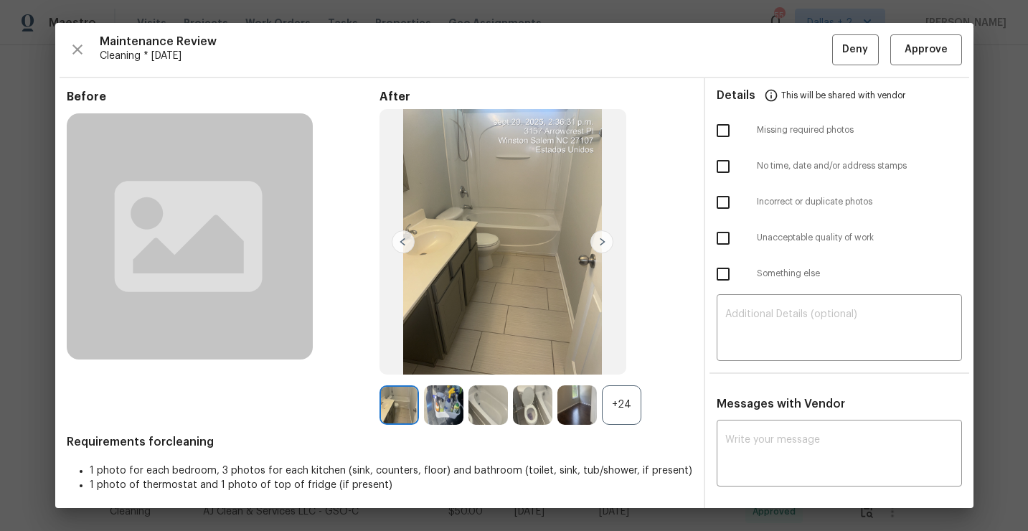
click at [621, 413] on div "+24" at bounding box center [621, 404] width 39 height 39
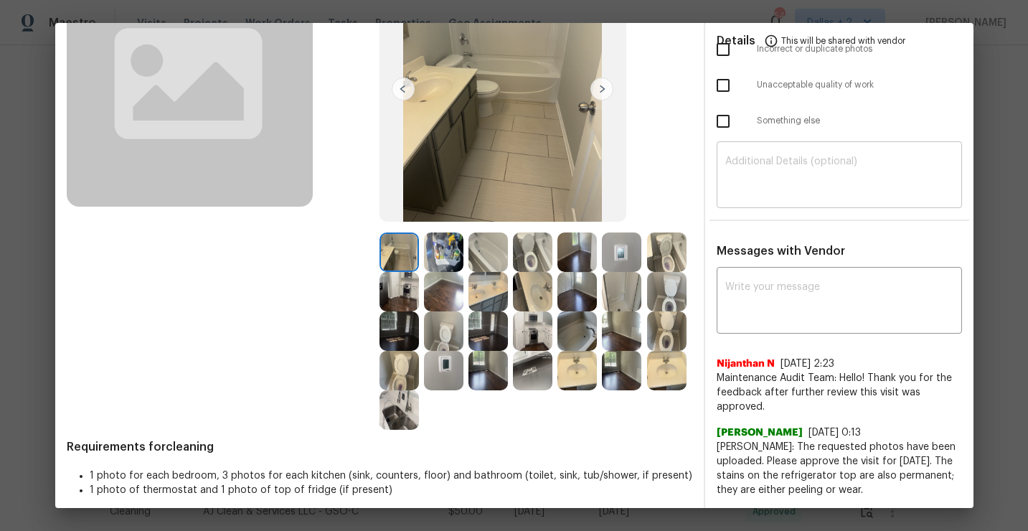
scroll to position [152, 0]
click at [497, 258] on img at bounding box center [488, 252] width 39 height 39
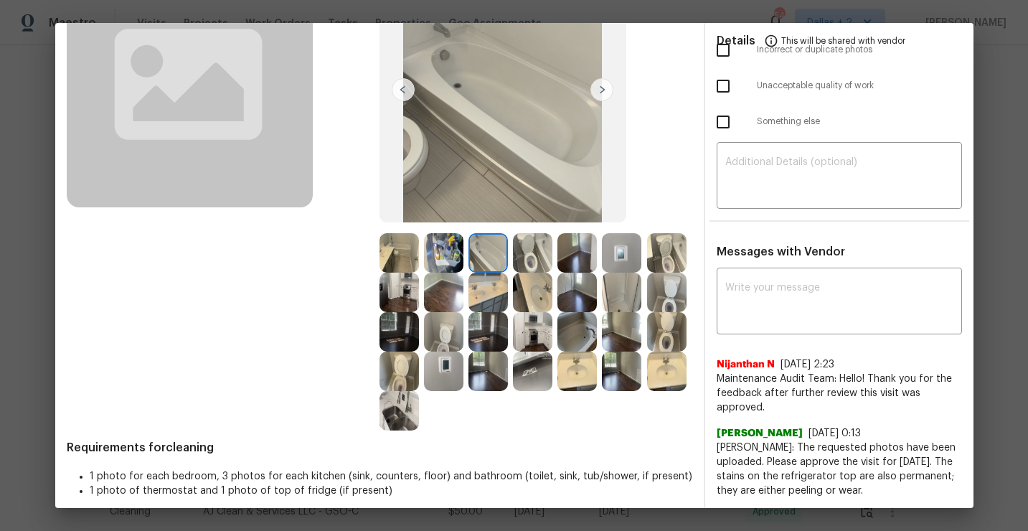
click at [392, 418] on img at bounding box center [399, 410] width 39 height 39
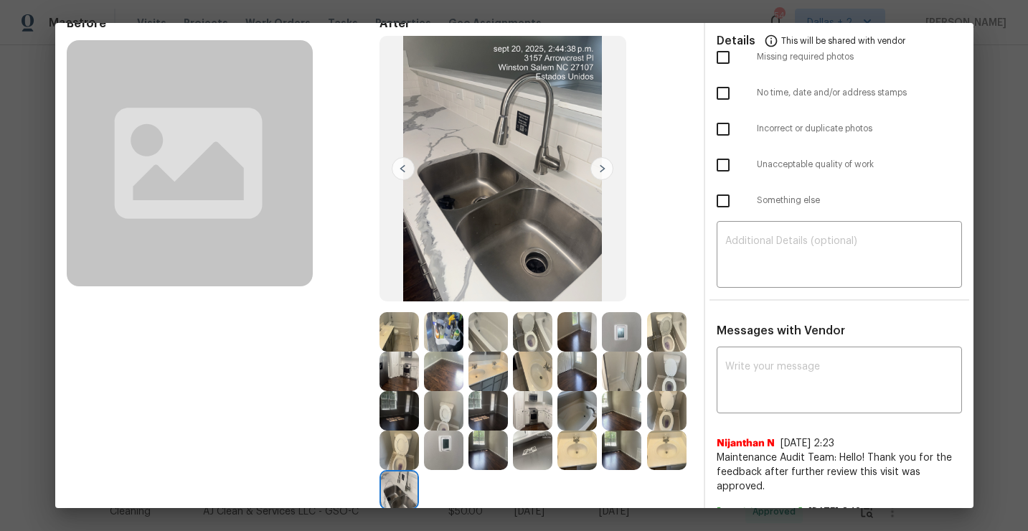
scroll to position [0, 0]
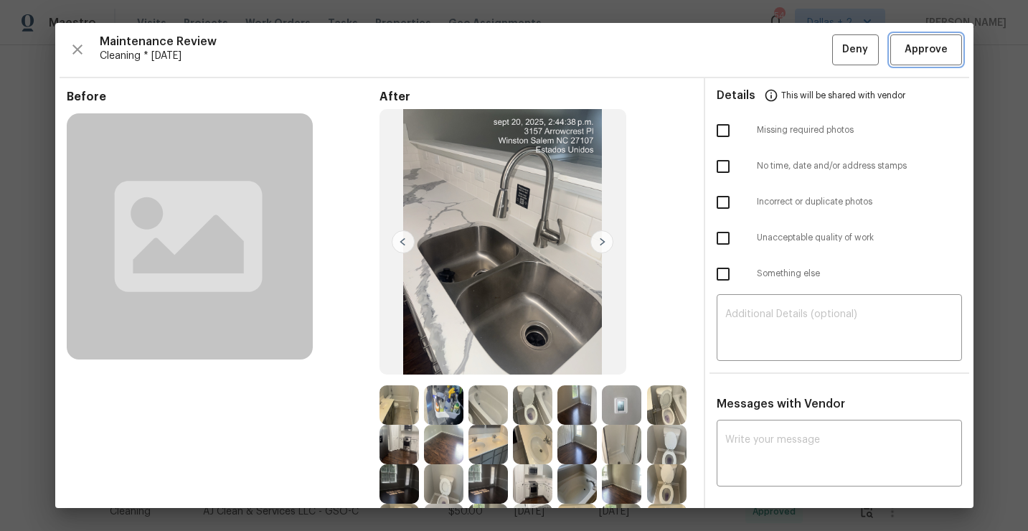
click at [916, 52] on span "Approve" at bounding box center [926, 50] width 43 height 18
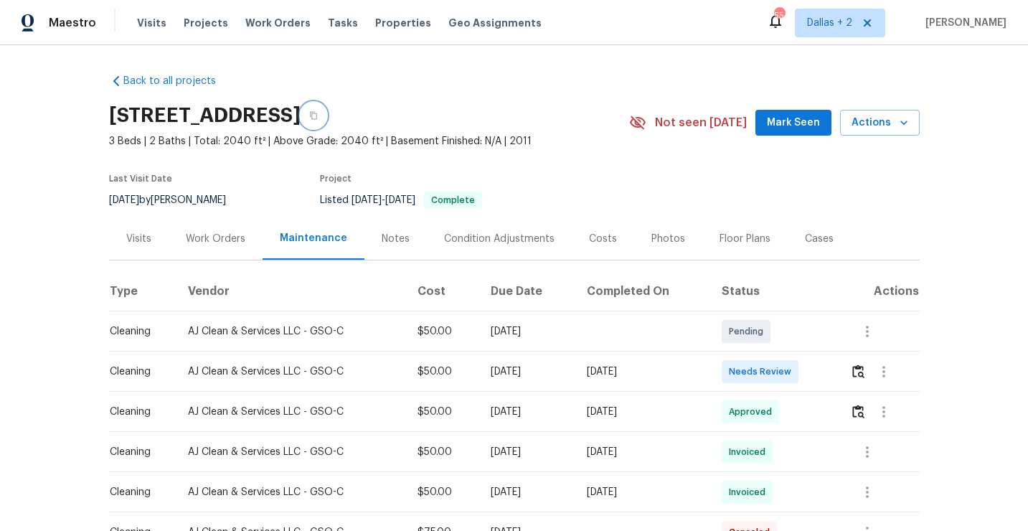
click at [318, 111] on icon "button" at bounding box center [313, 115] width 9 height 9
click at [859, 366] on img "button" at bounding box center [859, 372] width 12 height 14
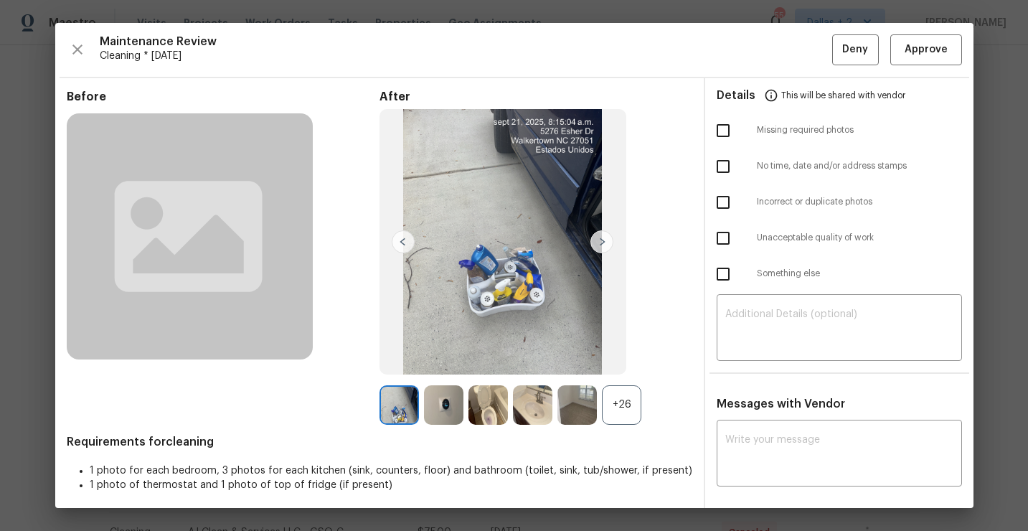
click at [622, 414] on div "+26" at bounding box center [621, 404] width 39 height 39
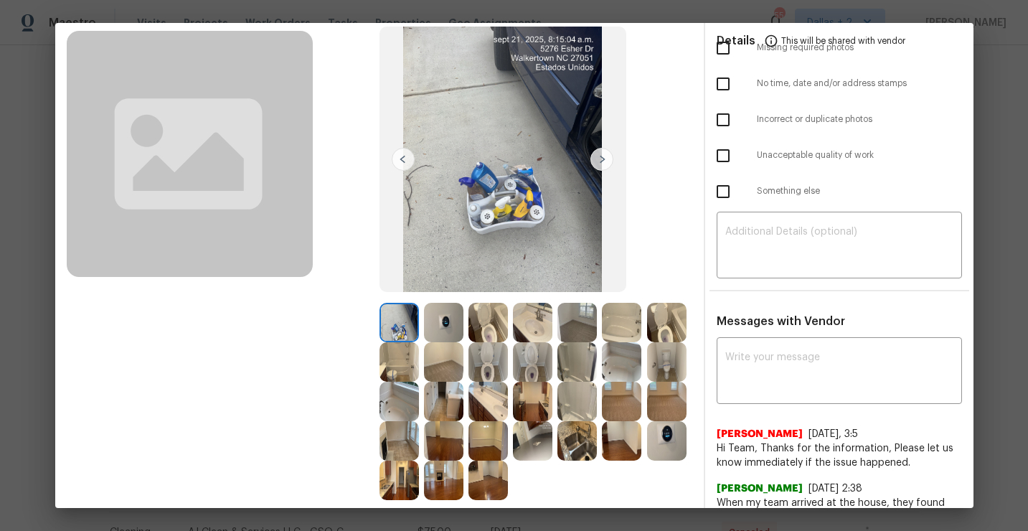
scroll to position [88, 0]
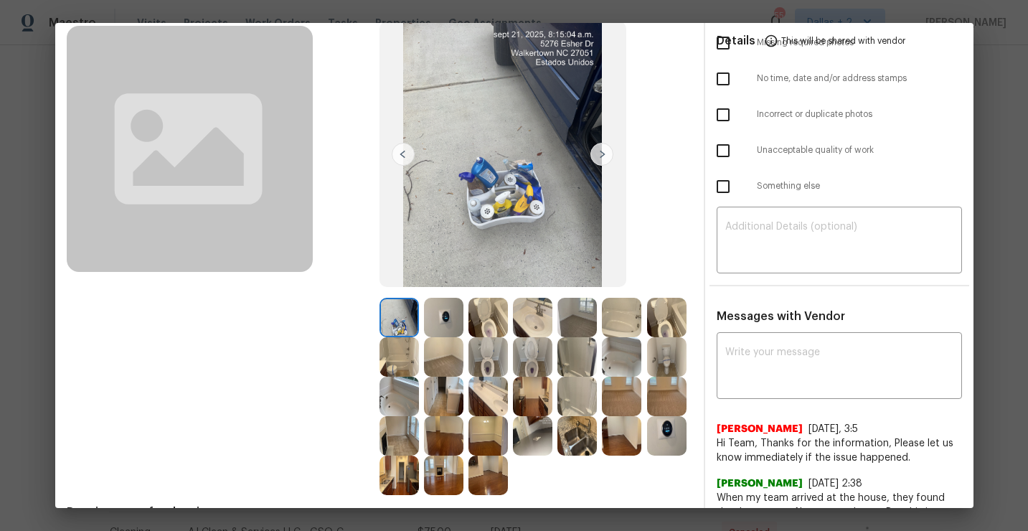
click at [497, 371] on img at bounding box center [488, 356] width 39 height 39
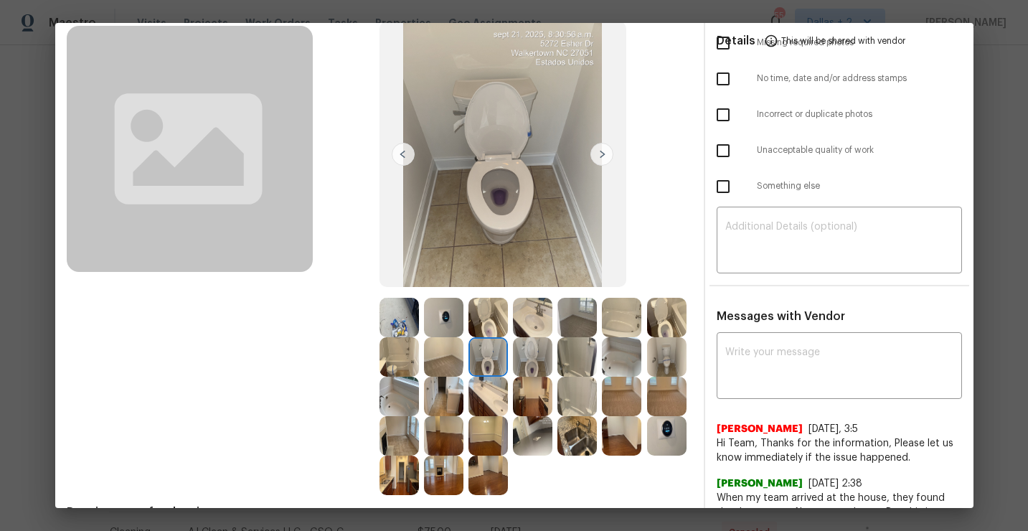
click at [609, 153] on img at bounding box center [602, 154] width 23 height 23
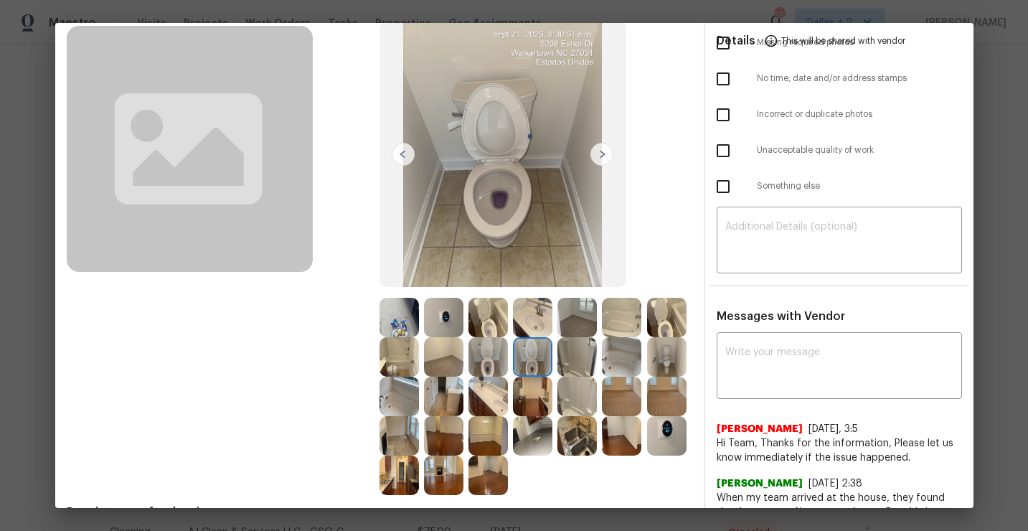
click at [573, 343] on img at bounding box center [577, 356] width 39 height 39
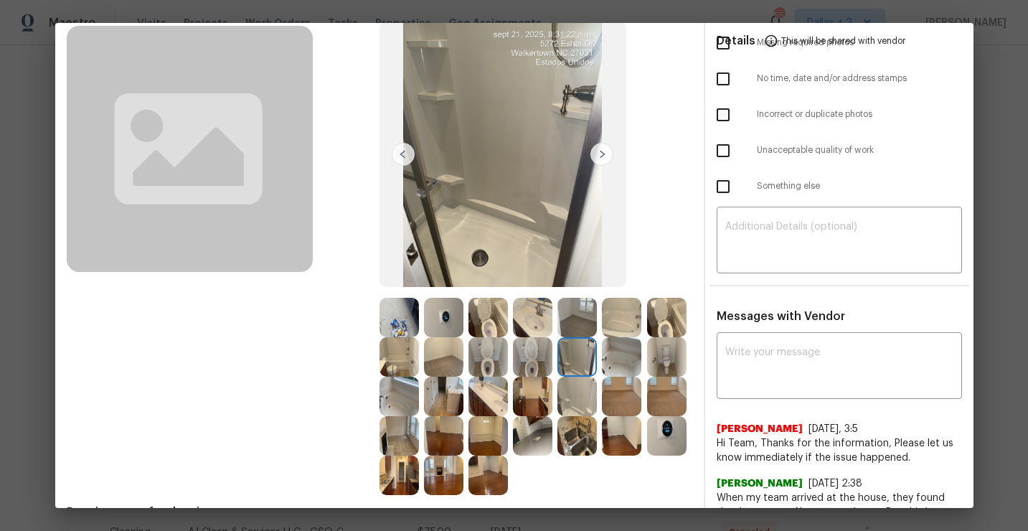
click at [611, 352] on img at bounding box center [621, 356] width 39 height 39
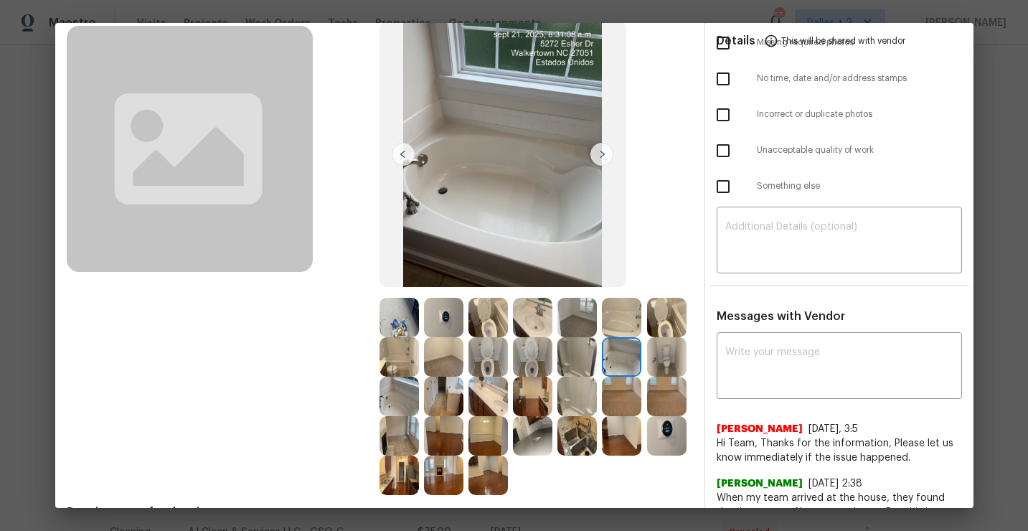
click at [659, 349] on img at bounding box center [666, 356] width 39 height 39
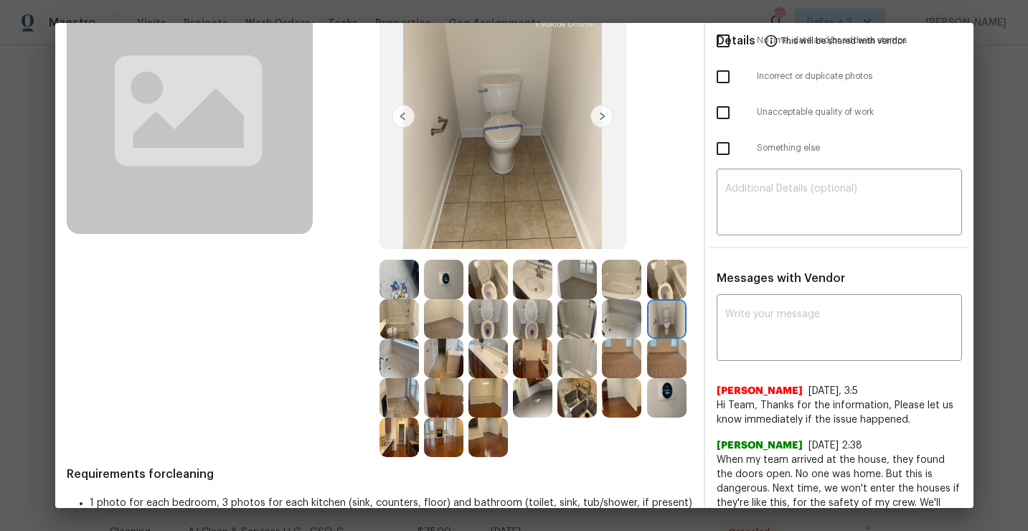
scroll to position [125, 0]
click at [414, 276] on img at bounding box center [399, 280] width 39 height 39
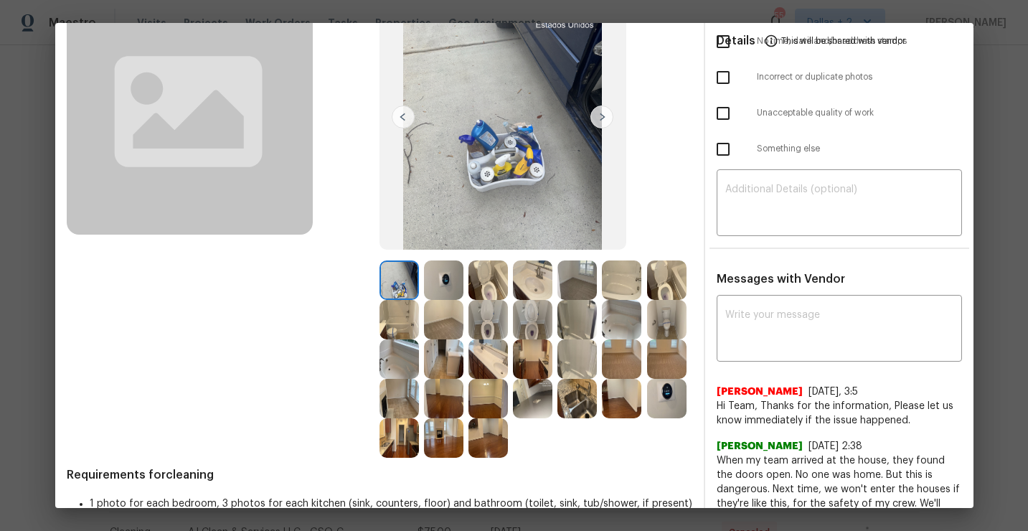
click at [601, 116] on img at bounding box center [602, 116] width 23 height 23
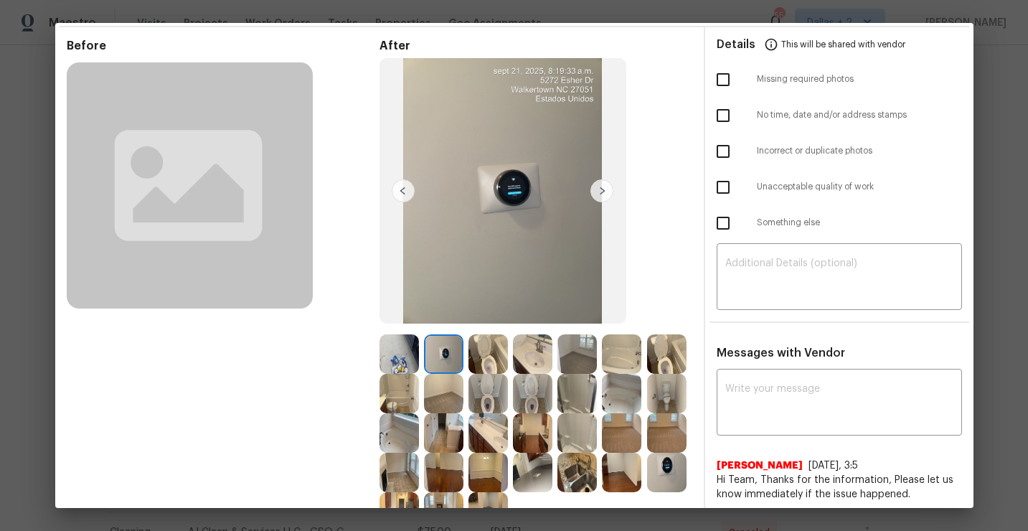
scroll to position [48, 0]
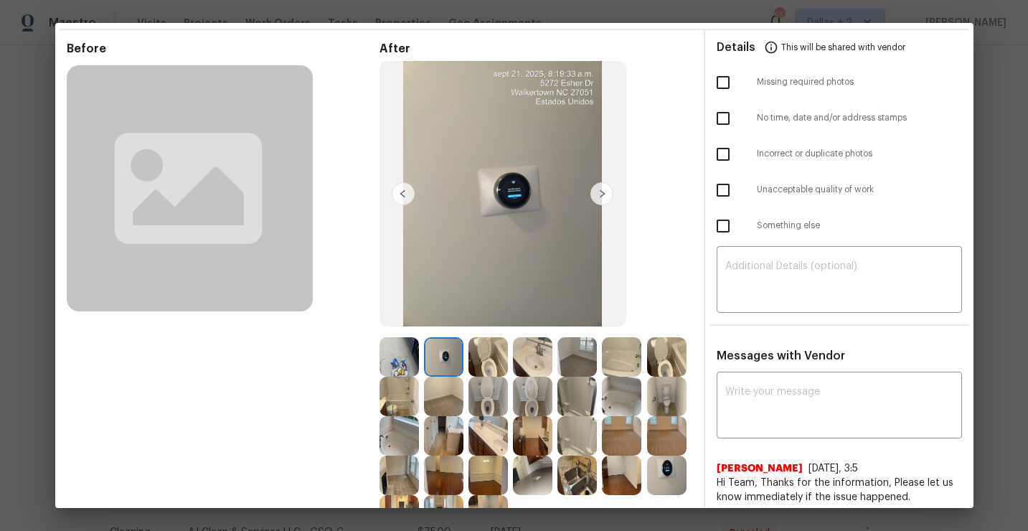
click at [606, 196] on img at bounding box center [602, 193] width 23 height 23
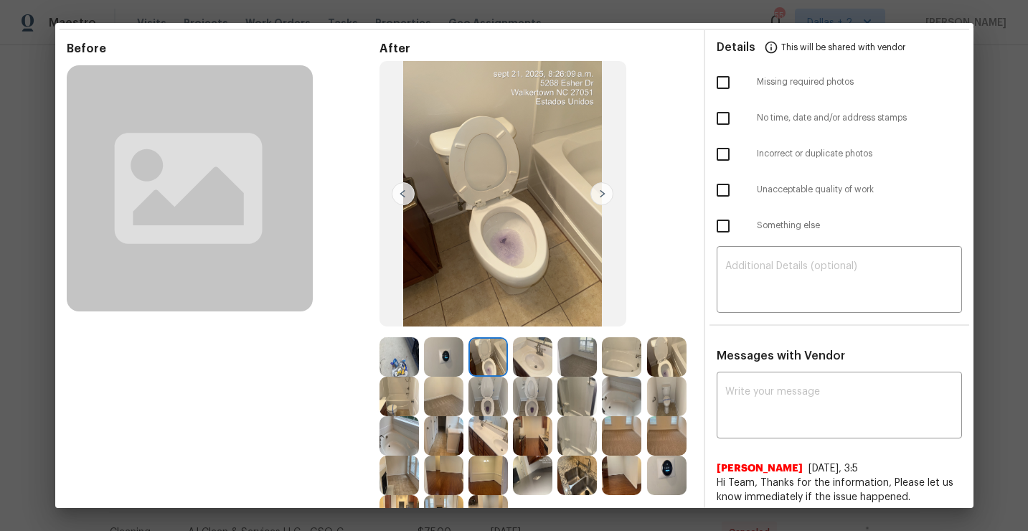
click at [602, 197] on img at bounding box center [602, 193] width 23 height 23
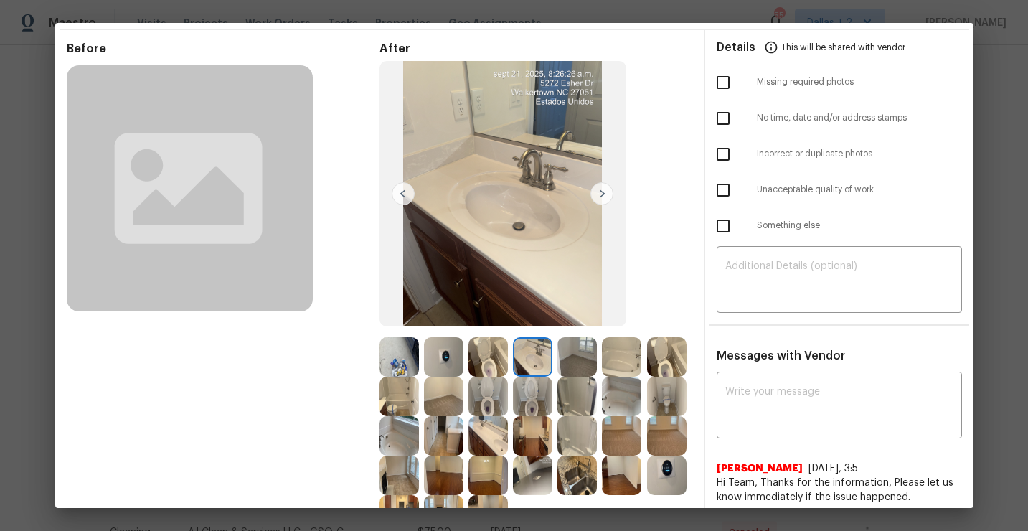
click at [602, 197] on img at bounding box center [602, 193] width 23 height 23
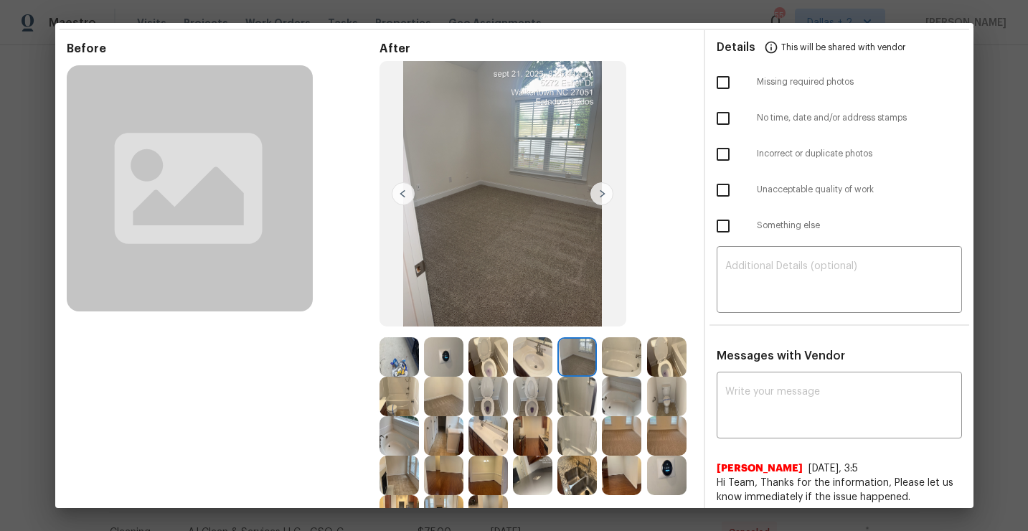
click at [602, 197] on img at bounding box center [602, 193] width 23 height 23
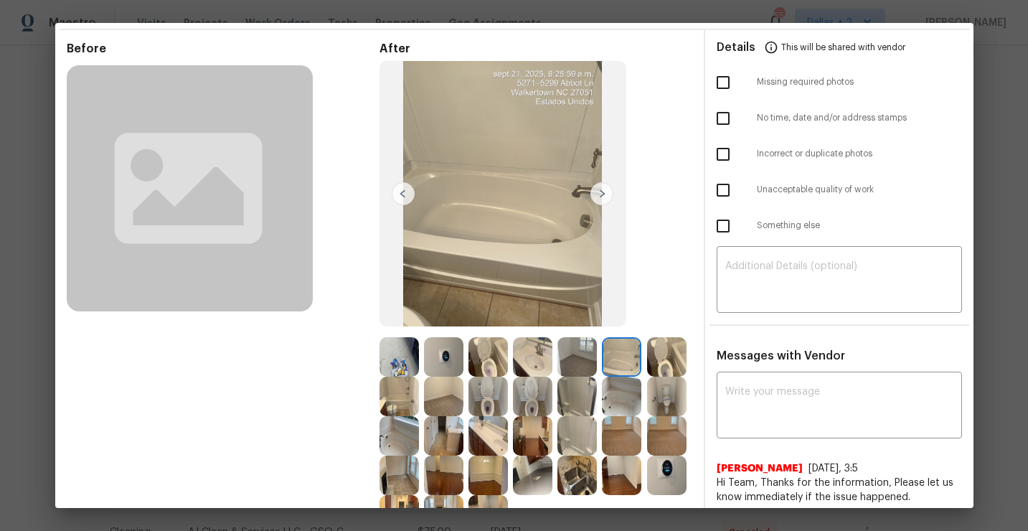
click at [603, 191] on img at bounding box center [602, 193] width 23 height 23
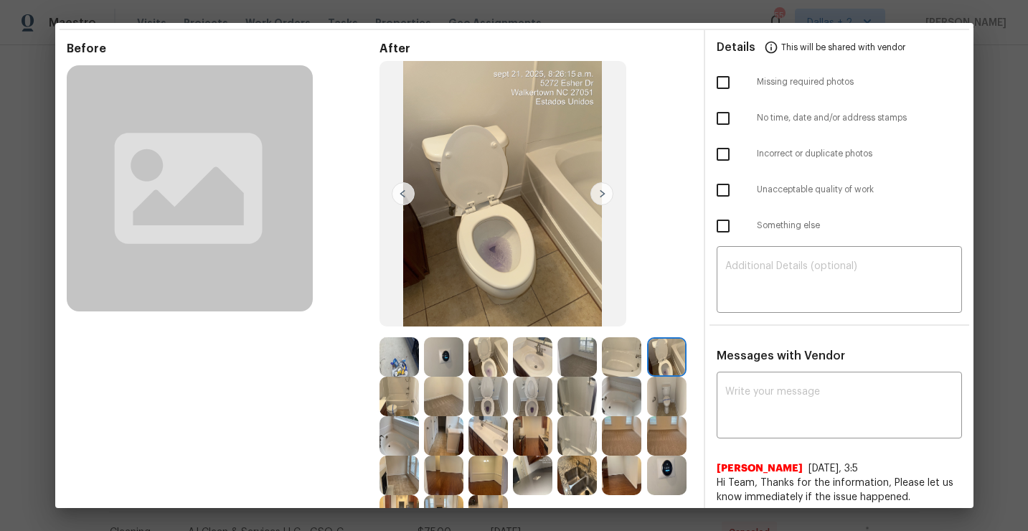
click at [603, 191] on img at bounding box center [602, 193] width 23 height 23
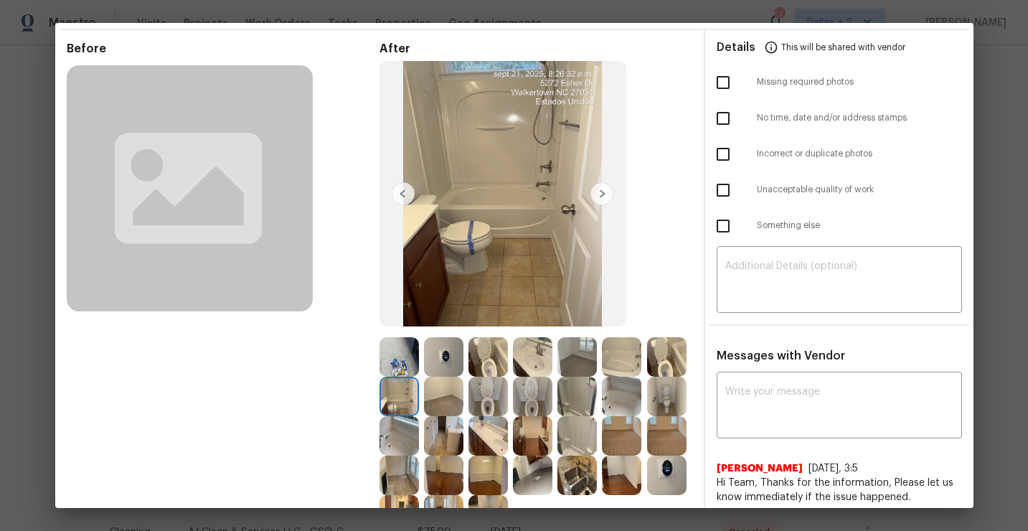
click at [604, 200] on img at bounding box center [602, 193] width 23 height 23
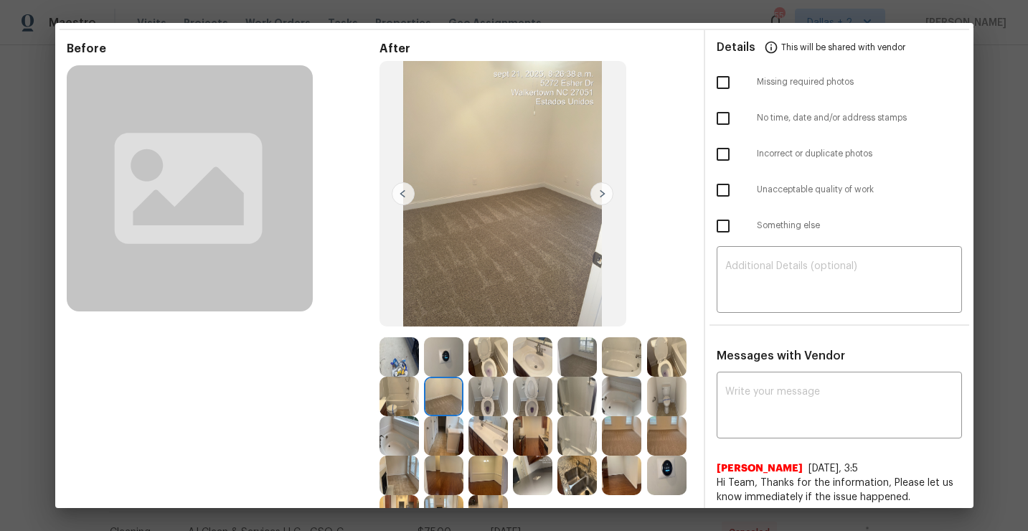
click at [604, 200] on img at bounding box center [602, 193] width 23 height 23
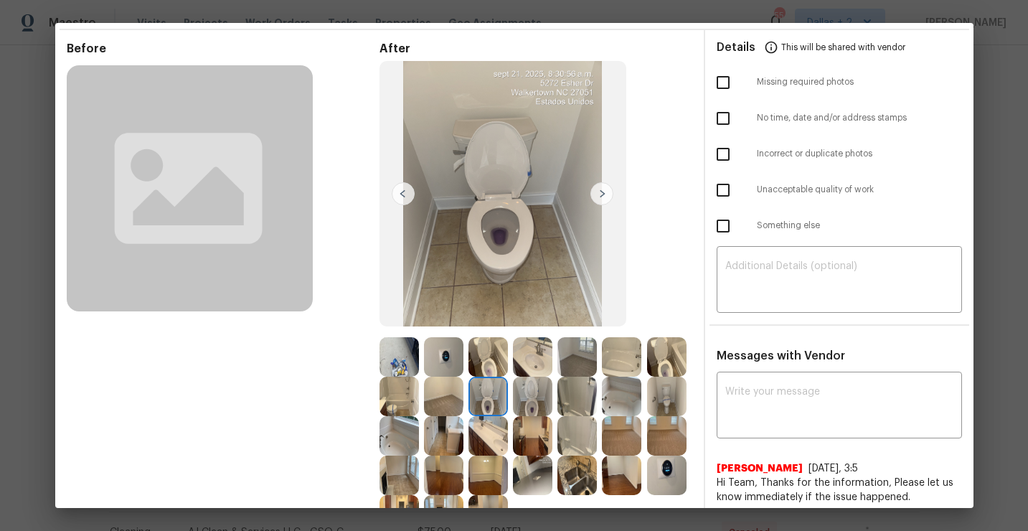
click at [604, 200] on img at bounding box center [602, 193] width 23 height 23
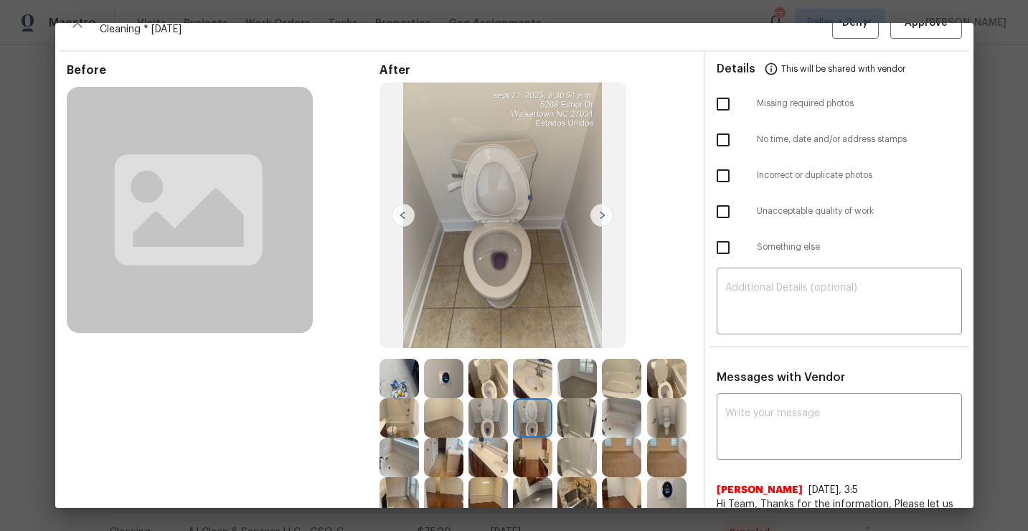
scroll to position [0, 0]
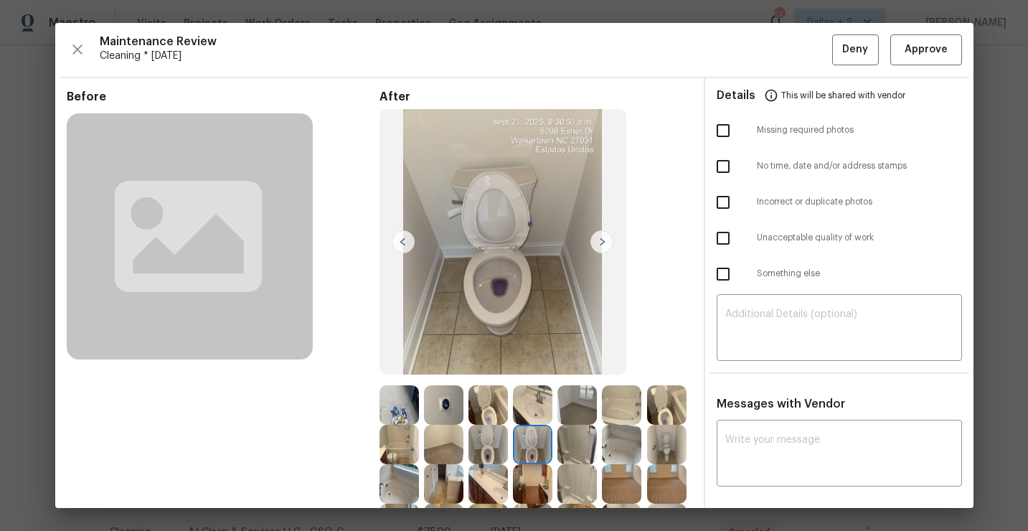
click at [601, 241] on img at bounding box center [602, 241] width 23 height 23
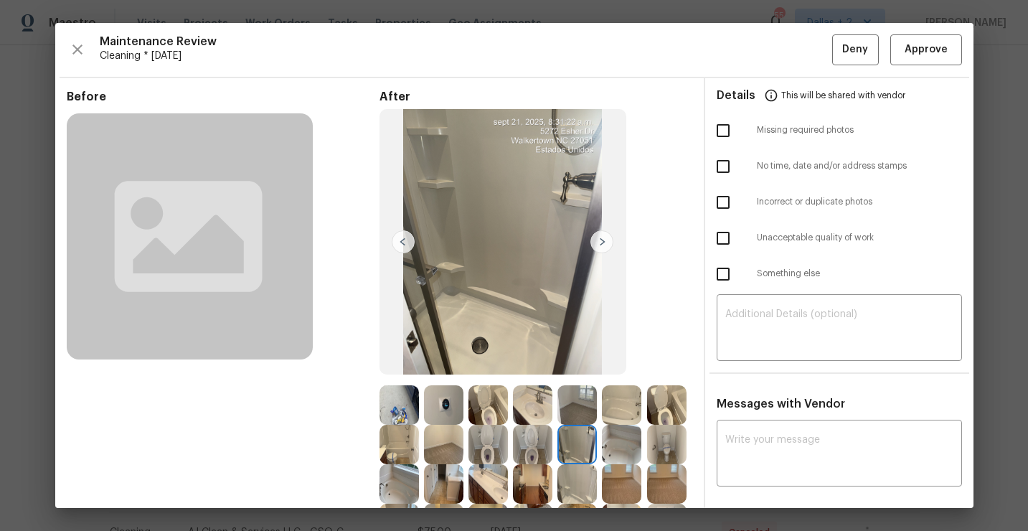
click at [596, 240] on img at bounding box center [602, 241] width 23 height 23
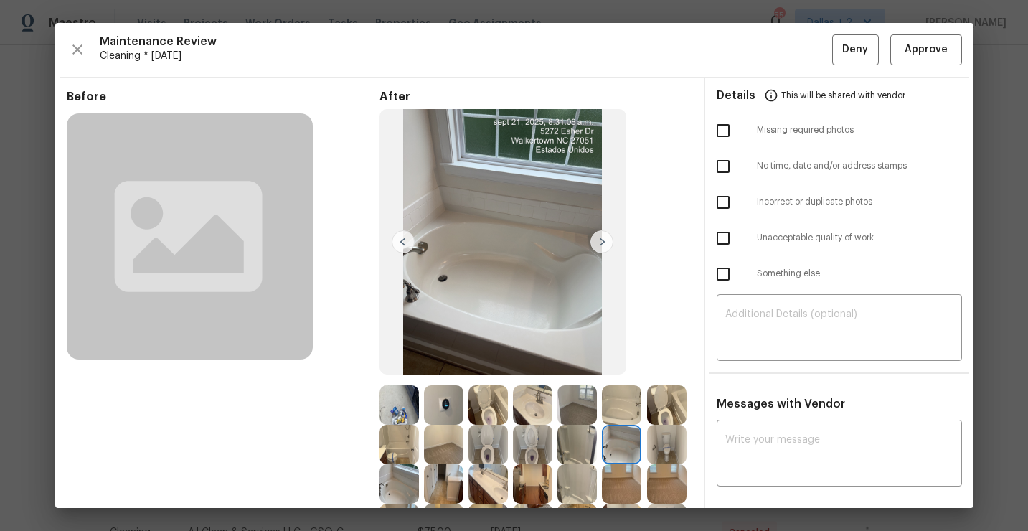
click at [601, 235] on img at bounding box center [602, 241] width 23 height 23
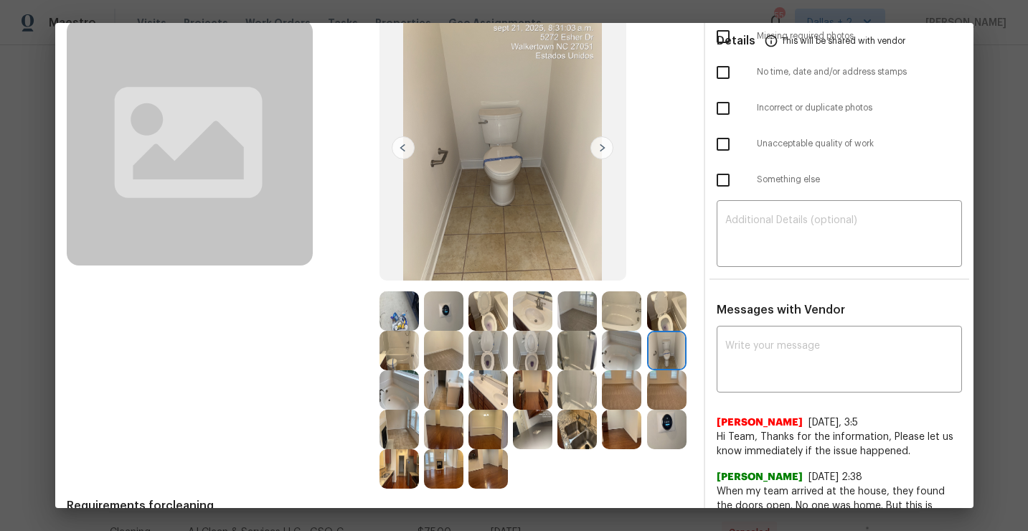
scroll to position [52, 0]
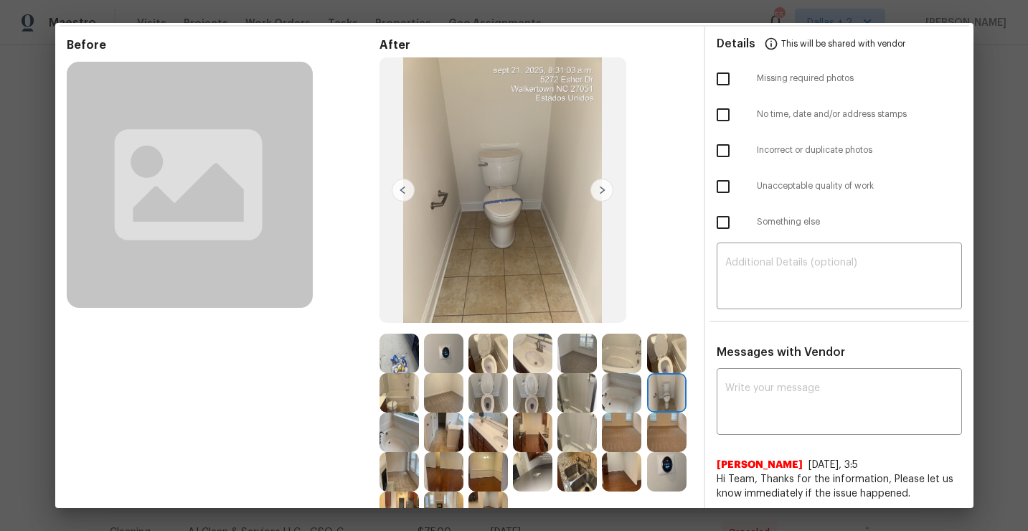
click at [600, 191] on img at bounding box center [602, 190] width 23 height 23
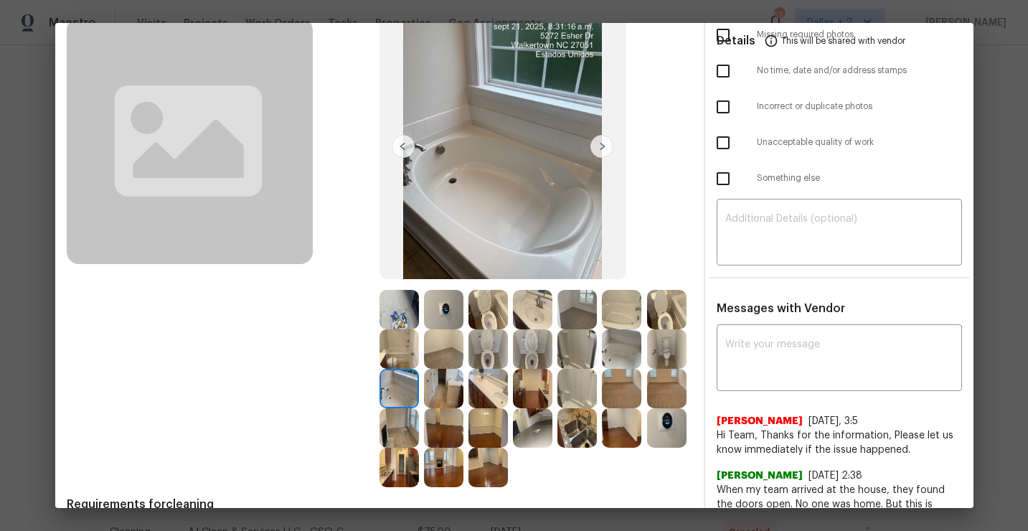
scroll to position [96, 0]
click at [605, 149] on img at bounding box center [602, 145] width 23 height 23
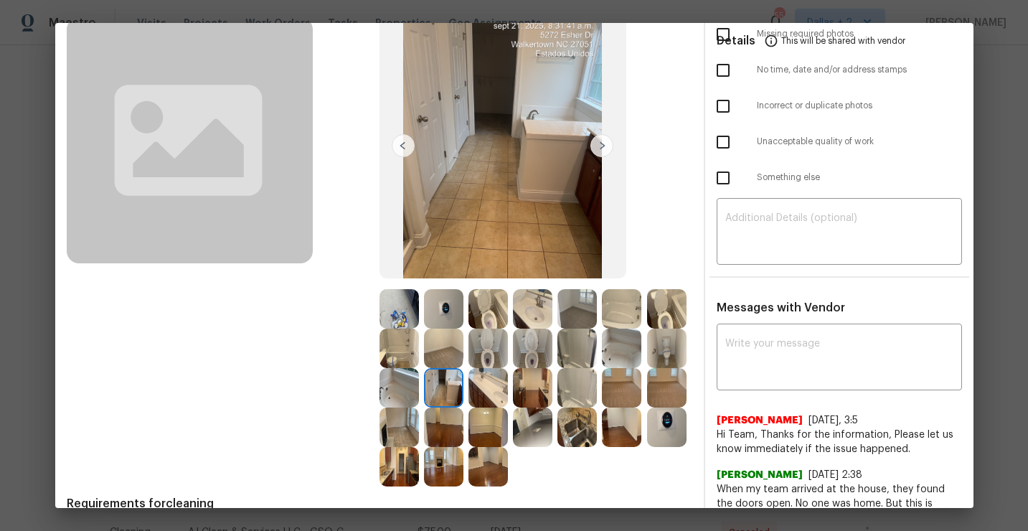
click at [605, 149] on img at bounding box center [602, 145] width 23 height 23
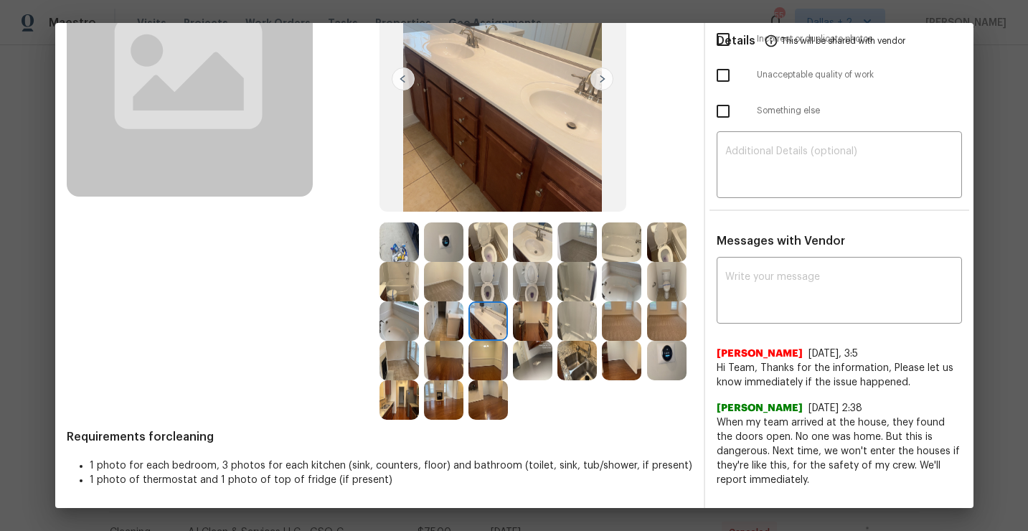
scroll to position [157, 0]
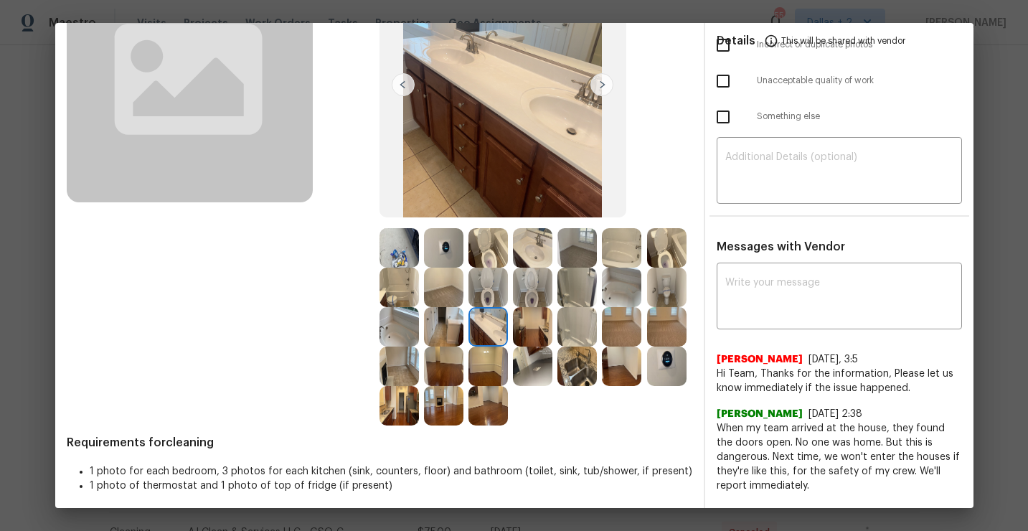
click at [527, 323] on img at bounding box center [532, 326] width 39 height 39
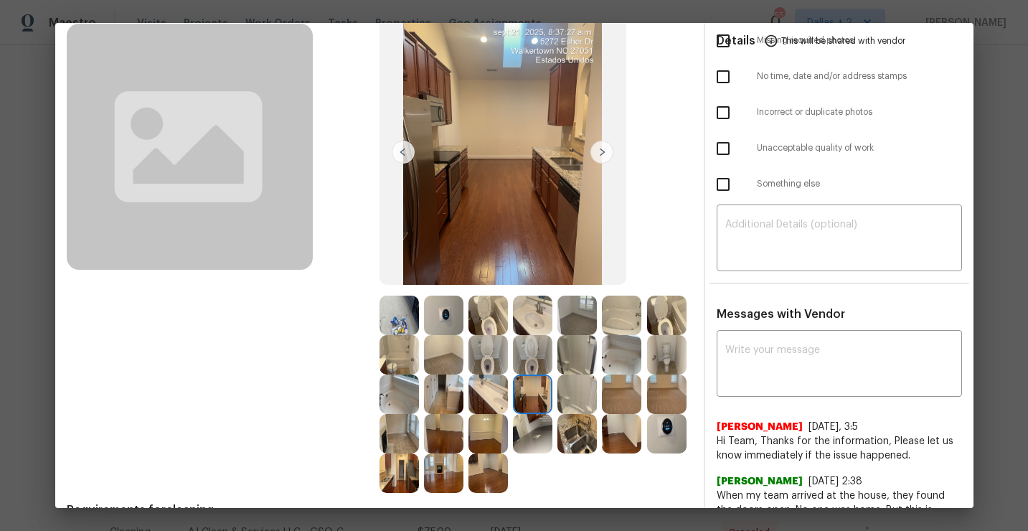
scroll to position [141, 0]
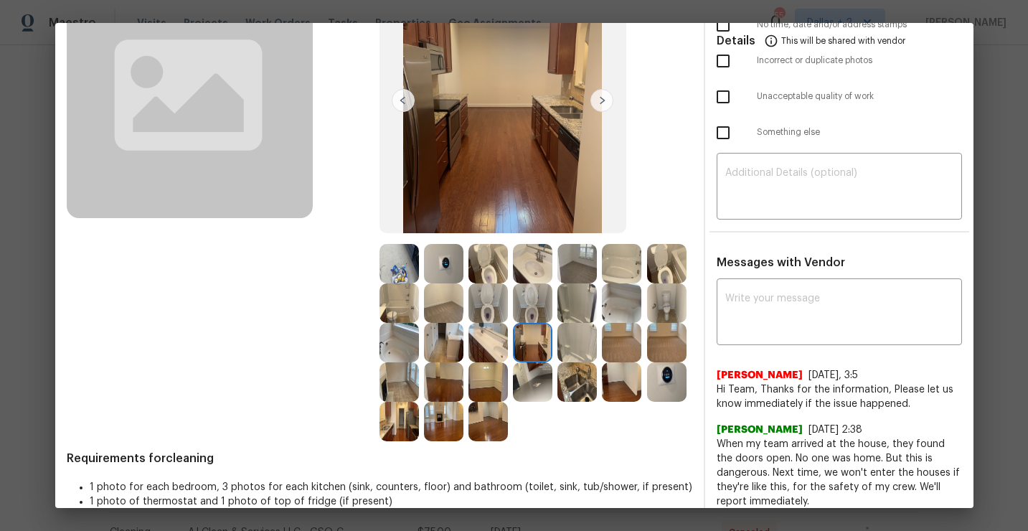
click at [583, 392] on img at bounding box center [577, 381] width 39 height 39
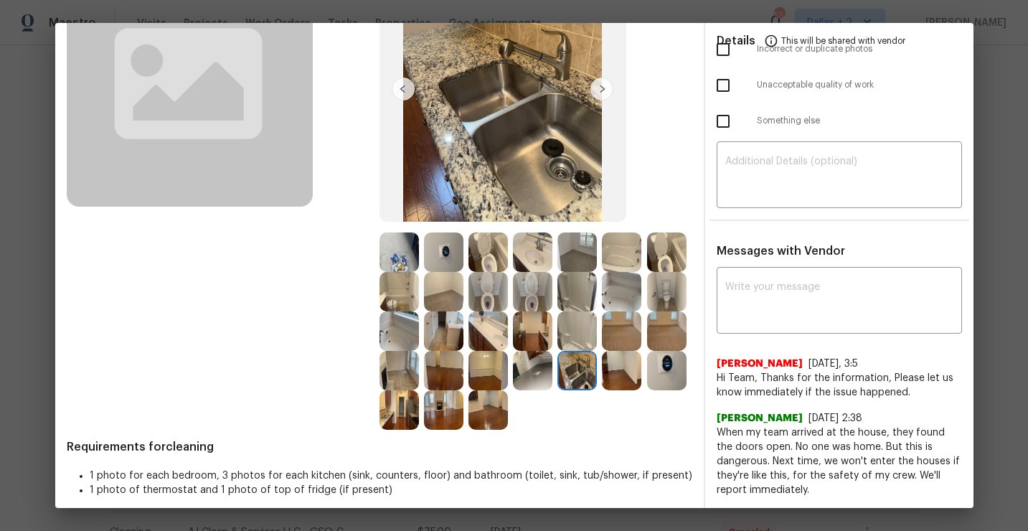
scroll to position [0, 0]
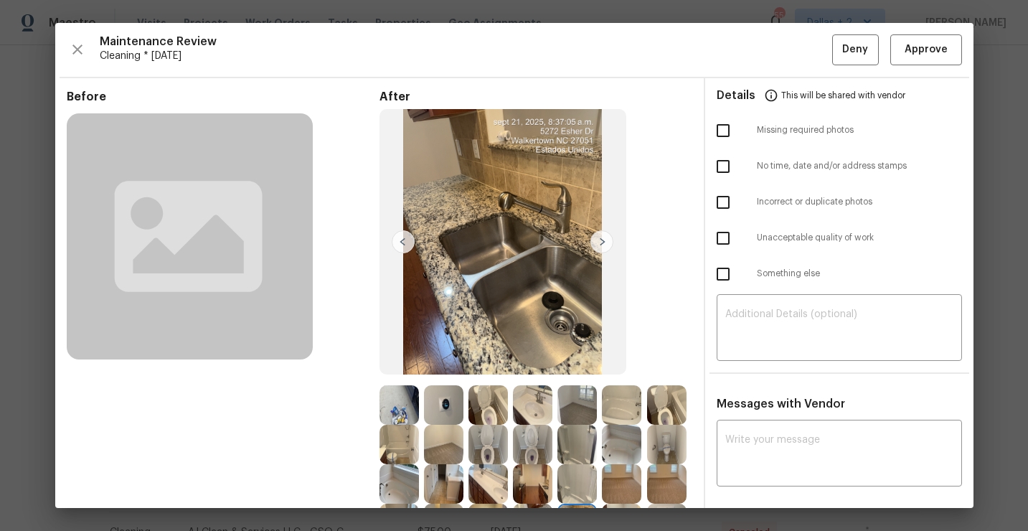
click at [606, 244] on img at bounding box center [602, 241] width 23 height 23
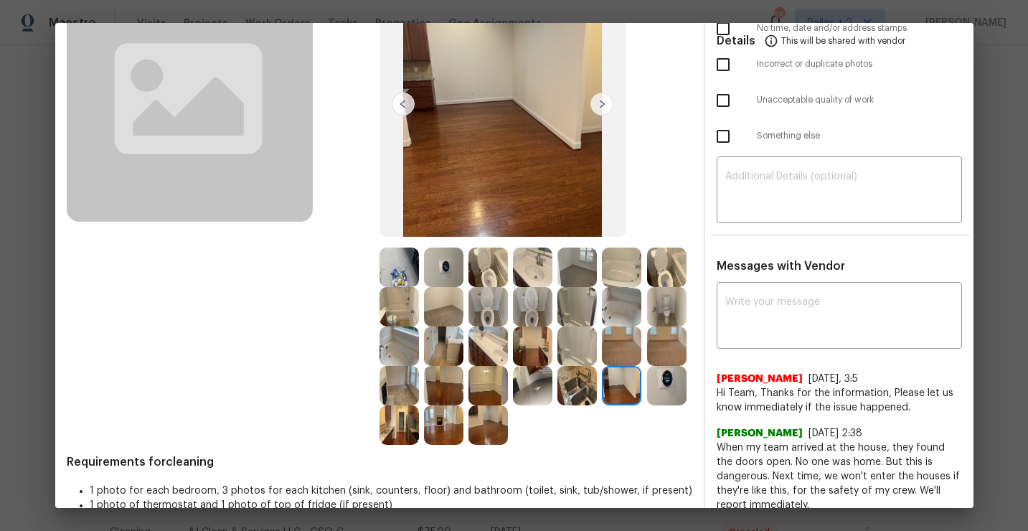
scroll to position [159, 0]
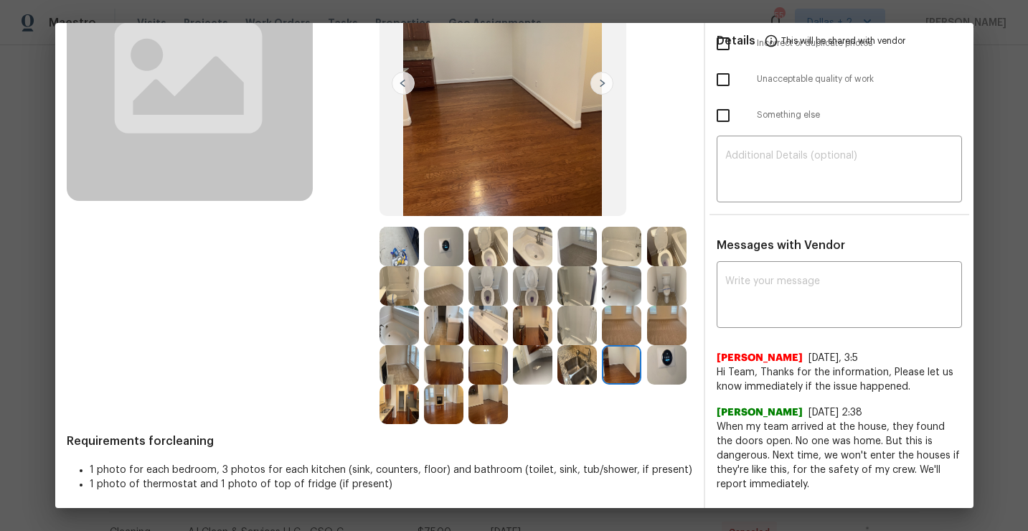
click at [526, 317] on img at bounding box center [532, 325] width 39 height 39
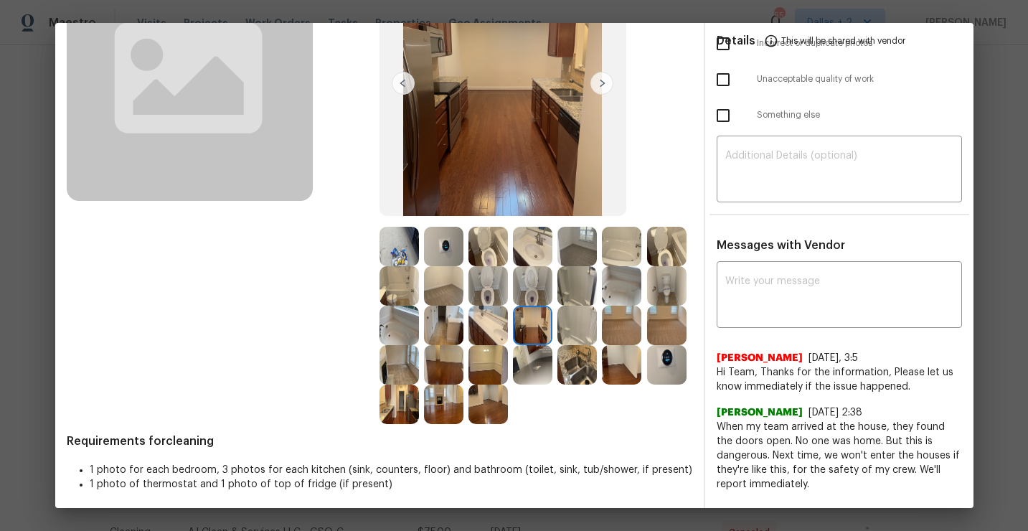
click at [578, 288] on img at bounding box center [577, 285] width 39 height 39
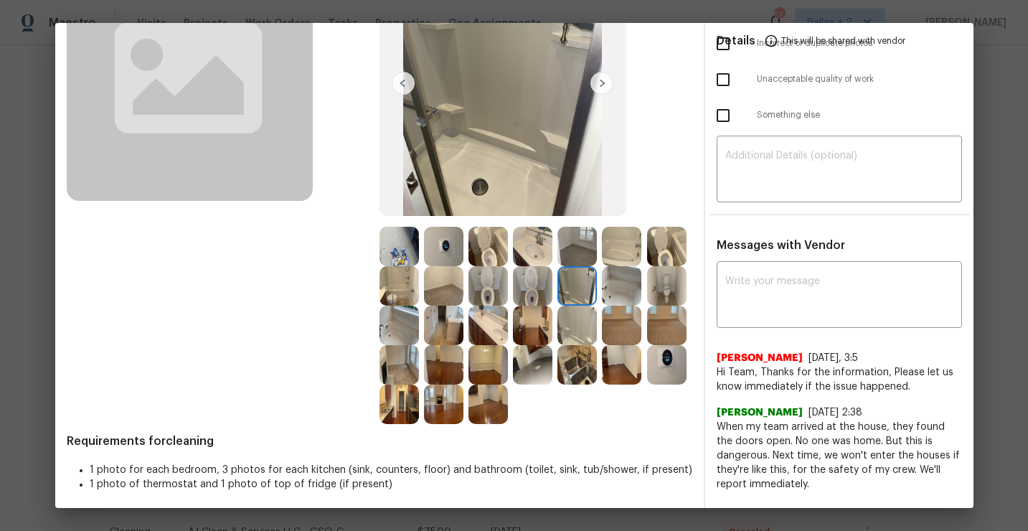
click at [637, 289] on img at bounding box center [621, 285] width 39 height 39
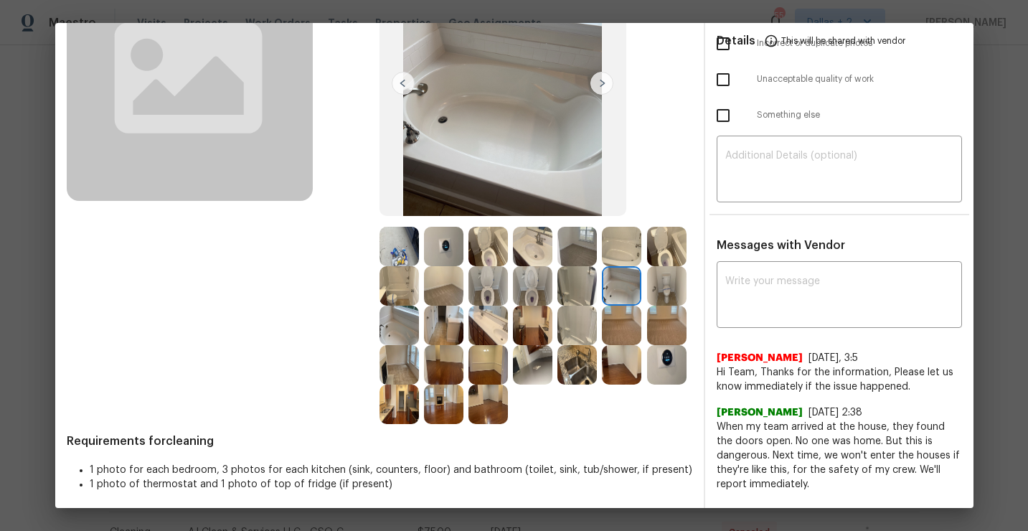
click at [673, 287] on img at bounding box center [666, 285] width 39 height 39
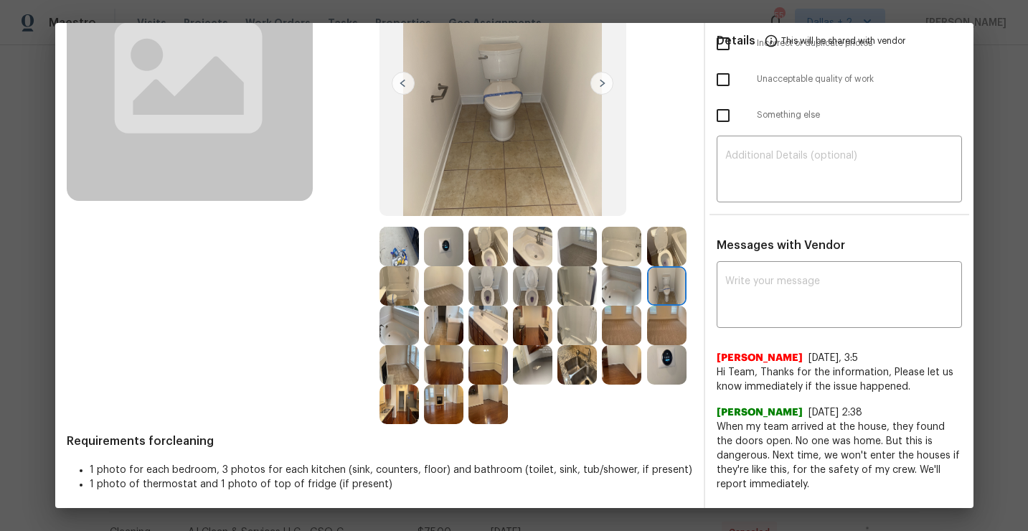
click at [571, 299] on img at bounding box center [577, 285] width 39 height 39
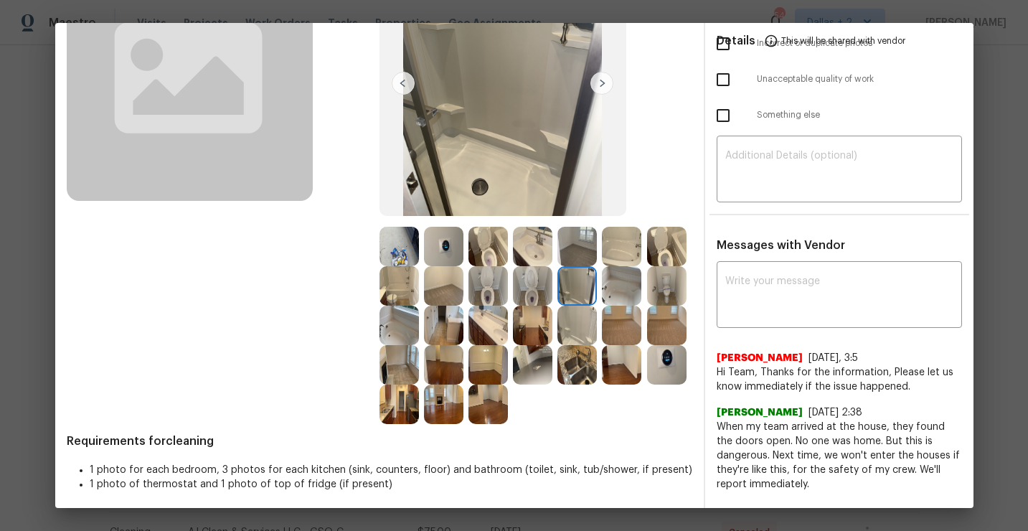
click at [543, 332] on img at bounding box center [532, 325] width 39 height 39
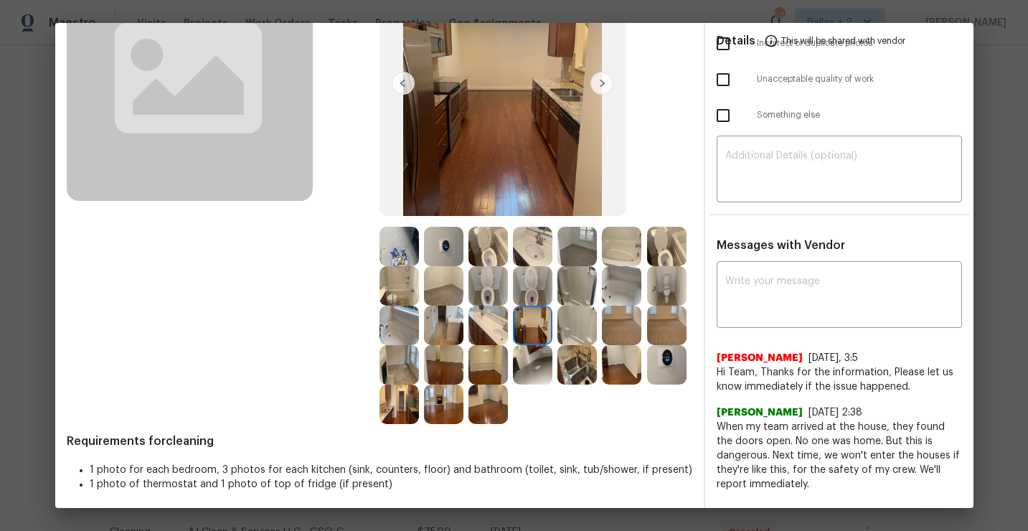
scroll to position [163, 0]
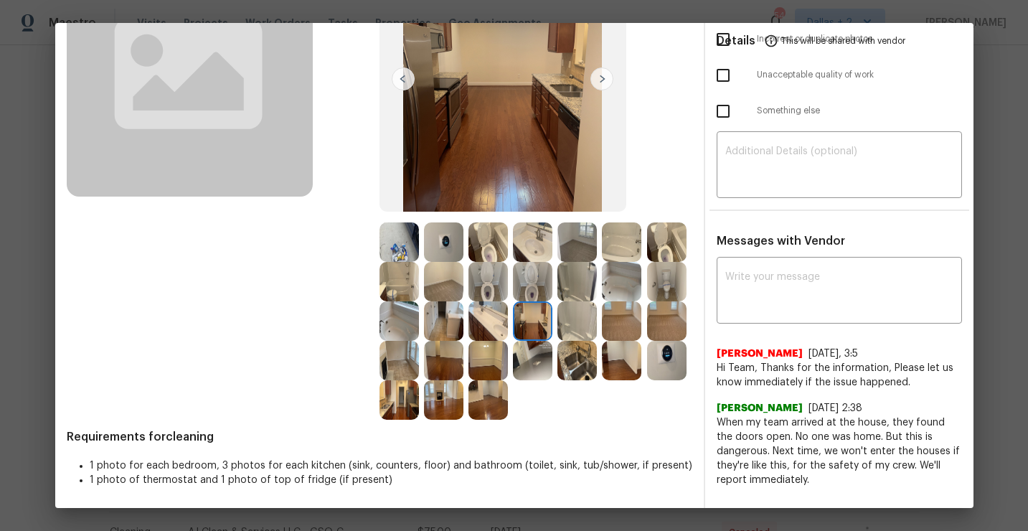
click at [492, 252] on img at bounding box center [488, 241] width 39 height 39
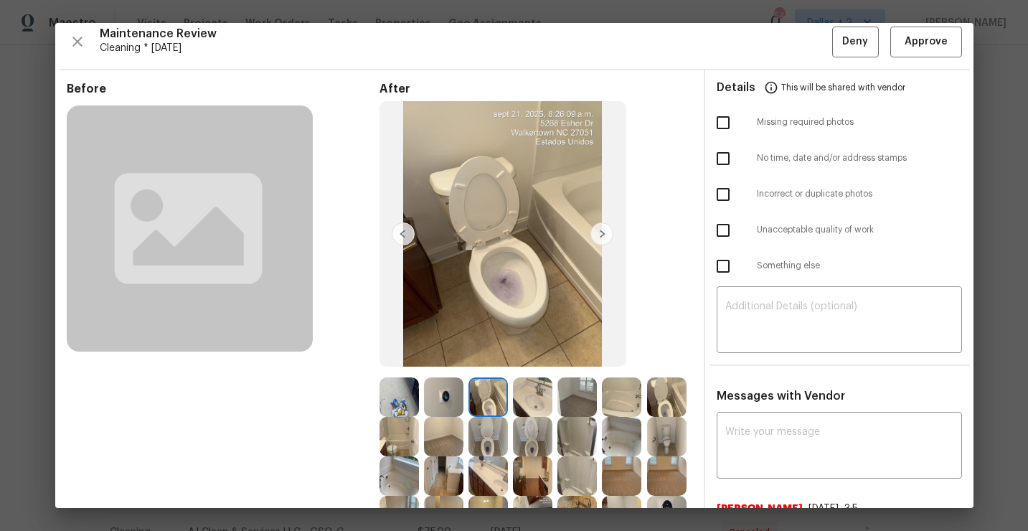
scroll to position [0, 0]
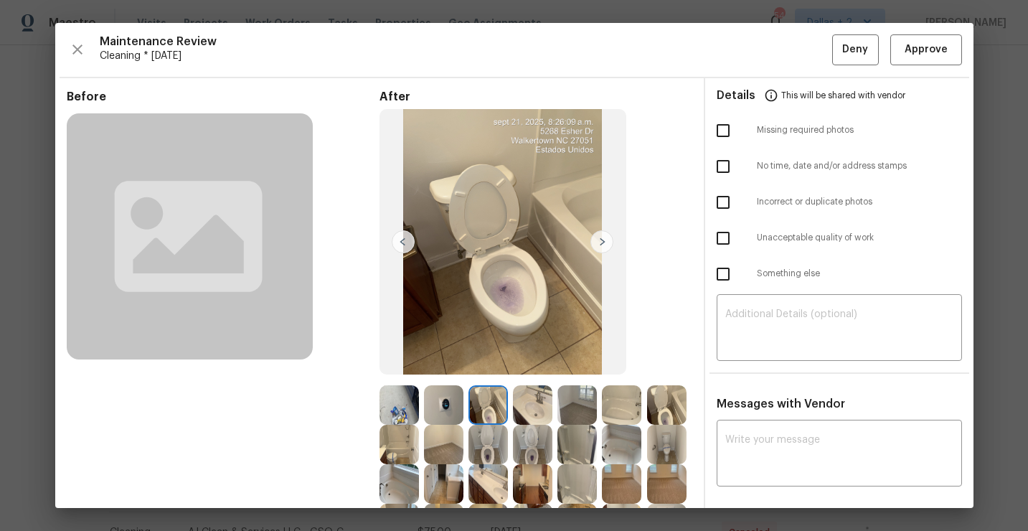
click at [601, 238] on img at bounding box center [602, 241] width 23 height 23
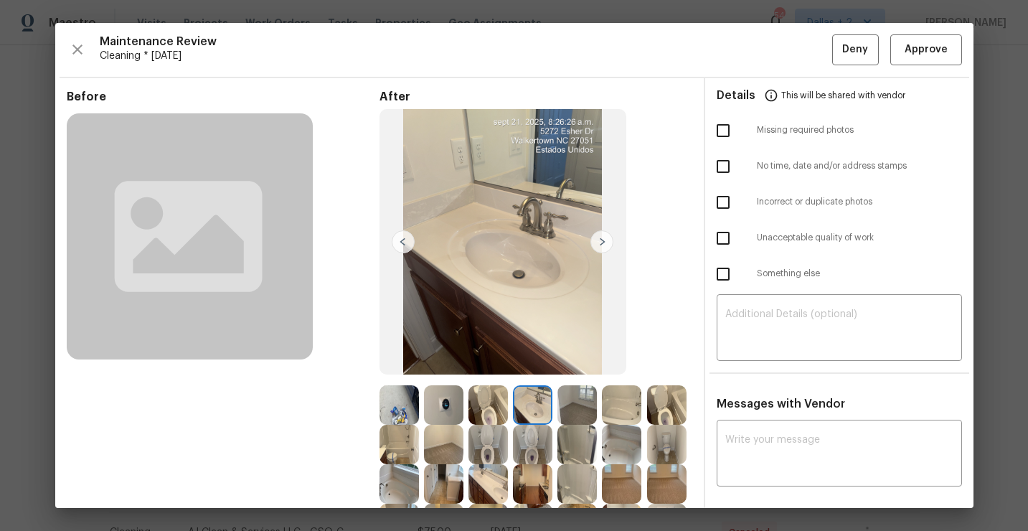
click at [601, 248] on img at bounding box center [602, 241] width 23 height 23
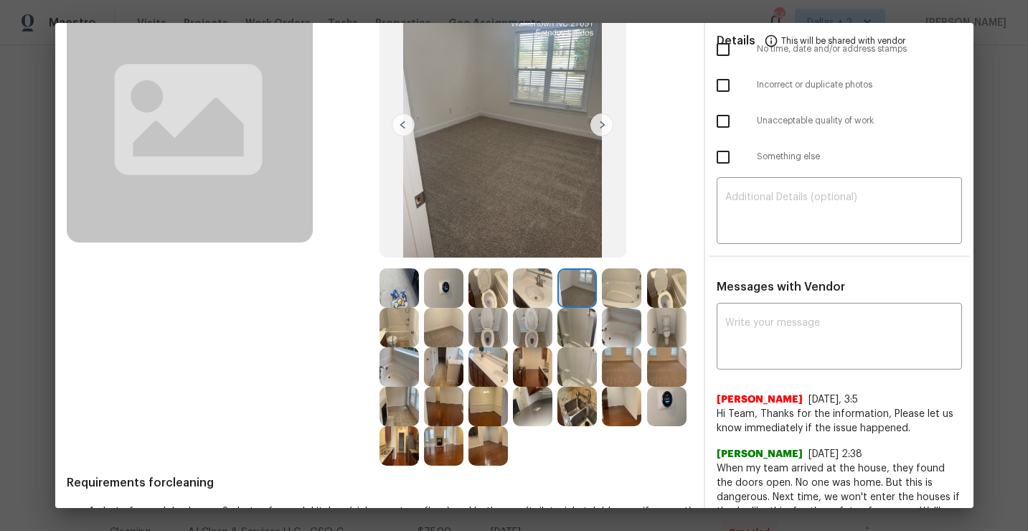
scroll to position [163, 0]
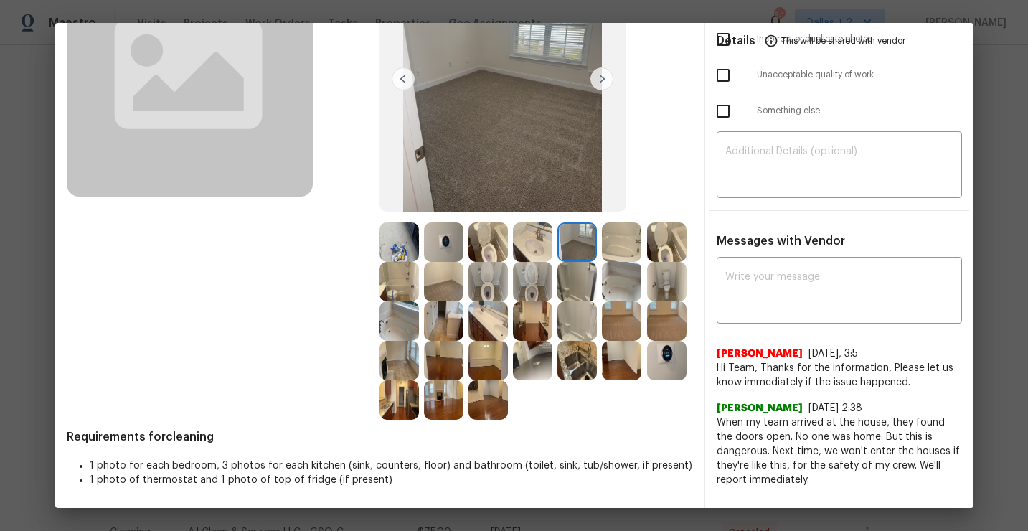
click at [533, 367] on img at bounding box center [532, 360] width 39 height 39
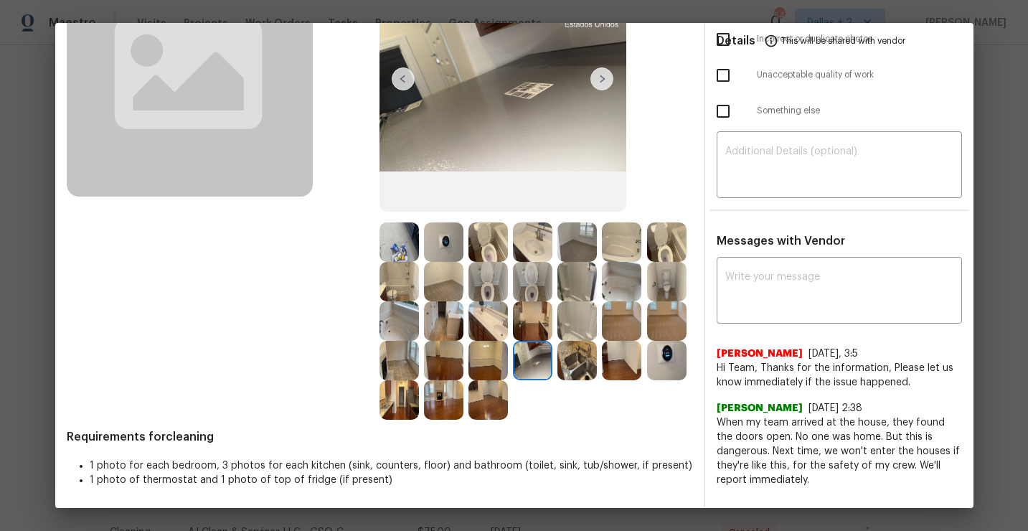
click at [543, 324] on img at bounding box center [532, 320] width 39 height 39
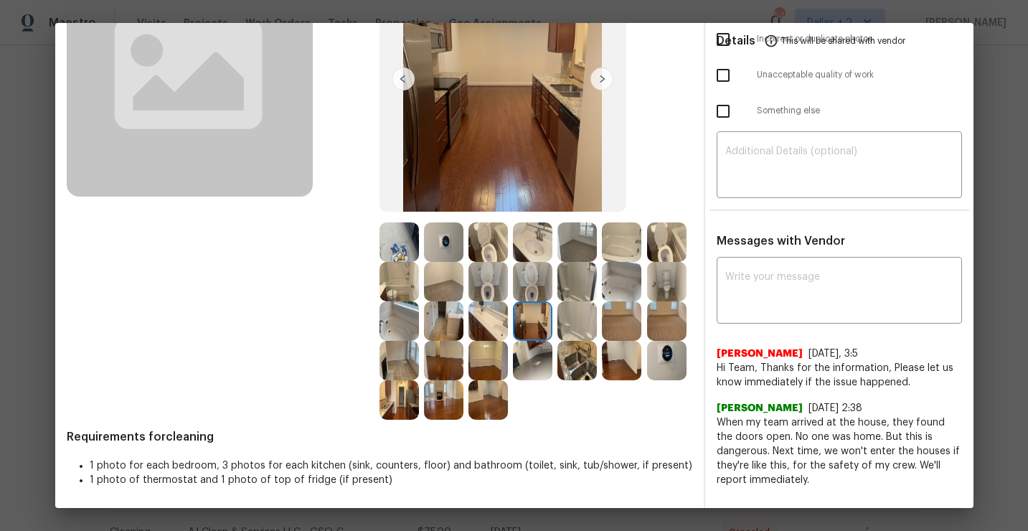
click at [407, 240] on img at bounding box center [399, 241] width 39 height 39
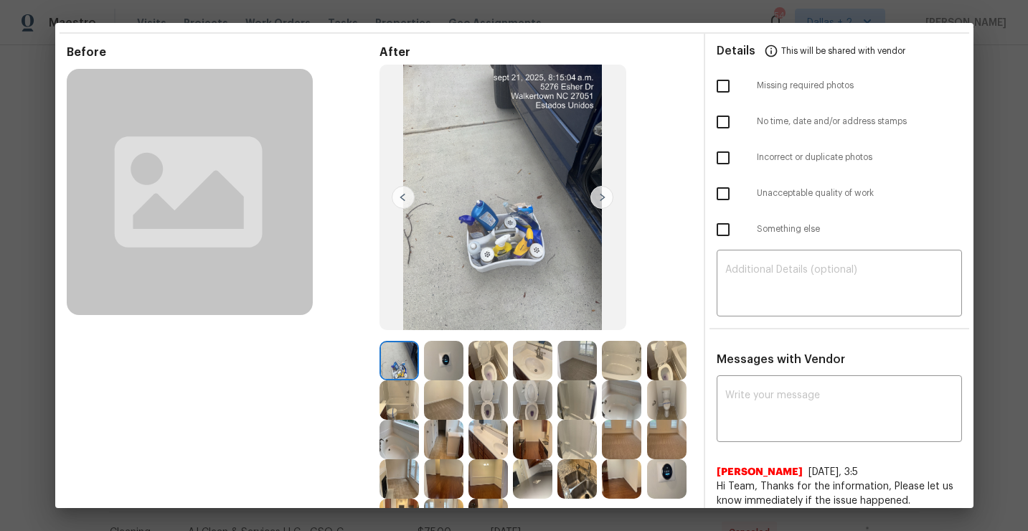
scroll to position [33, 0]
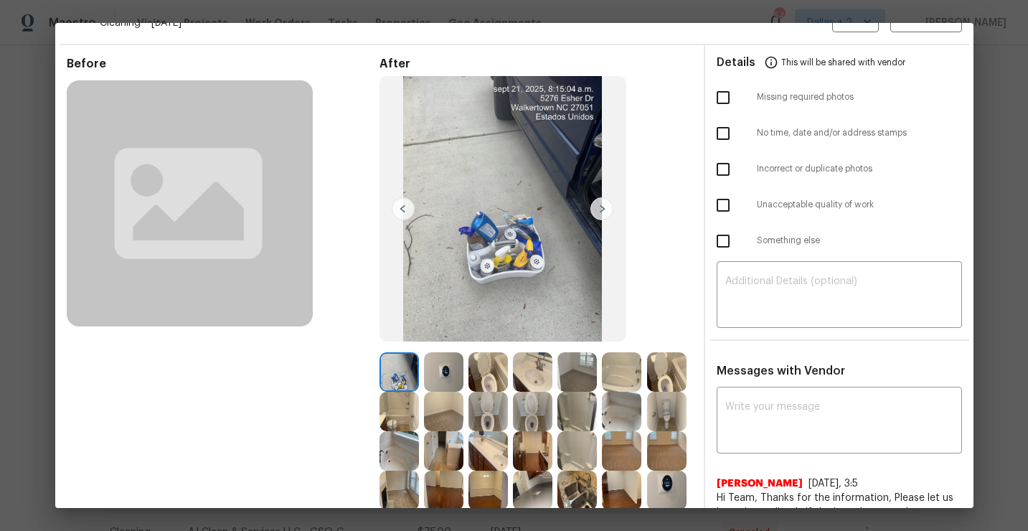
click at [606, 205] on img at bounding box center [602, 208] width 23 height 23
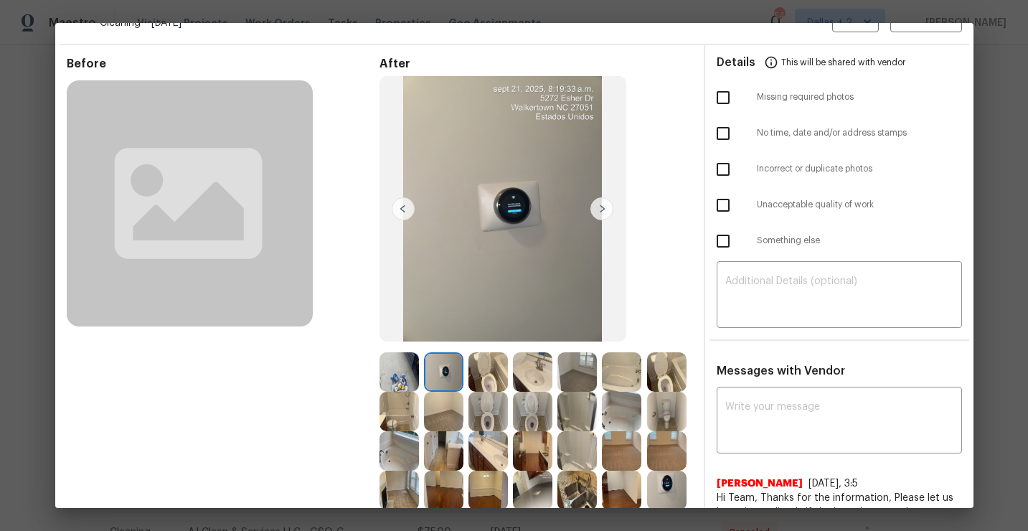
click at [611, 206] on img at bounding box center [602, 208] width 23 height 23
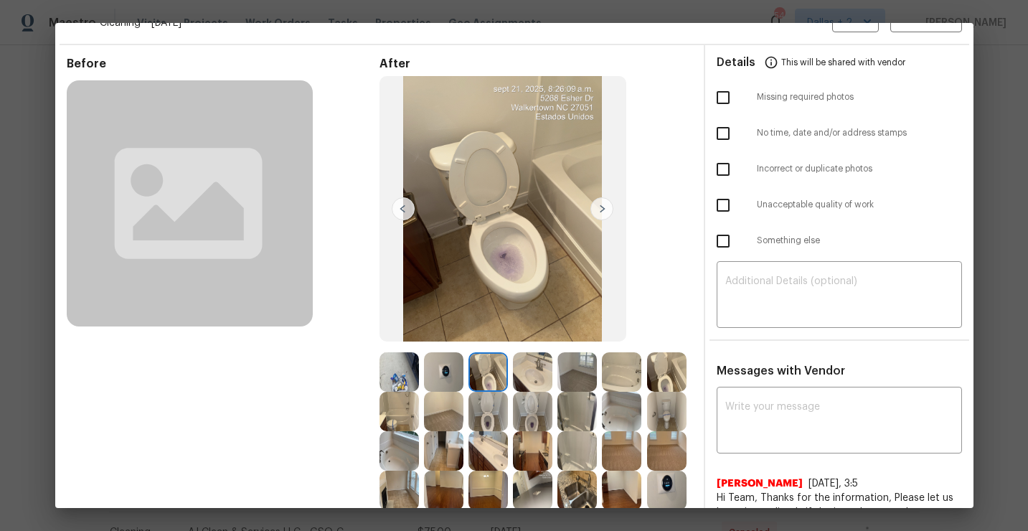
click at [601, 202] on img at bounding box center [602, 208] width 23 height 23
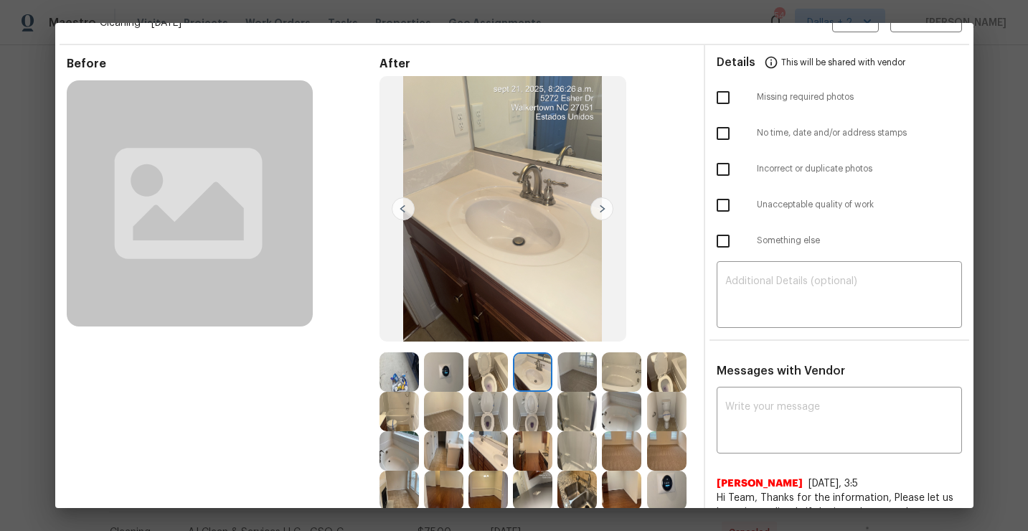
click at [604, 210] on img at bounding box center [602, 208] width 23 height 23
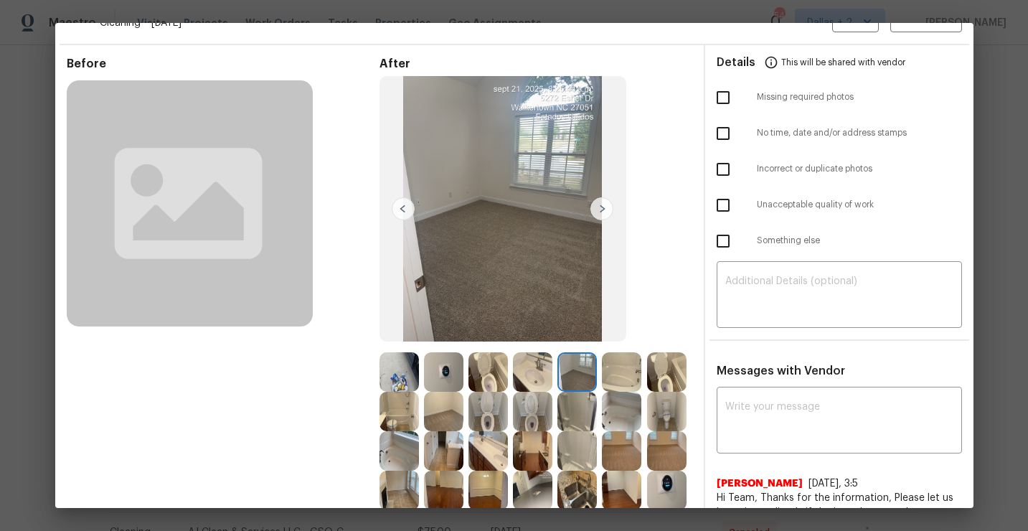
scroll to position [67, 0]
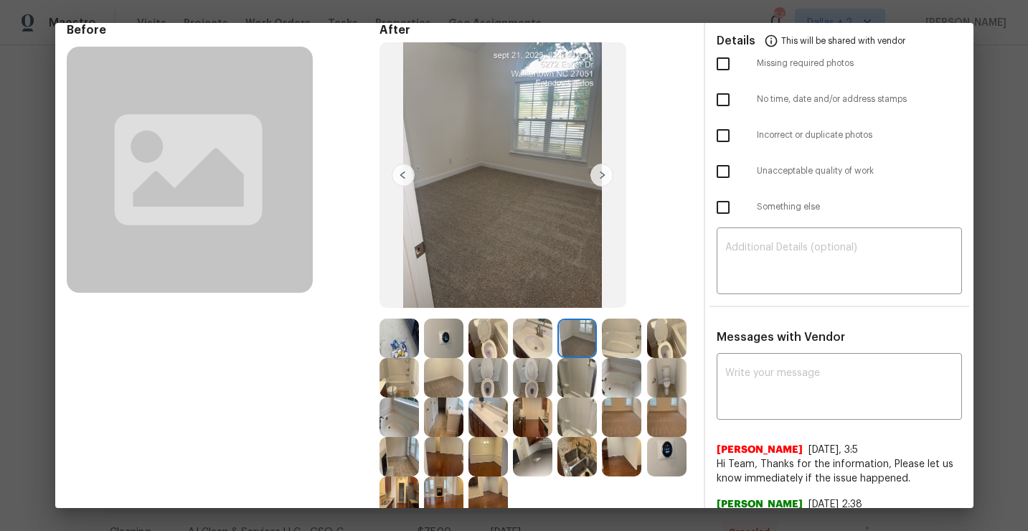
click at [600, 177] on img at bounding box center [602, 175] width 23 height 23
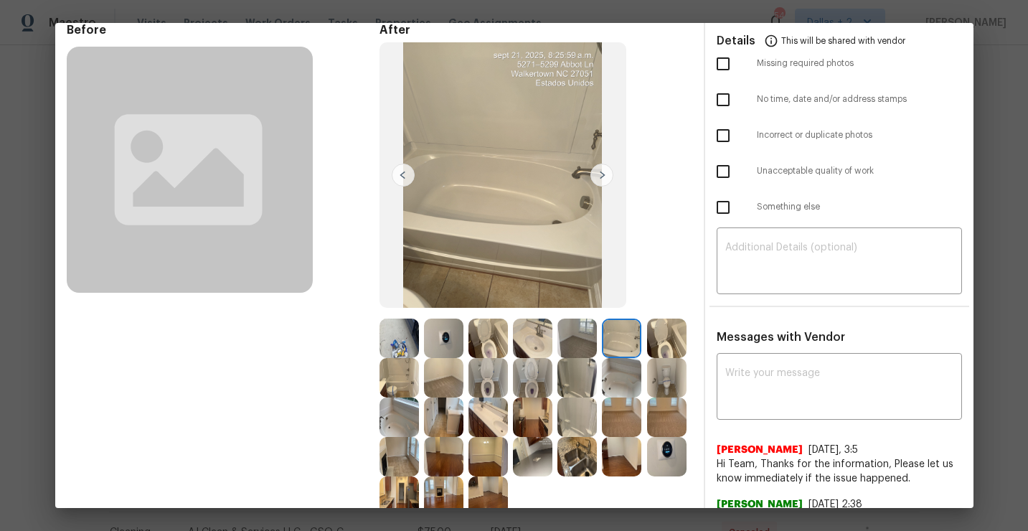
click at [600, 178] on img at bounding box center [602, 175] width 23 height 23
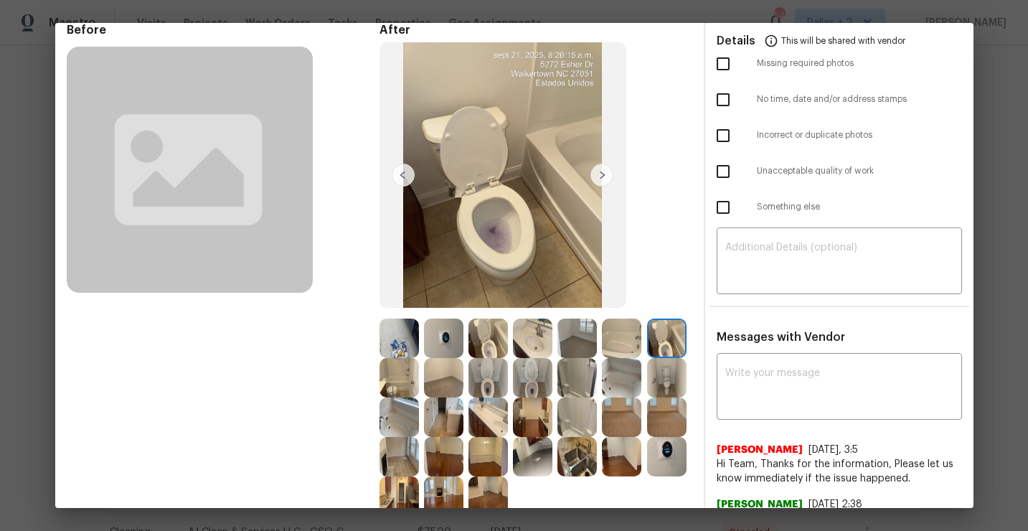
click at [401, 390] on img at bounding box center [399, 377] width 39 height 39
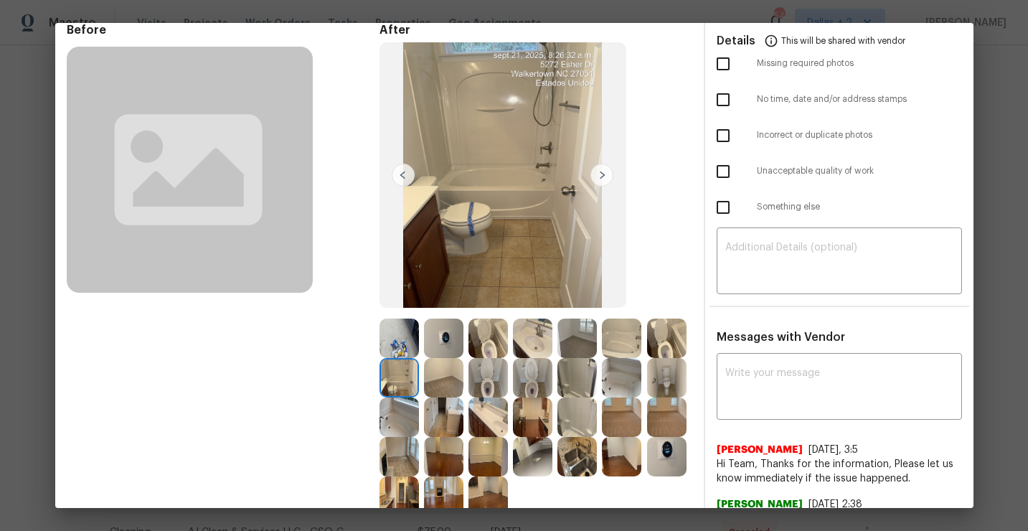
click at [601, 174] on img at bounding box center [602, 175] width 23 height 23
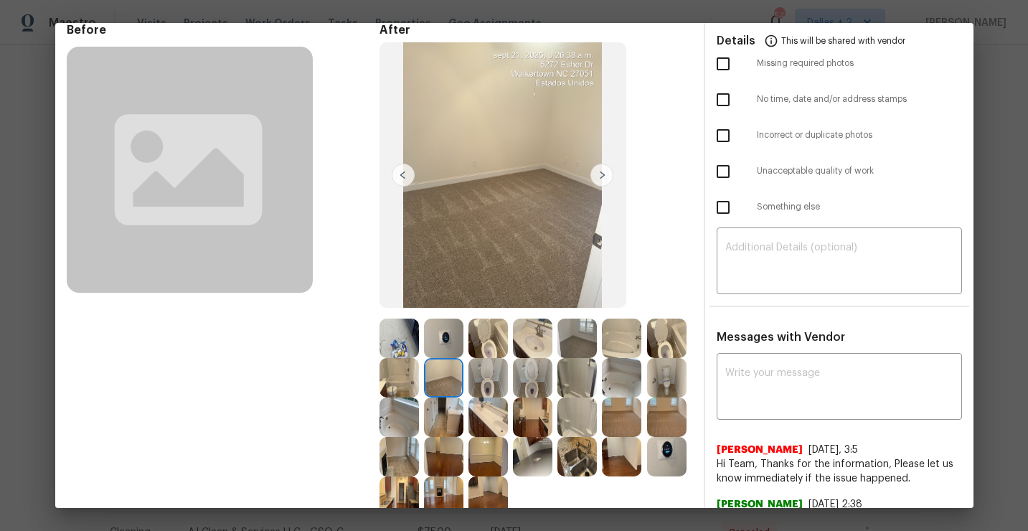
click at [601, 174] on img at bounding box center [602, 175] width 23 height 23
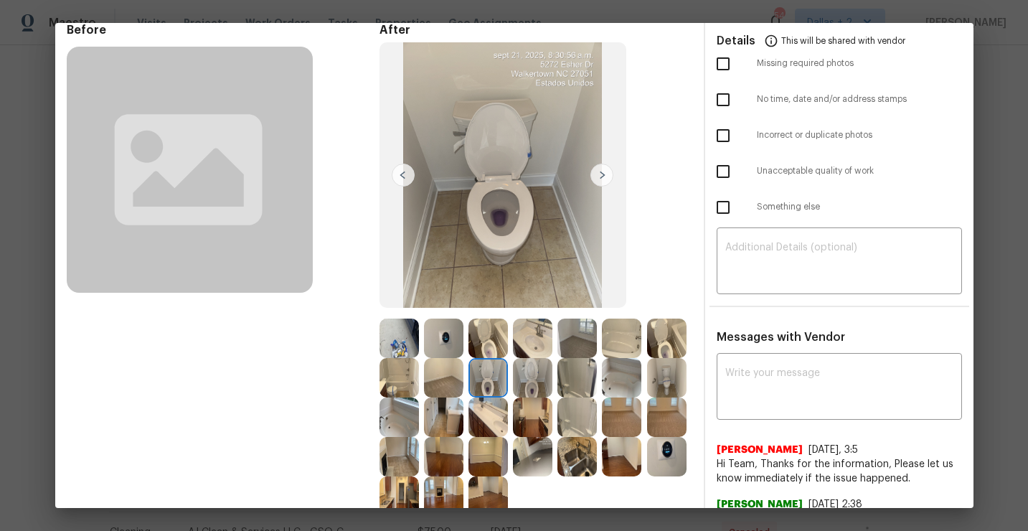
click at [601, 174] on img at bounding box center [602, 175] width 23 height 23
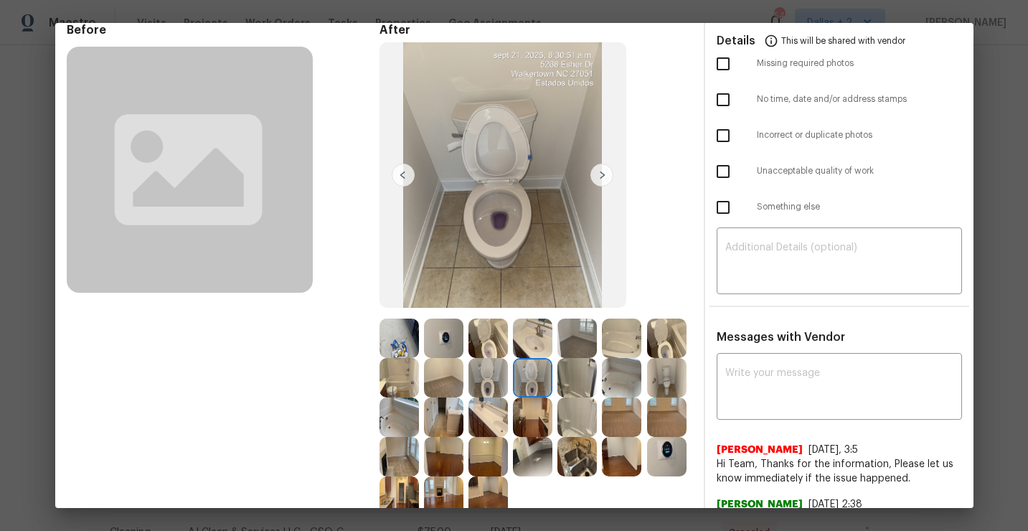
click at [601, 174] on img at bounding box center [602, 175] width 23 height 23
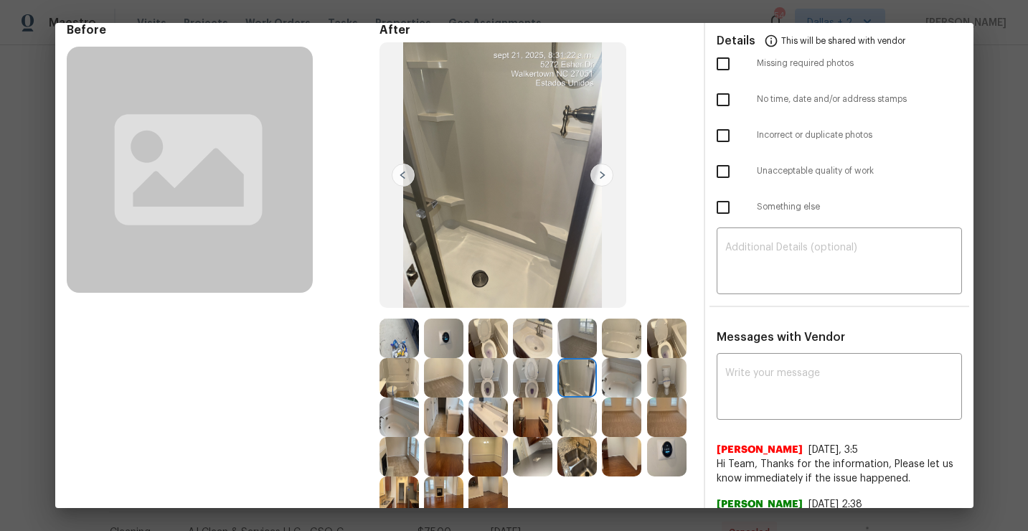
click at [601, 174] on img at bounding box center [602, 175] width 23 height 23
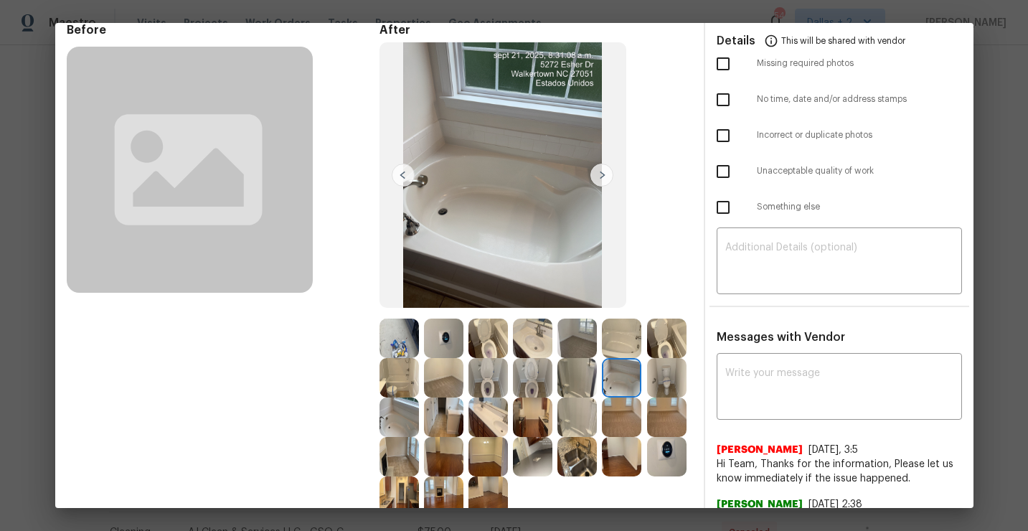
click at [601, 174] on img at bounding box center [602, 175] width 23 height 23
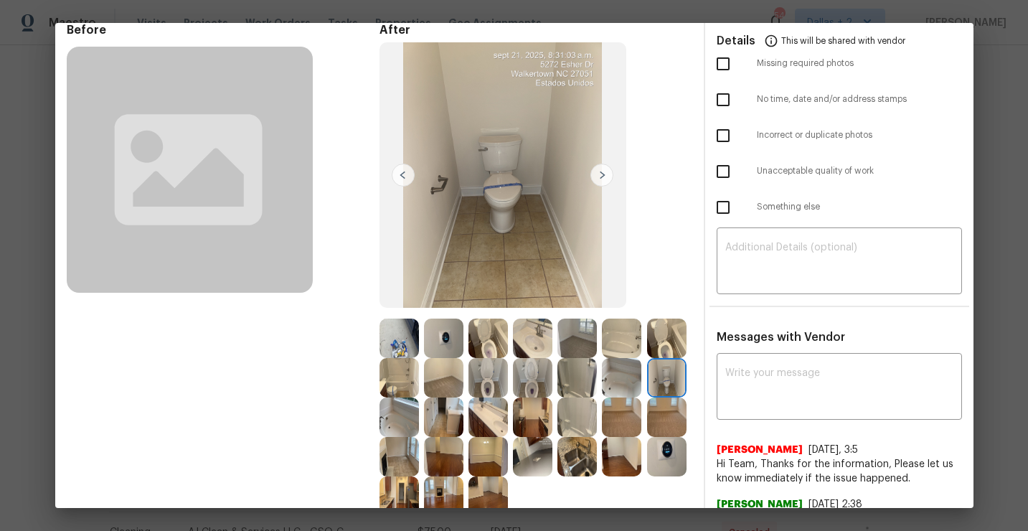
click at [601, 174] on img at bounding box center [602, 175] width 23 height 23
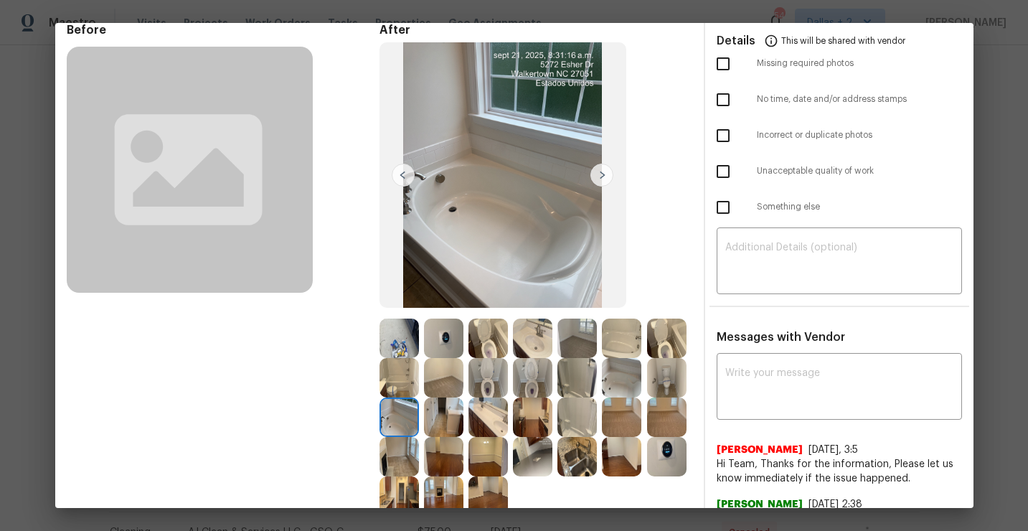
click at [601, 174] on img at bounding box center [602, 175] width 23 height 23
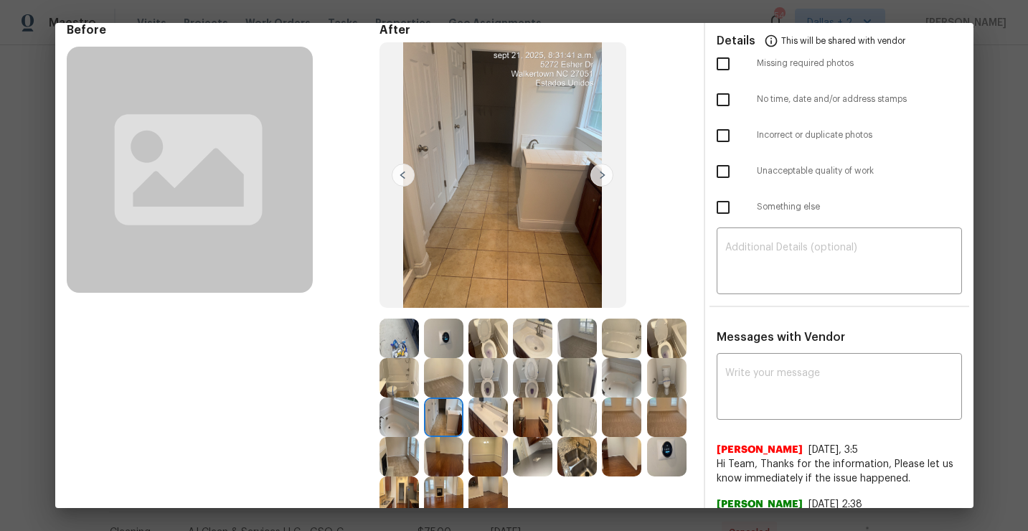
click at [601, 174] on img at bounding box center [602, 175] width 23 height 23
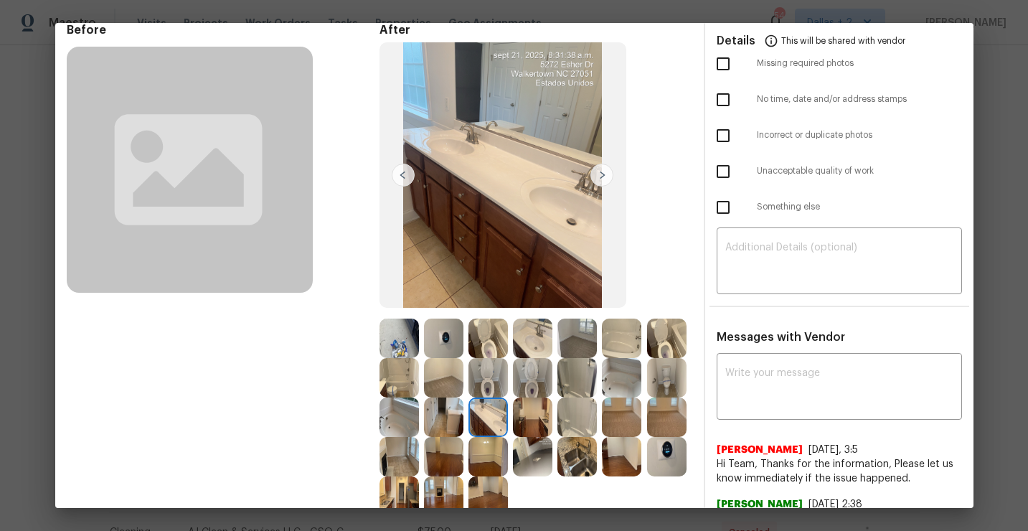
click at [601, 174] on img at bounding box center [602, 175] width 23 height 23
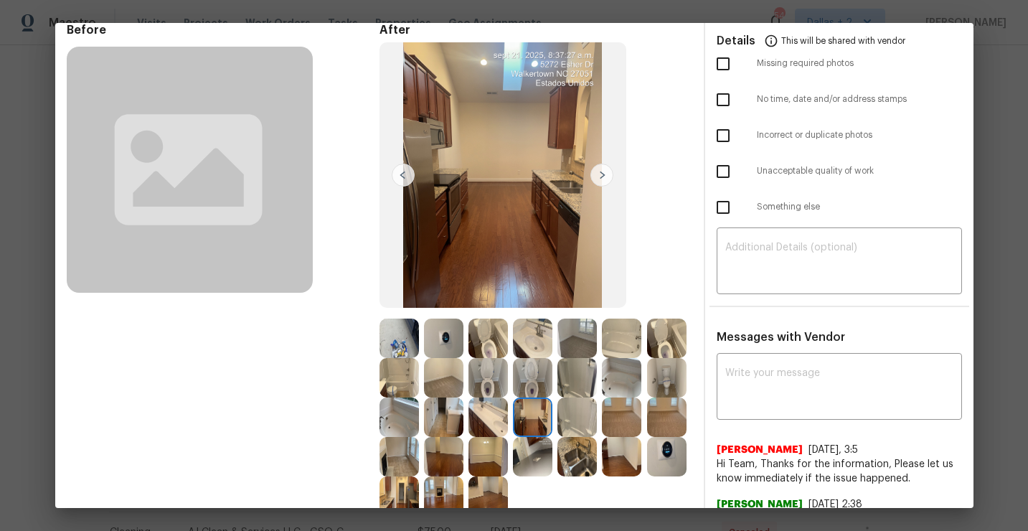
click at [601, 174] on img at bounding box center [602, 175] width 23 height 23
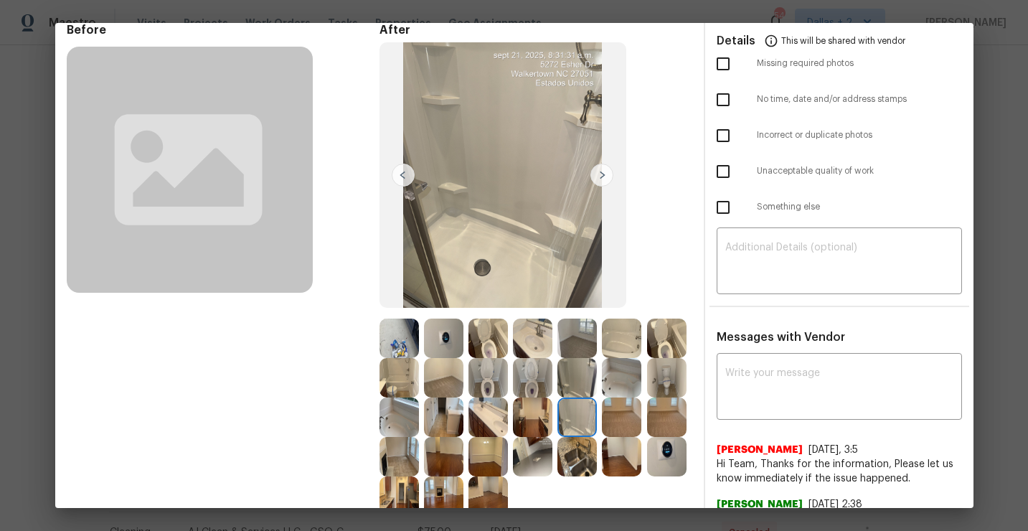
click at [601, 174] on img at bounding box center [602, 175] width 23 height 23
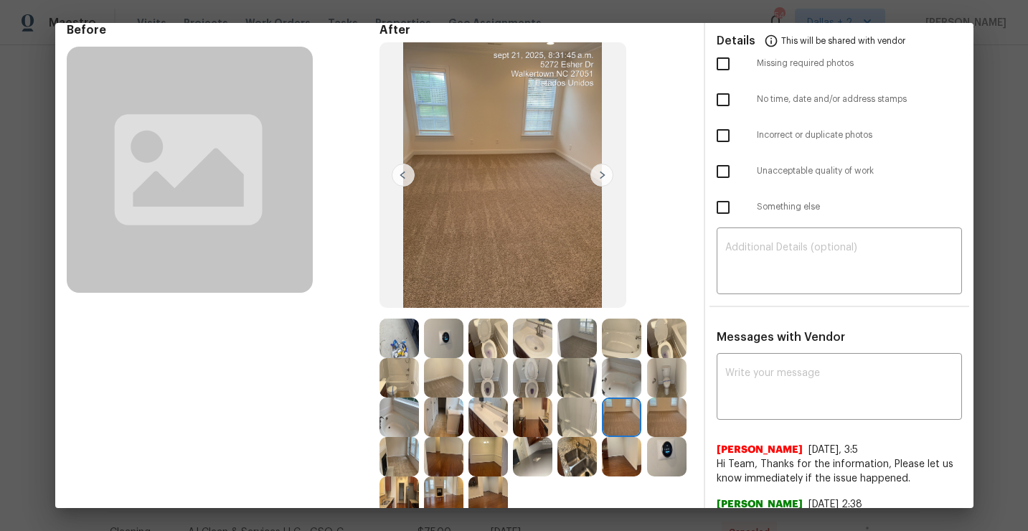
click at [601, 174] on img at bounding box center [602, 175] width 23 height 23
click at [574, 420] on img at bounding box center [577, 417] width 39 height 39
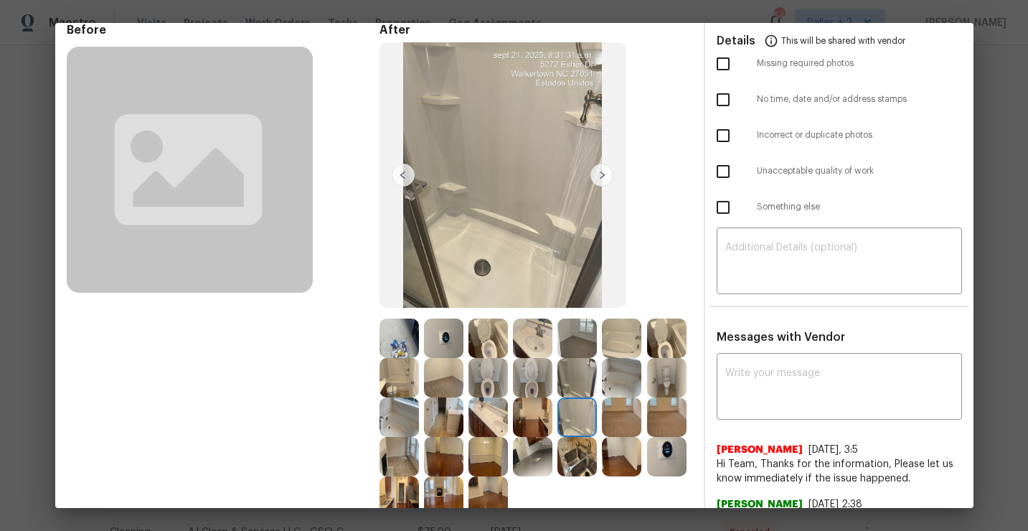
click at [543, 416] on img at bounding box center [532, 417] width 39 height 39
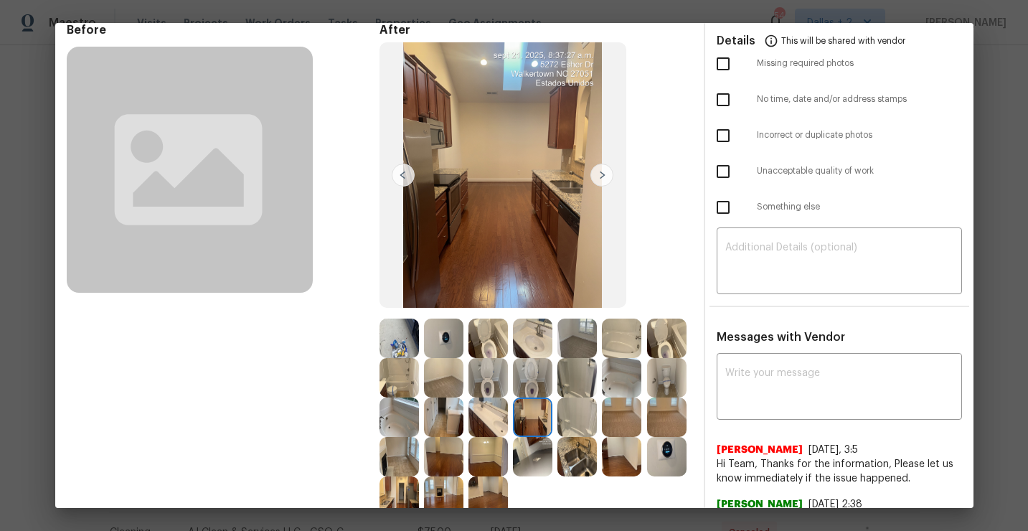
click at [598, 182] on img at bounding box center [602, 175] width 23 height 23
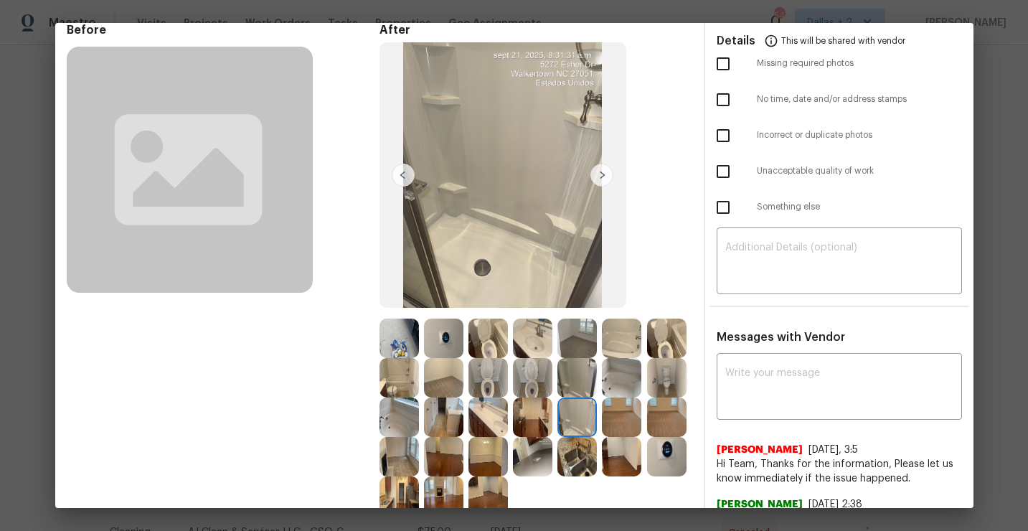
click at [617, 428] on img at bounding box center [621, 417] width 39 height 39
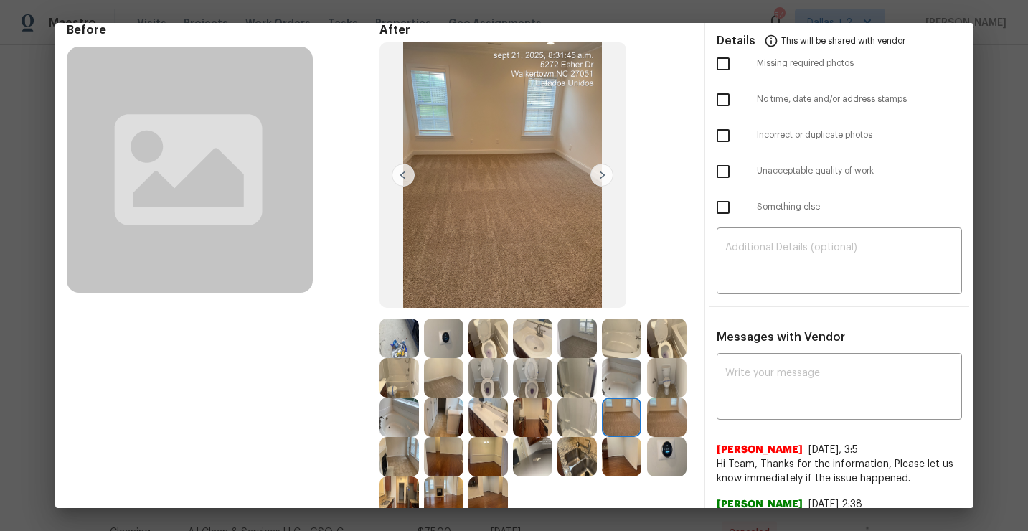
click at [650, 424] on img at bounding box center [666, 417] width 39 height 39
click at [398, 446] on img at bounding box center [399, 456] width 39 height 39
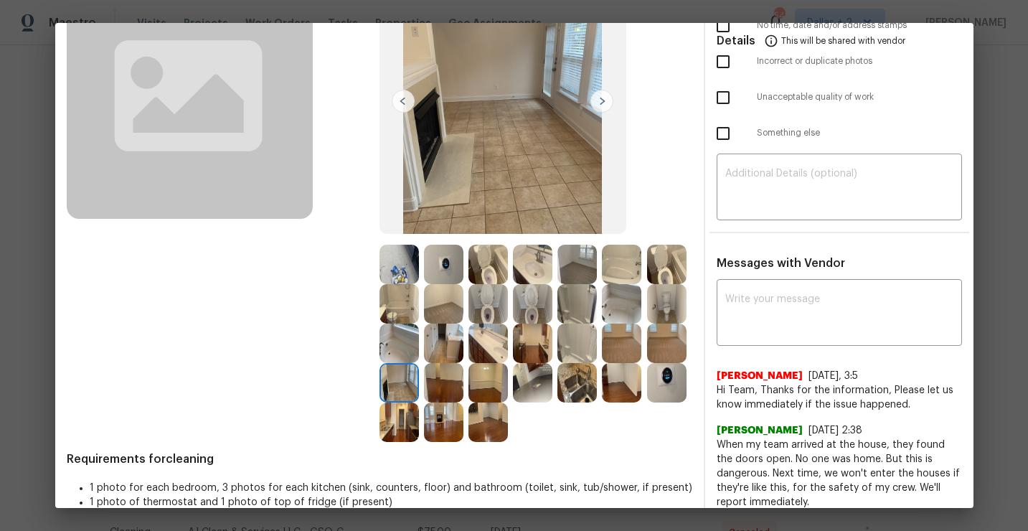
scroll to position [124, 0]
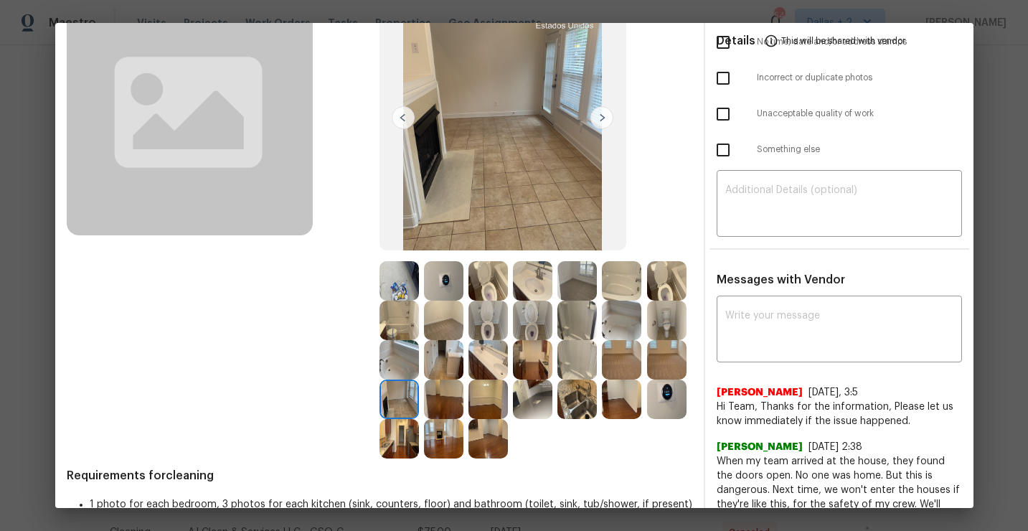
click at [606, 117] on img at bounding box center [602, 117] width 23 height 23
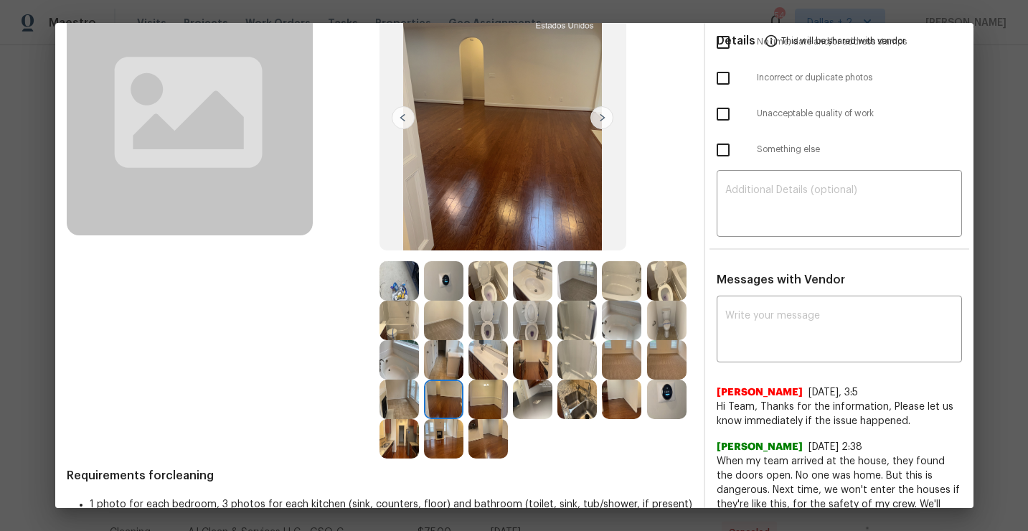
click at [602, 118] on img at bounding box center [602, 117] width 23 height 23
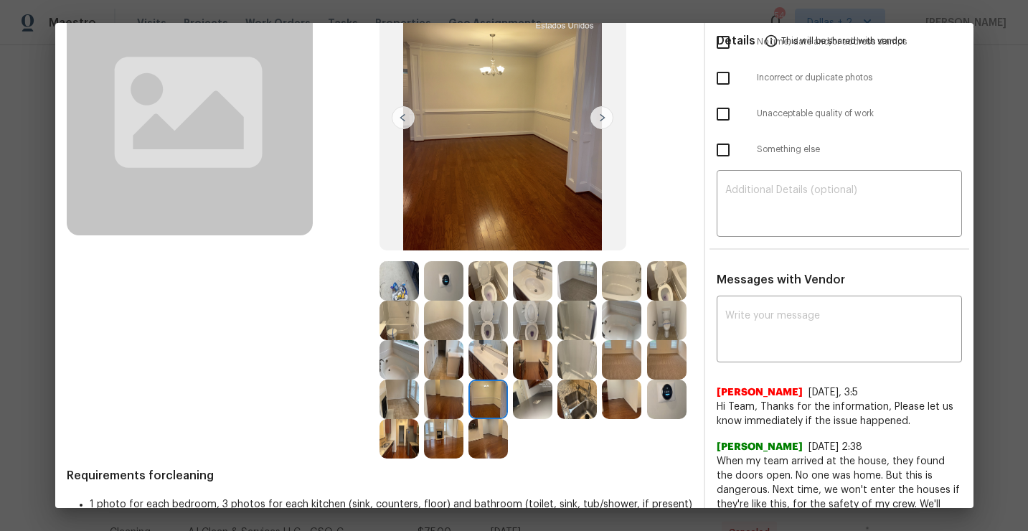
click at [602, 118] on img at bounding box center [602, 117] width 23 height 23
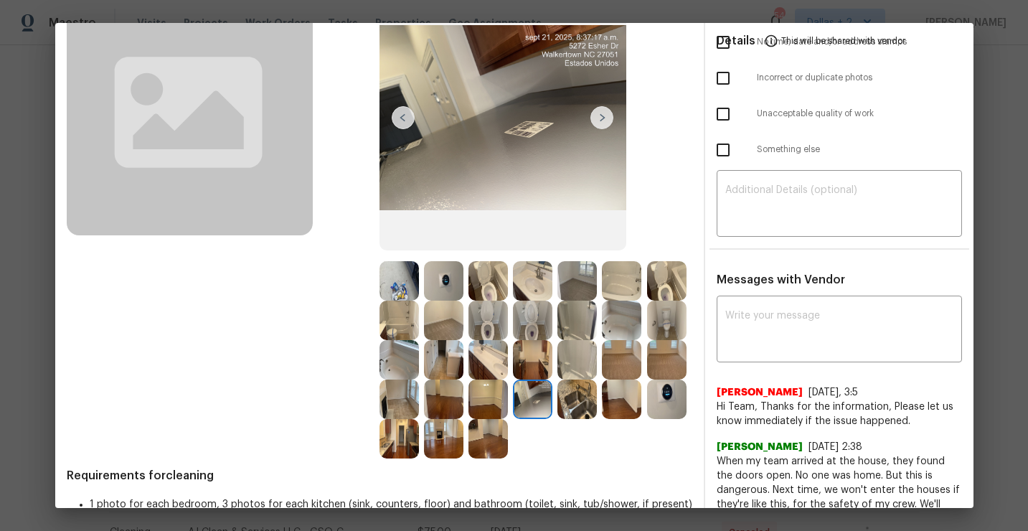
click at [602, 118] on img at bounding box center [602, 117] width 23 height 23
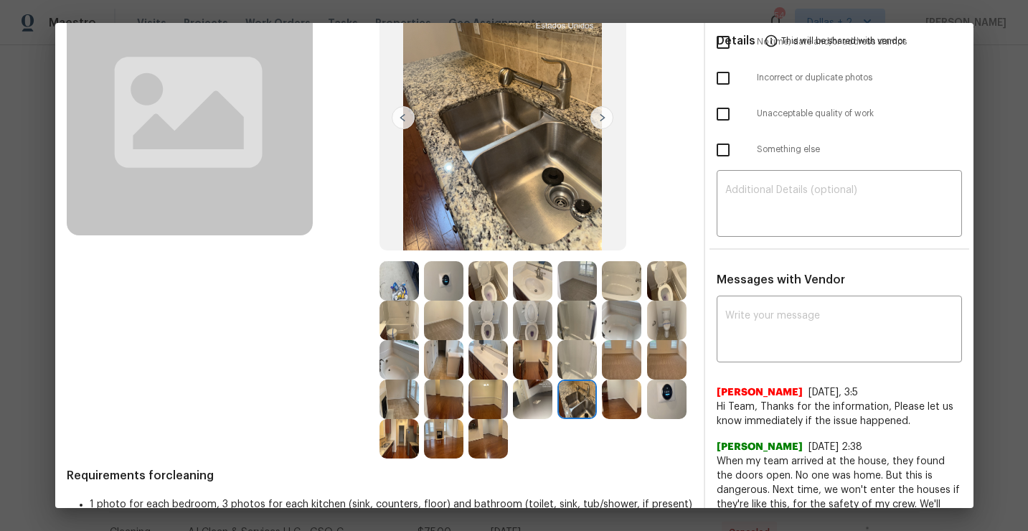
click at [405, 108] on img at bounding box center [403, 117] width 23 height 23
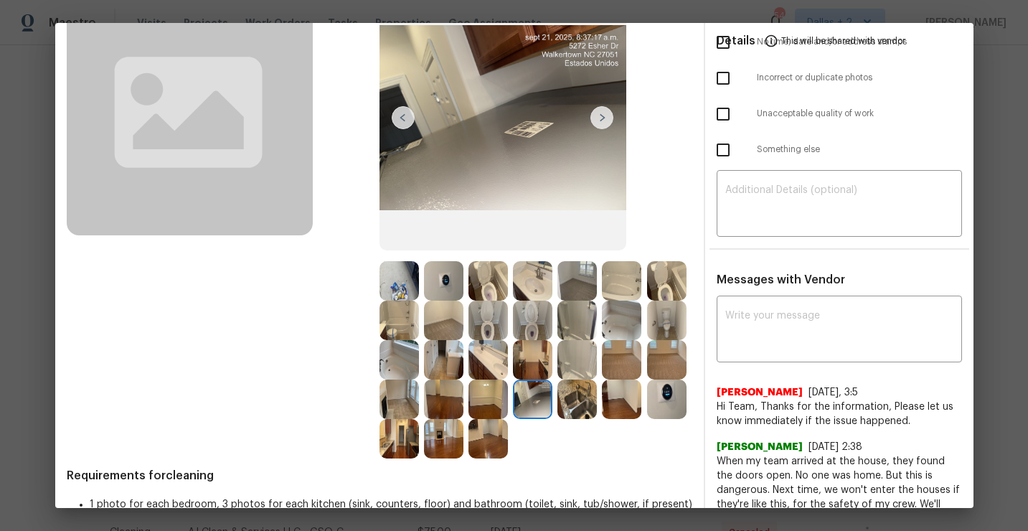
scroll to position [0, 0]
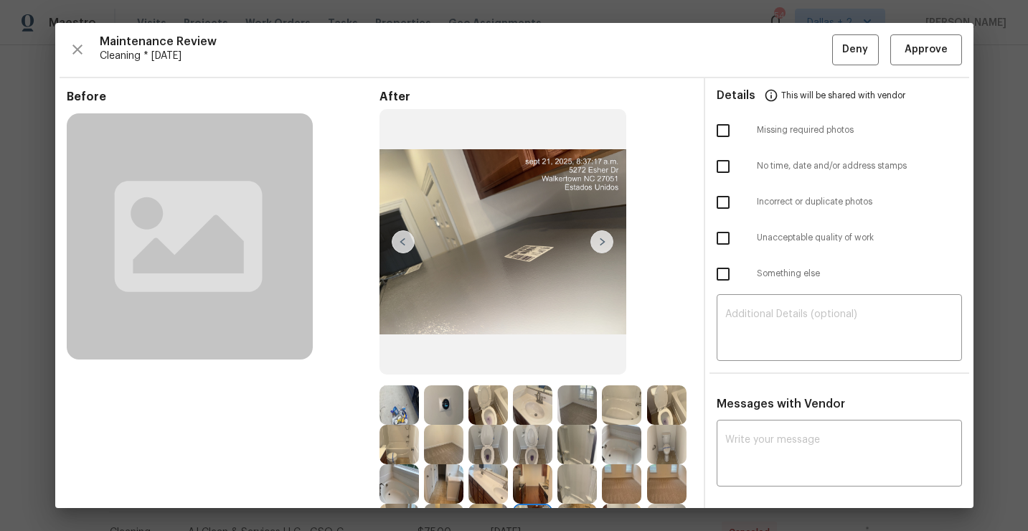
click at [912, 69] on div "Maintenance Review Cleaning * [DATE] Deny Approve Before After Requirements for…" at bounding box center [514, 265] width 919 height 485
click at [912, 55] on span "Approve" at bounding box center [926, 50] width 43 height 18
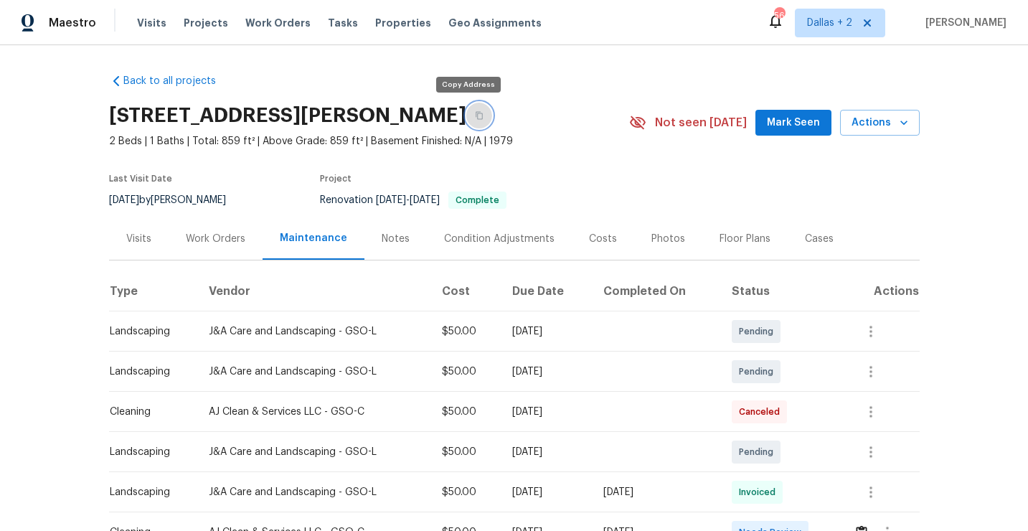
click at [473, 118] on button "button" at bounding box center [479, 116] width 26 height 26
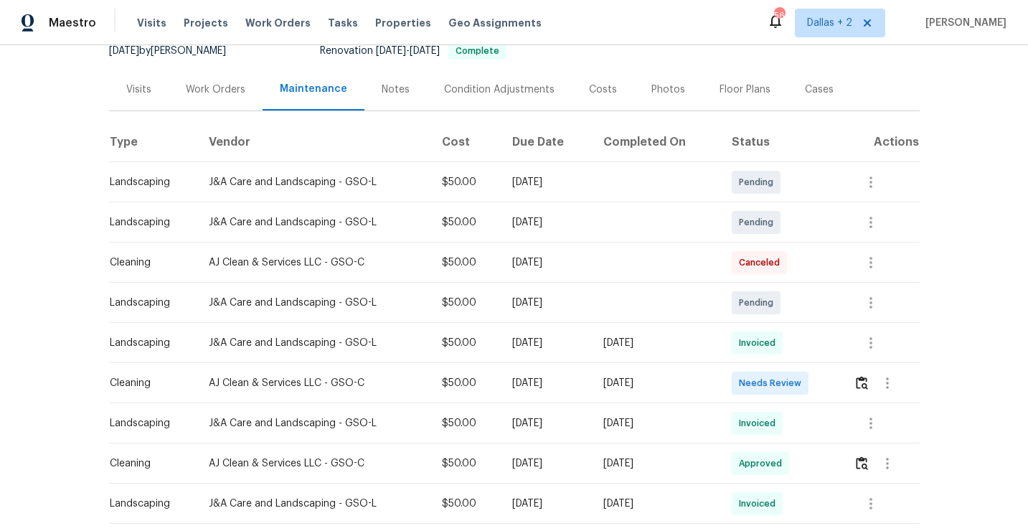
scroll to position [177, 0]
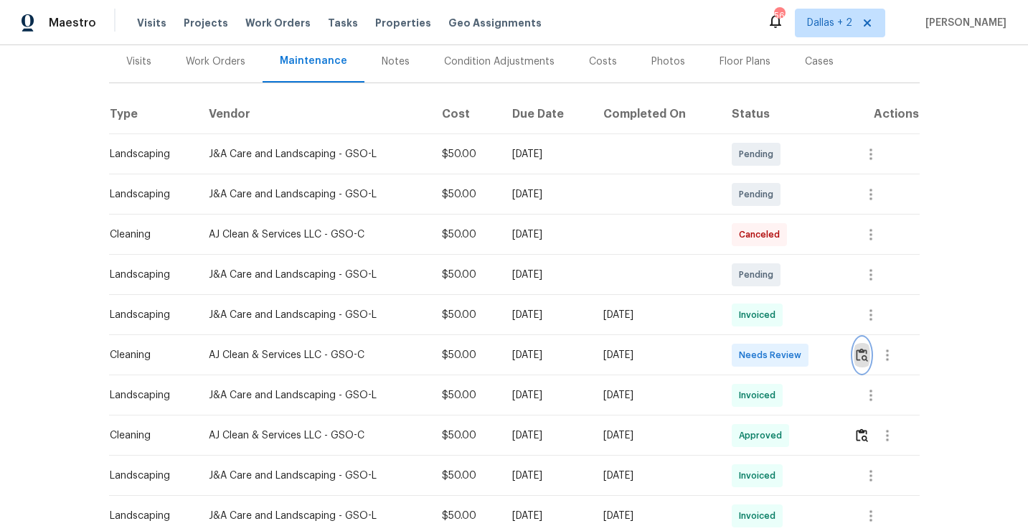
click at [868, 353] on img "button" at bounding box center [862, 355] width 12 height 14
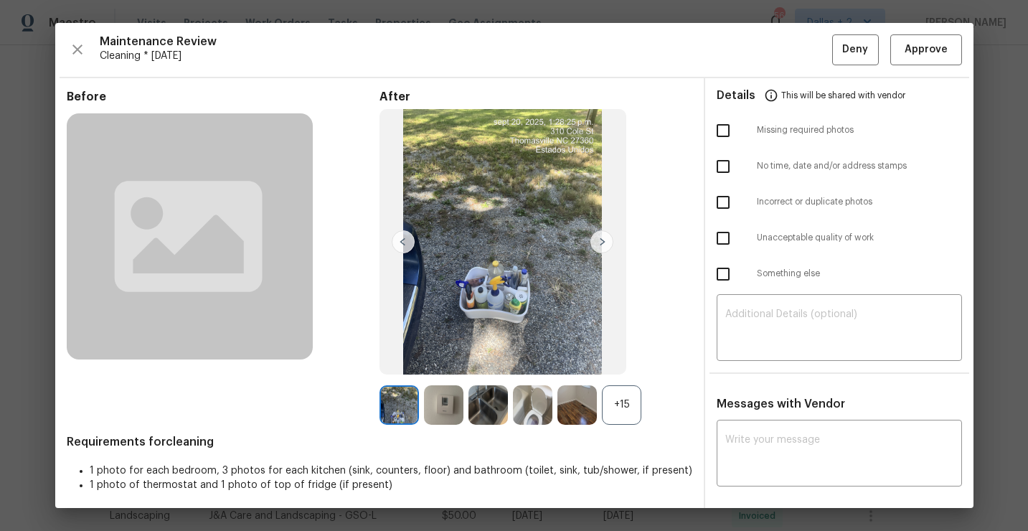
click at [621, 416] on div "+15" at bounding box center [621, 404] width 39 height 39
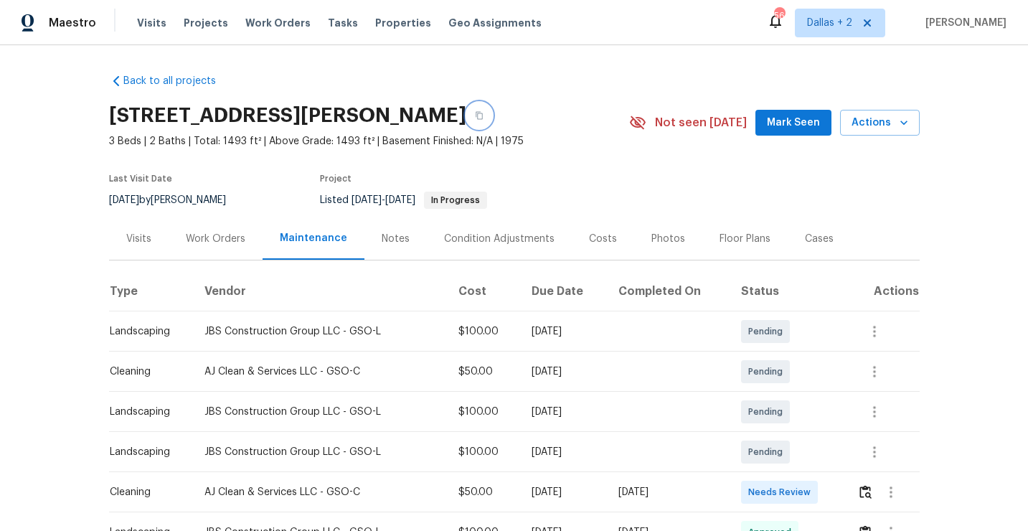
click at [492, 117] on button "button" at bounding box center [479, 116] width 26 height 26
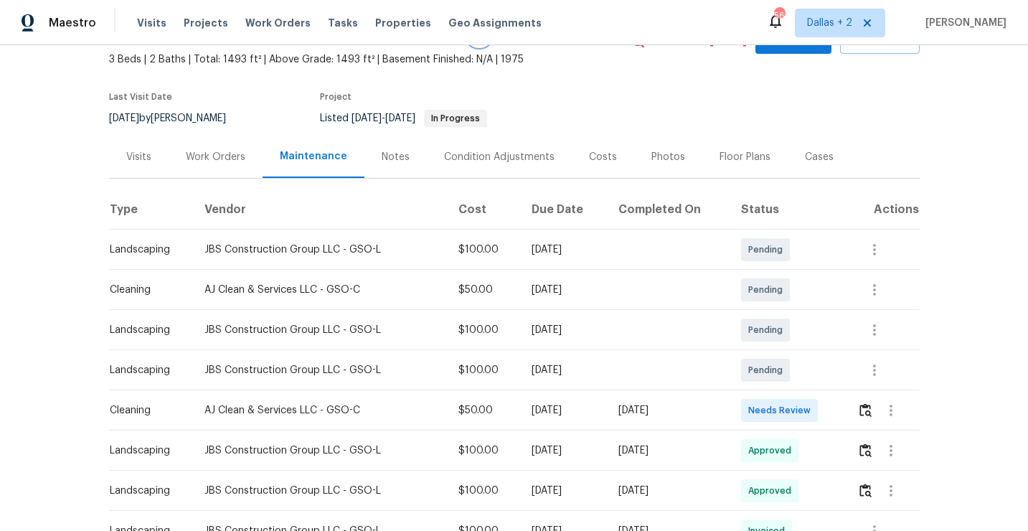
scroll to position [102, 0]
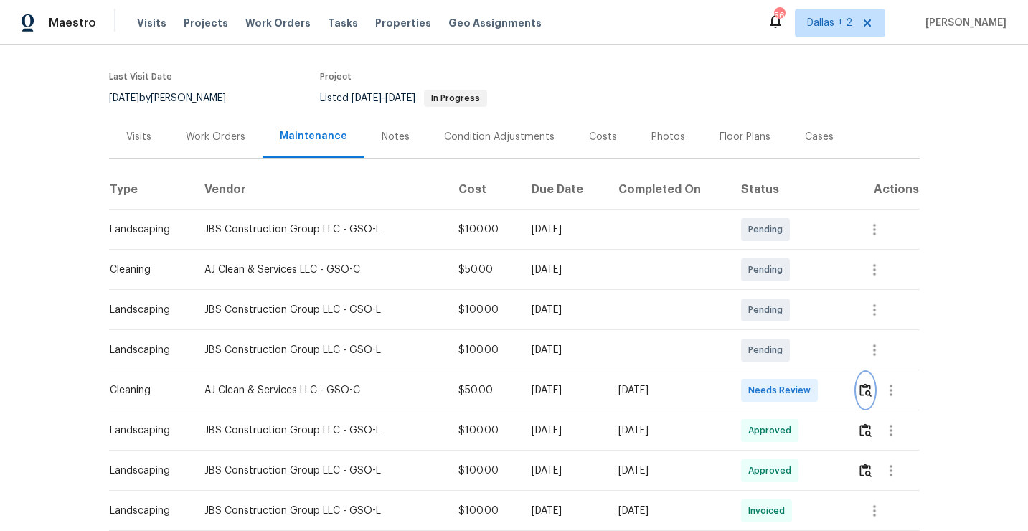
click at [863, 398] on button "button" at bounding box center [866, 390] width 17 height 34
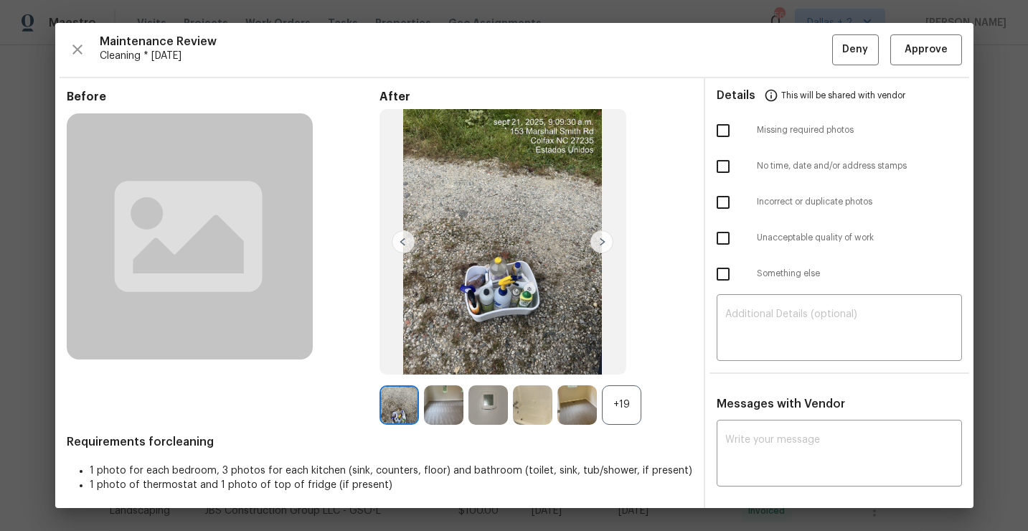
click at [611, 411] on div "+19" at bounding box center [621, 404] width 39 height 39
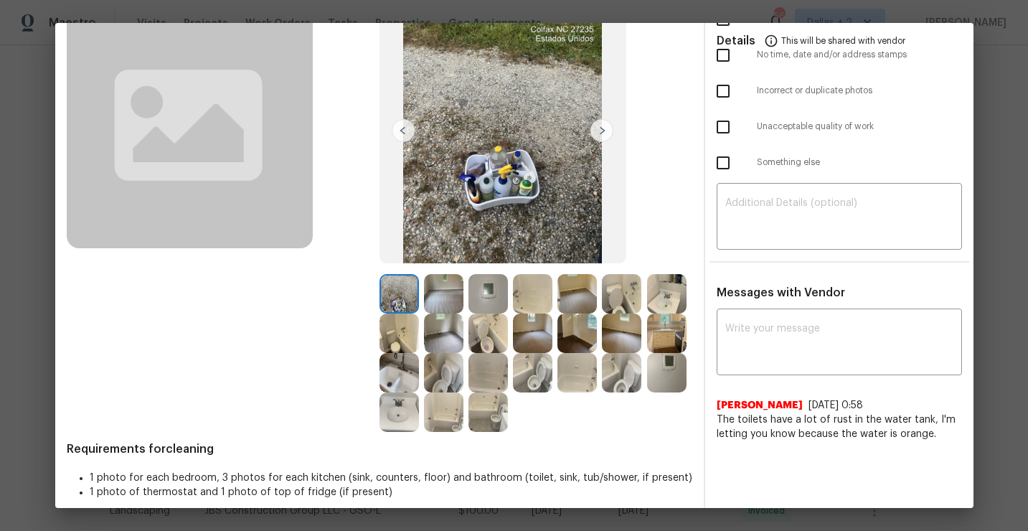
scroll to position [0, 0]
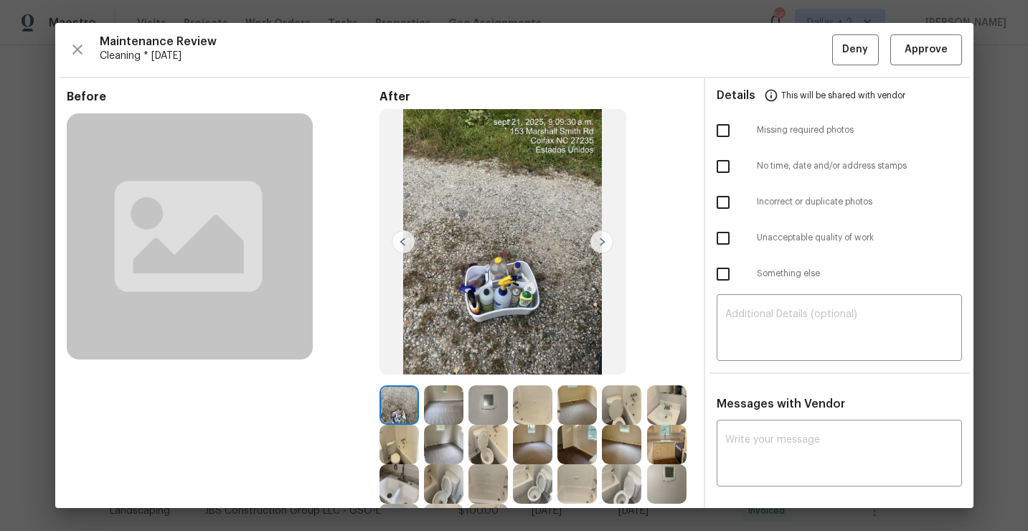
click at [91, 44] on div "Maintenance Review Cleaning * Mon, Sep 15 Deny Approve" at bounding box center [515, 49] width 896 height 31
click at [80, 50] on icon "button" at bounding box center [77, 49] width 17 height 17
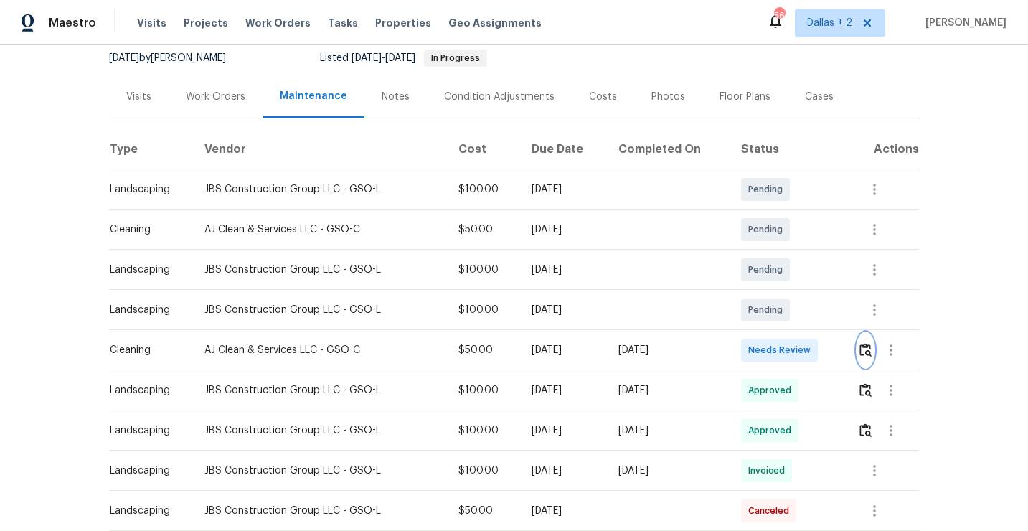
scroll to position [162, 0]
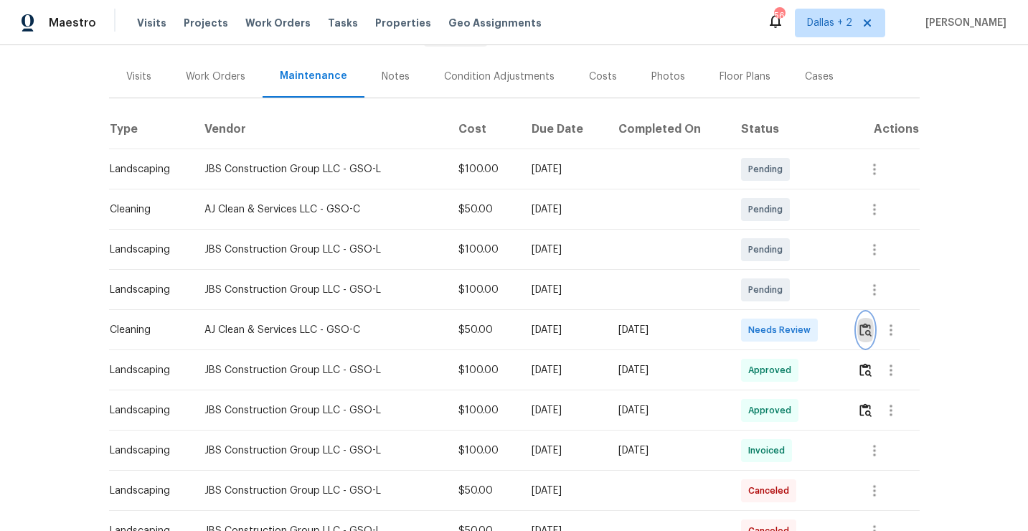
click at [871, 345] on button "button" at bounding box center [866, 330] width 17 height 34
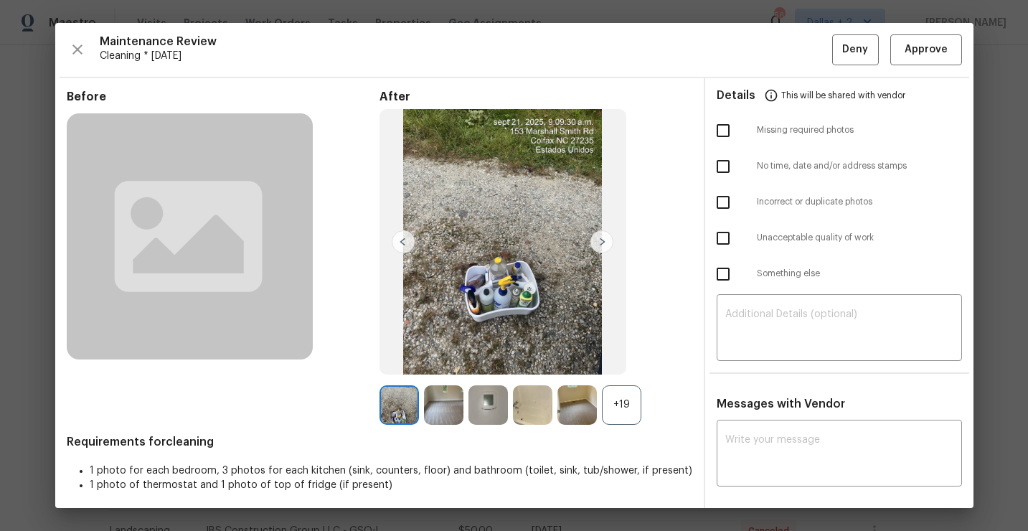
click at [617, 408] on div "+19" at bounding box center [621, 404] width 39 height 39
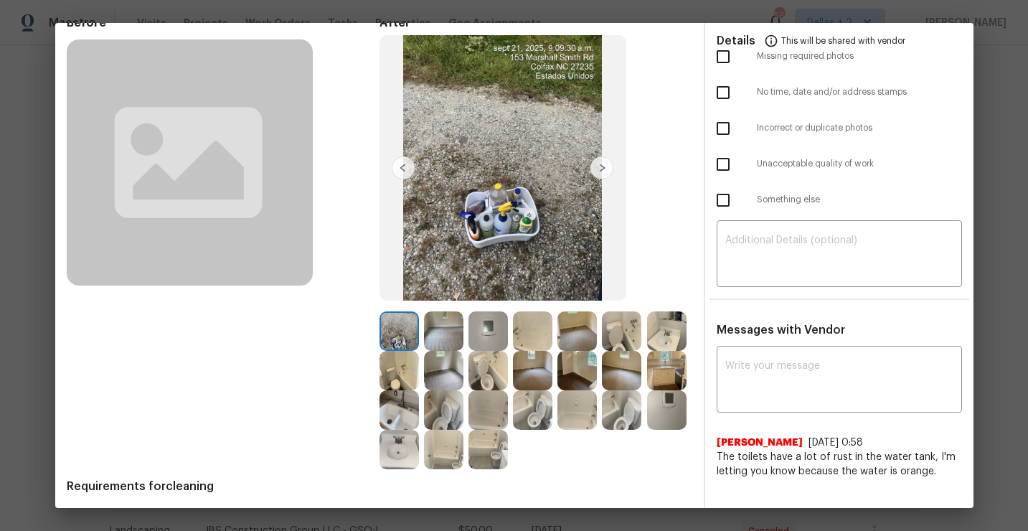
scroll to position [113, 0]
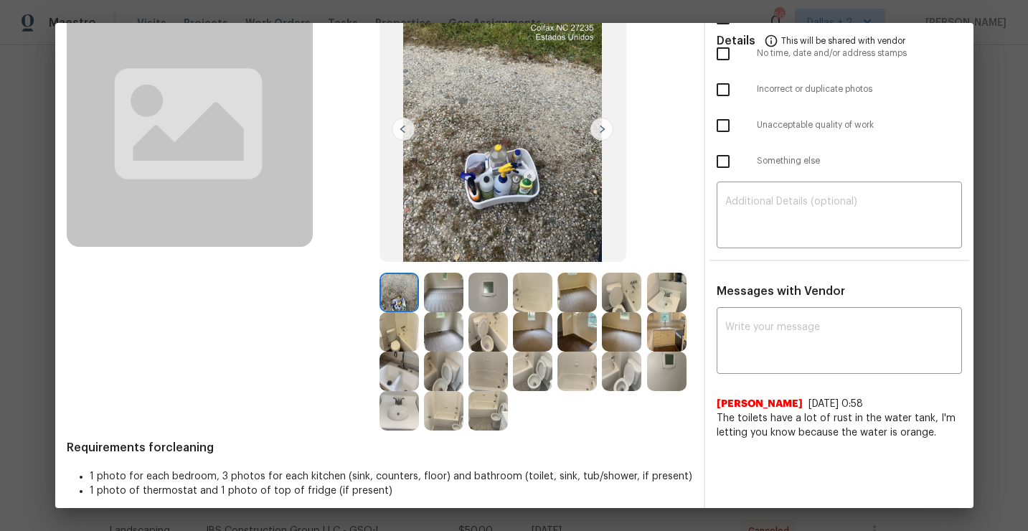
click at [402, 296] on img at bounding box center [399, 292] width 39 height 39
click at [386, 374] on img at bounding box center [399, 371] width 39 height 39
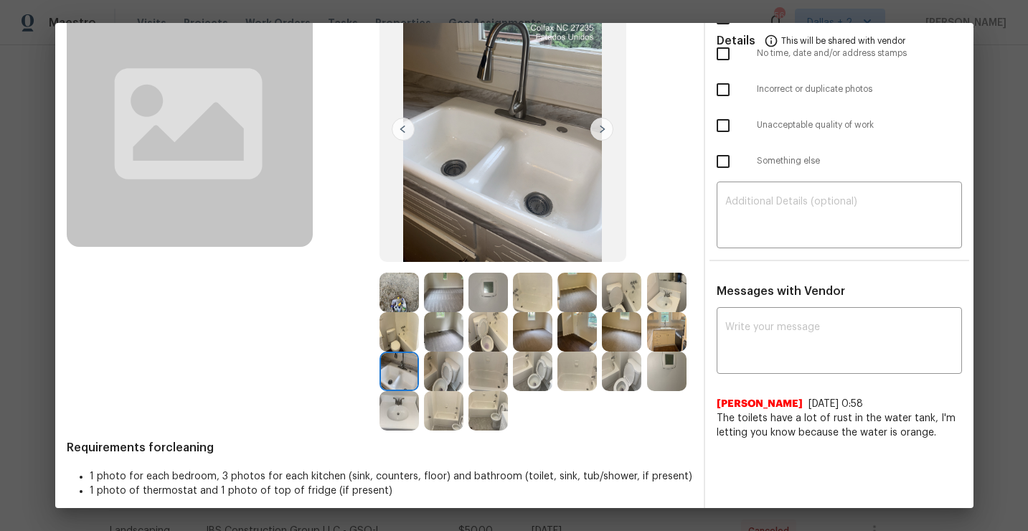
click at [457, 370] on img at bounding box center [443, 371] width 39 height 39
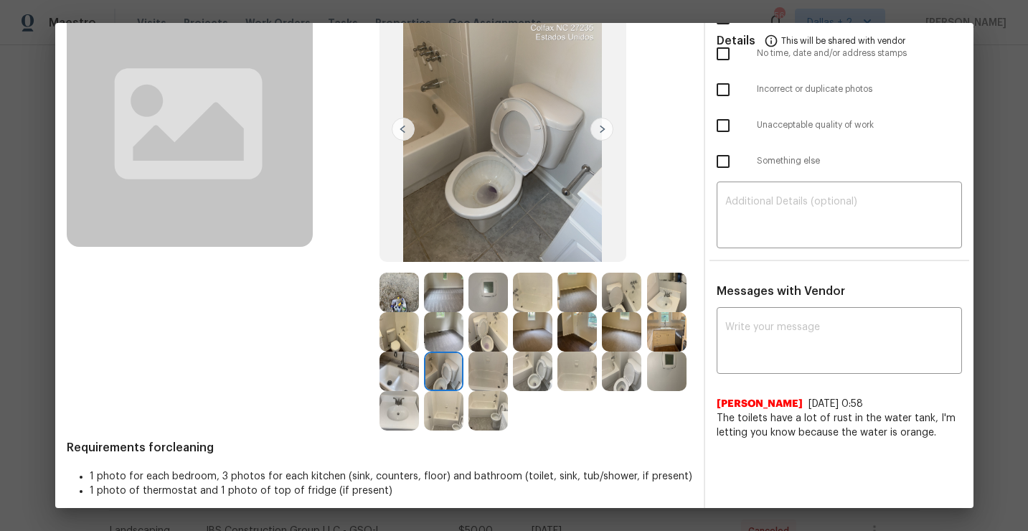
click at [675, 334] on img at bounding box center [666, 331] width 39 height 39
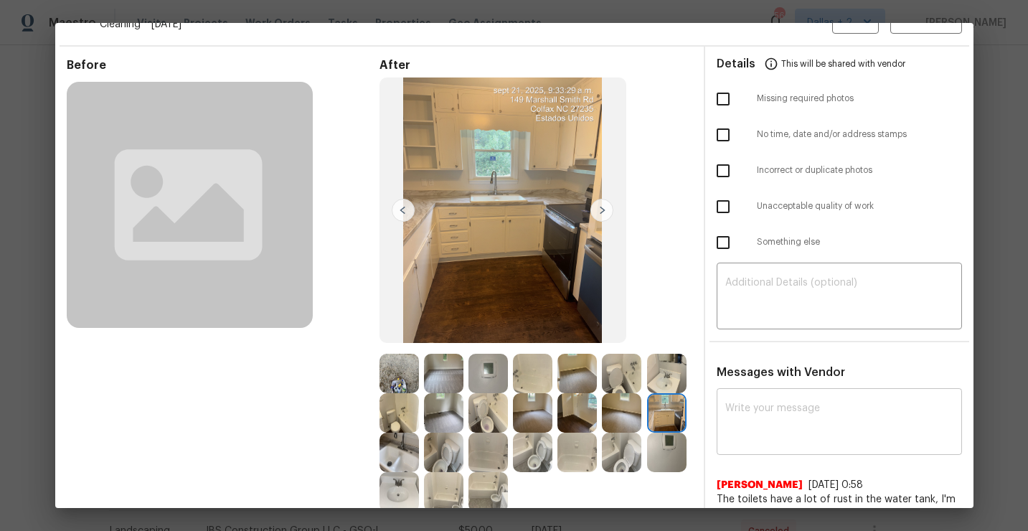
scroll to position [0, 0]
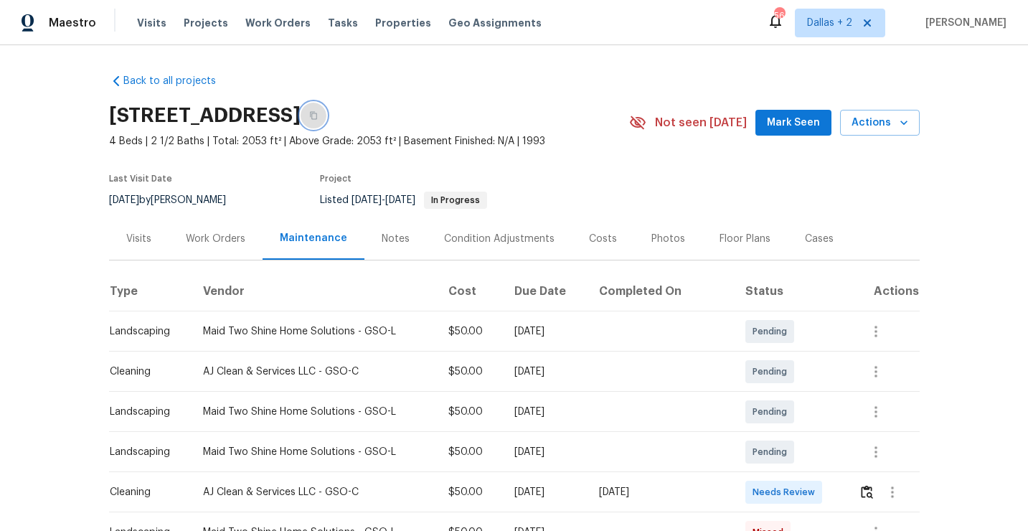
click at [318, 116] on icon "button" at bounding box center [313, 115] width 9 height 9
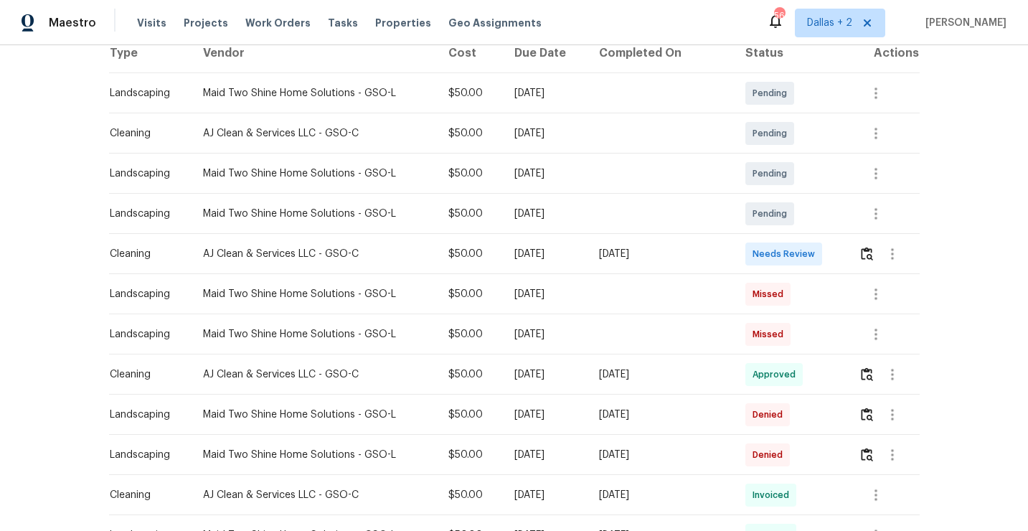
scroll to position [243, 0]
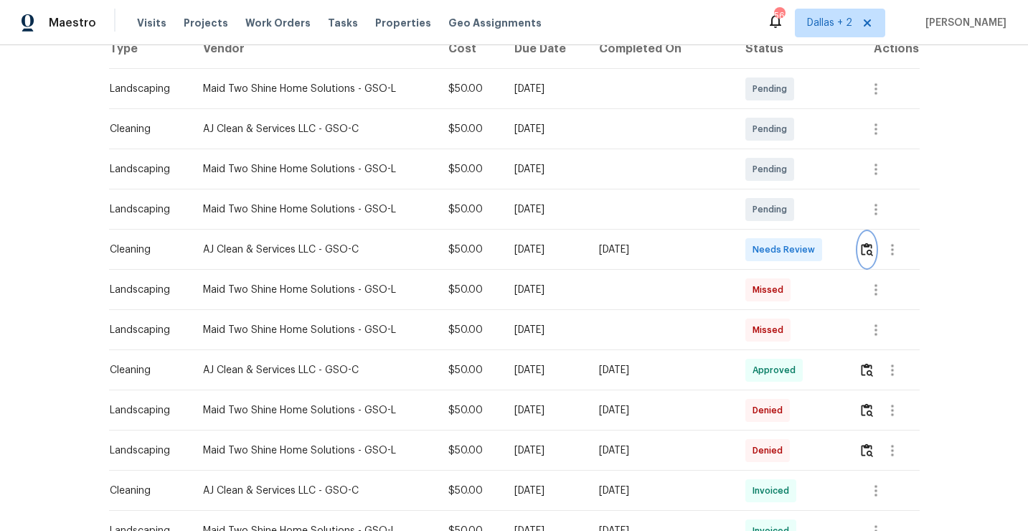
click at [868, 257] on button "button" at bounding box center [867, 250] width 17 height 34
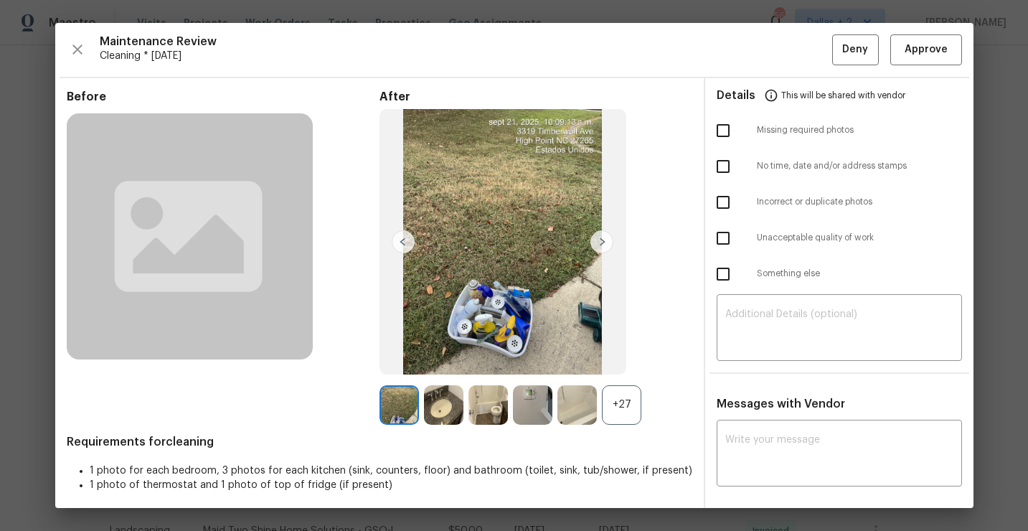
click at [624, 408] on div "+27" at bounding box center [621, 404] width 39 height 39
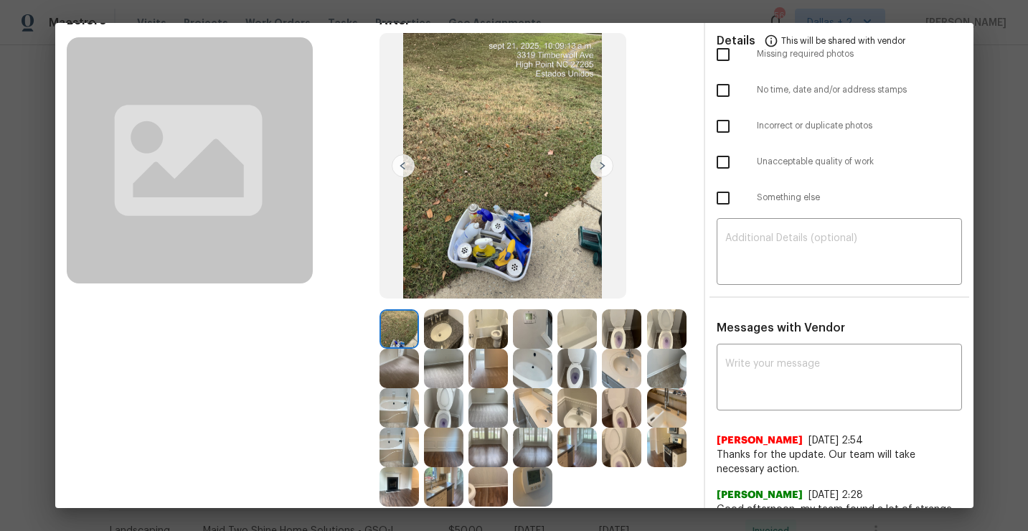
scroll to position [94, 0]
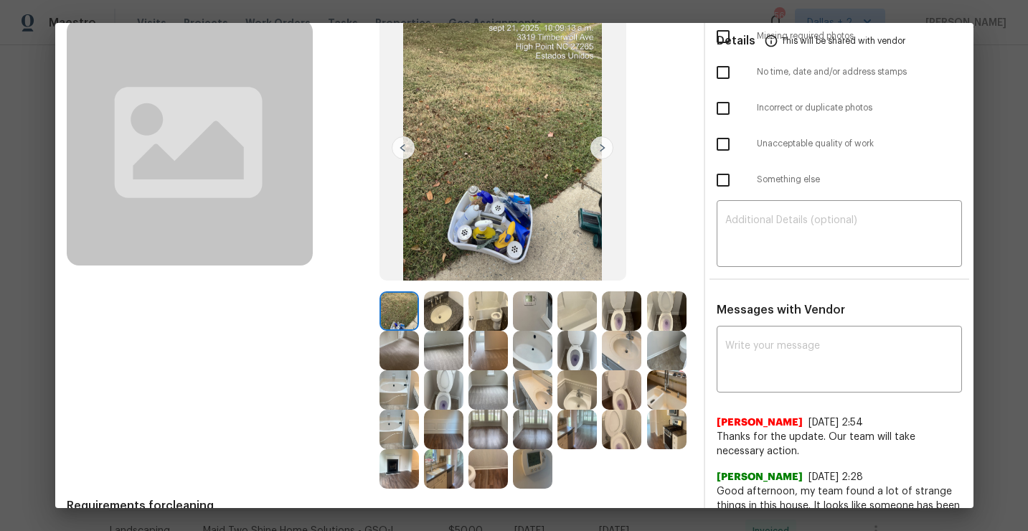
click at [448, 314] on img at bounding box center [443, 310] width 39 height 39
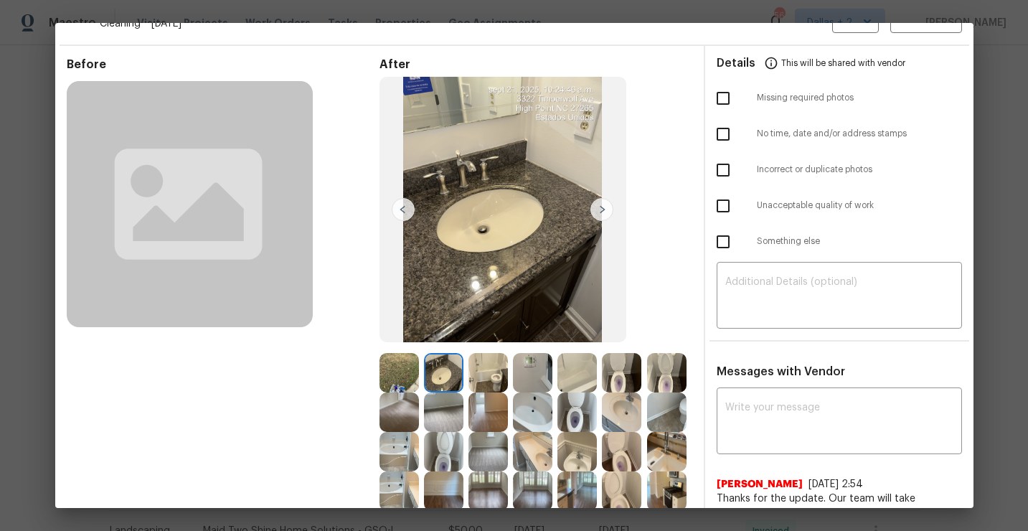
scroll to position [24, 0]
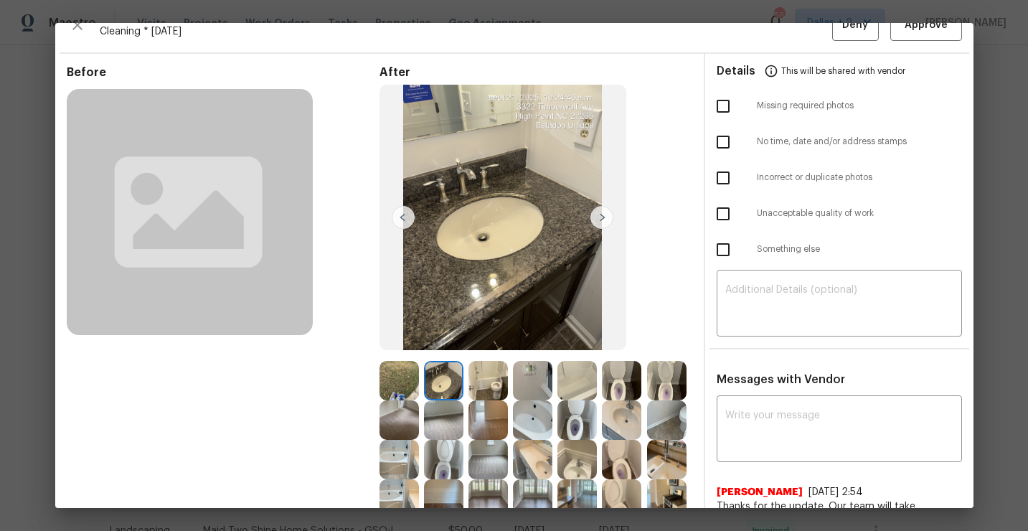
click at [598, 217] on img at bounding box center [602, 217] width 23 height 23
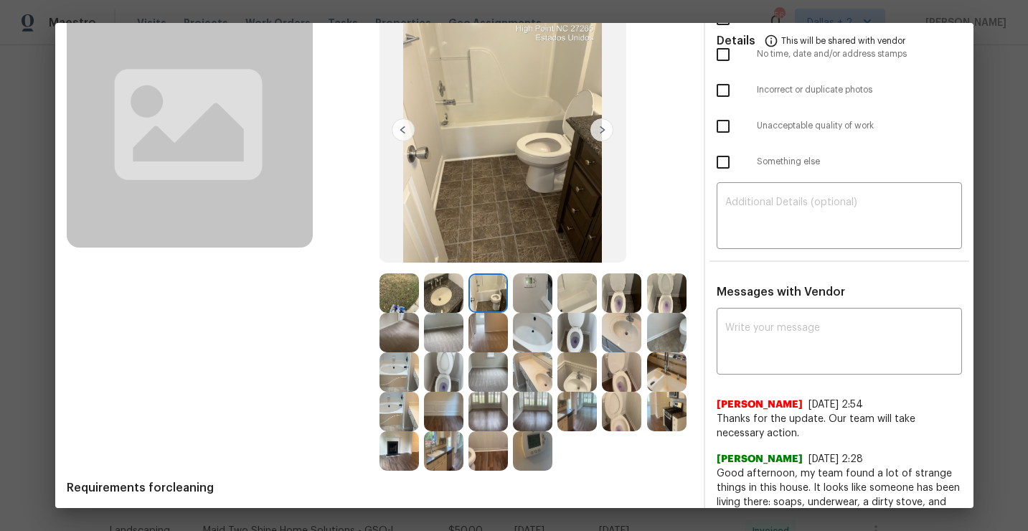
scroll to position [114, 0]
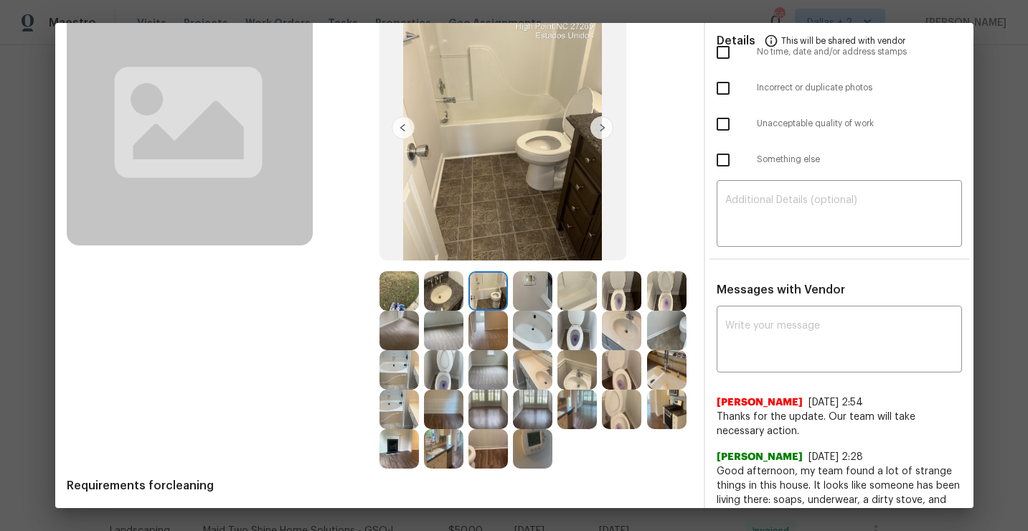
click at [601, 120] on img at bounding box center [602, 127] width 23 height 23
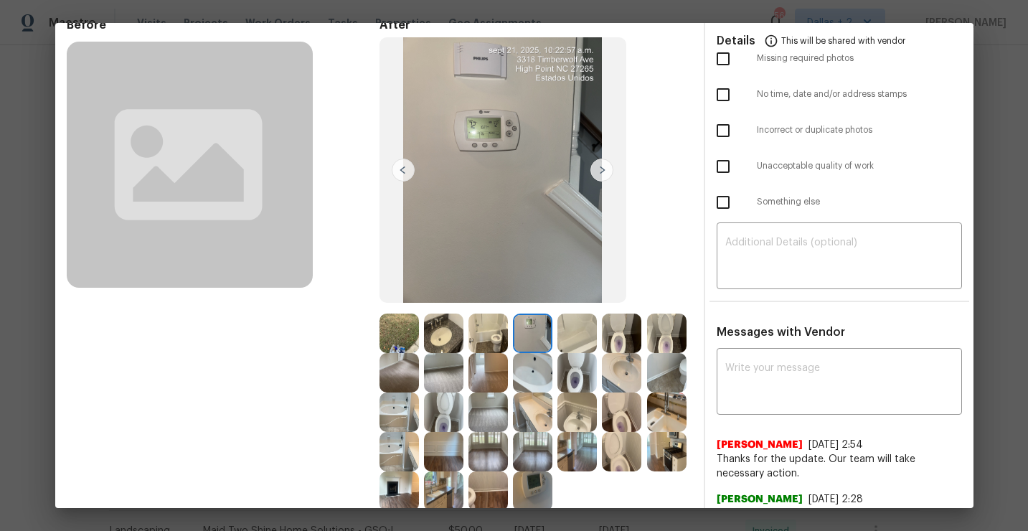
scroll to position [65, 0]
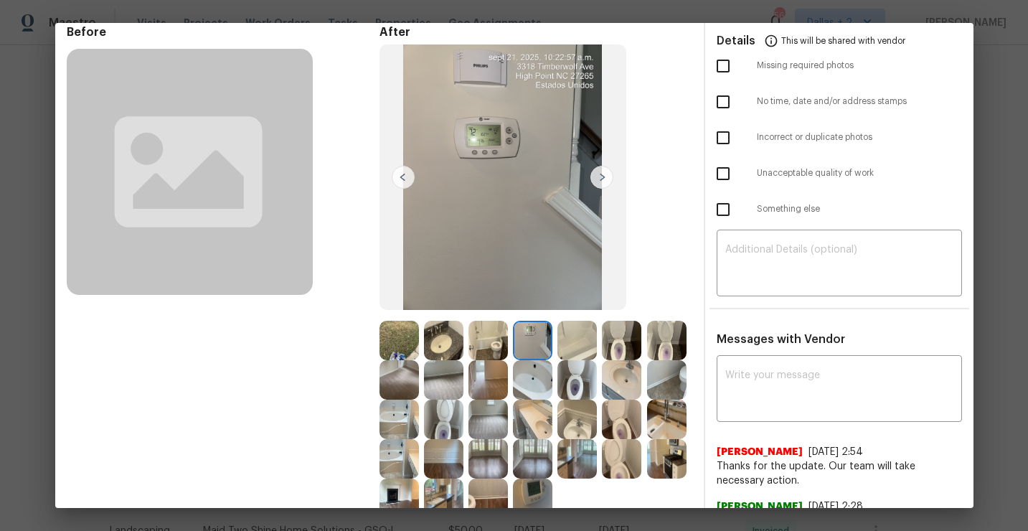
click at [608, 174] on img at bounding box center [602, 177] width 23 height 23
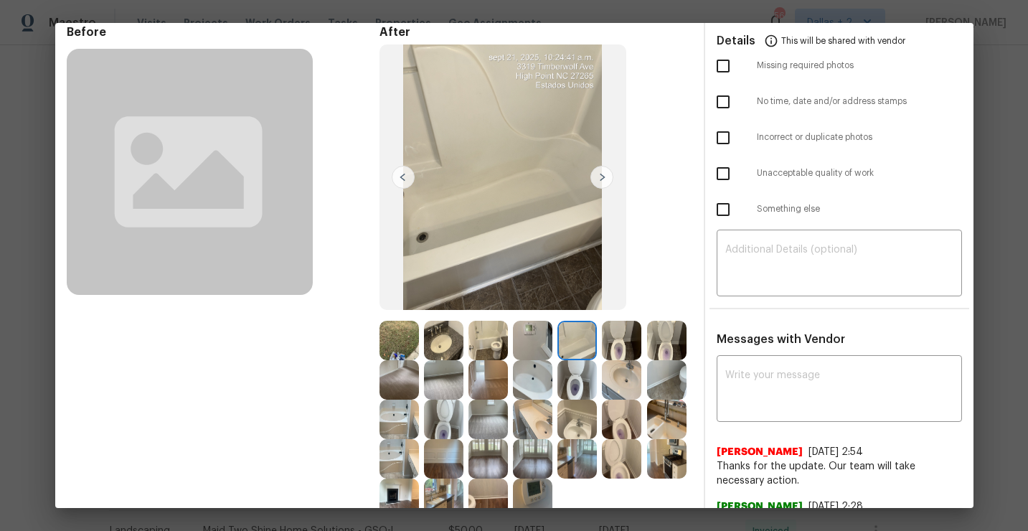
scroll to position [85, 0]
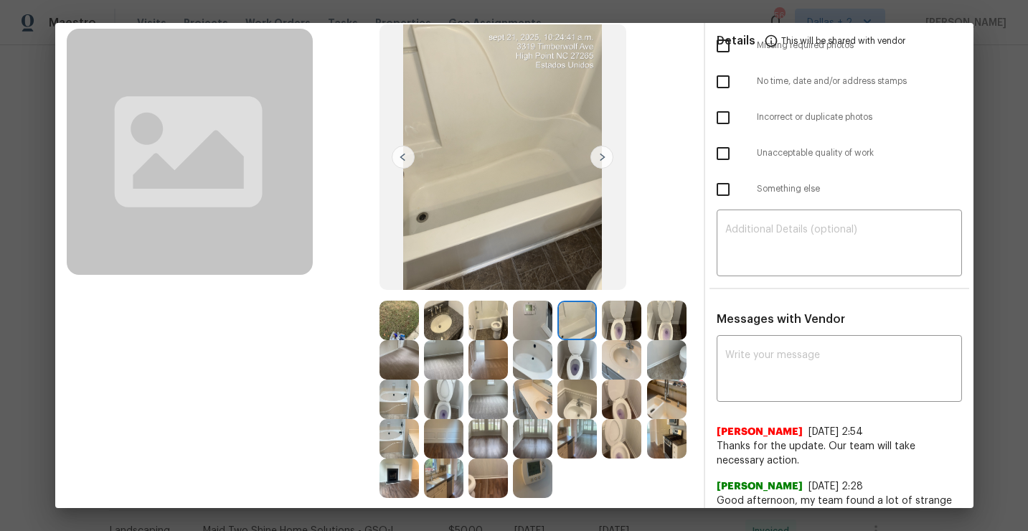
click at [604, 157] on img at bounding box center [602, 157] width 23 height 23
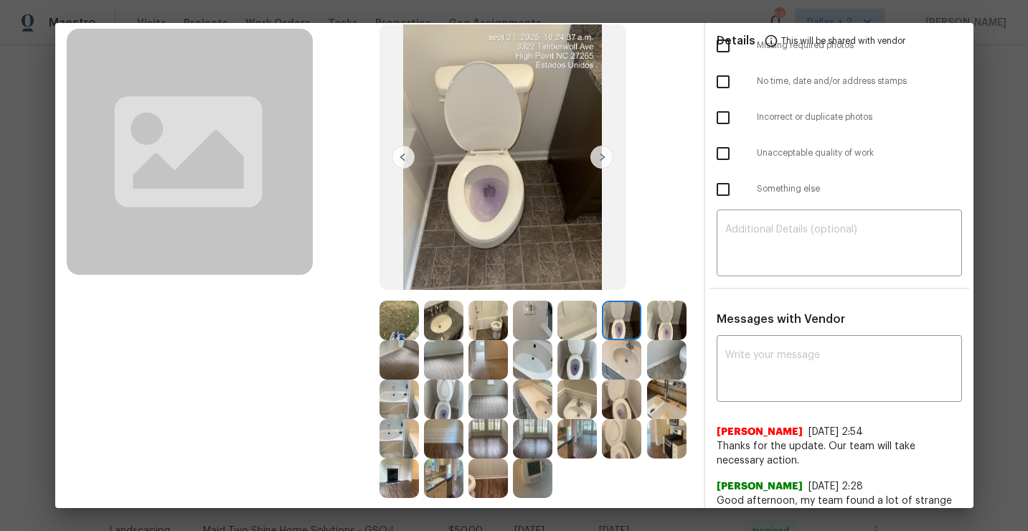
click at [604, 157] on img at bounding box center [602, 157] width 23 height 23
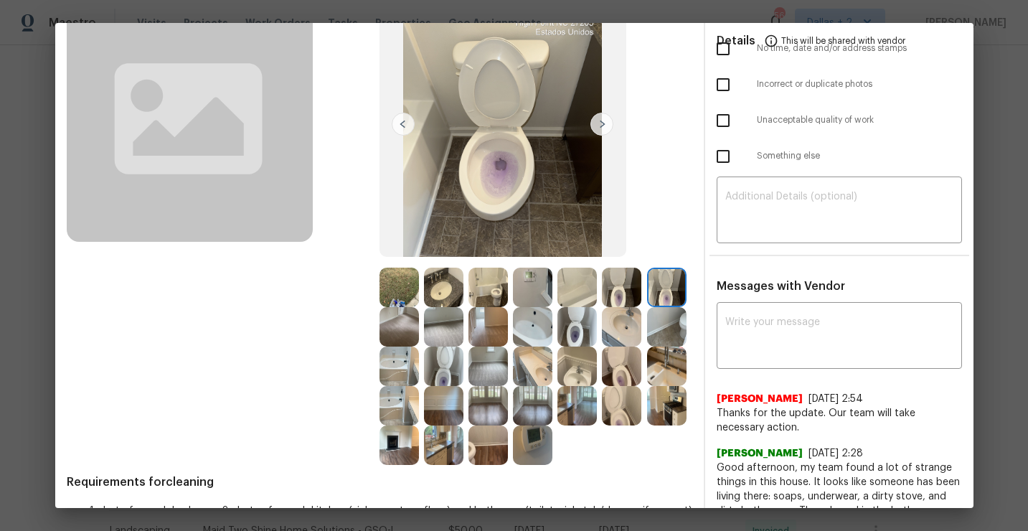
scroll to position [179, 0]
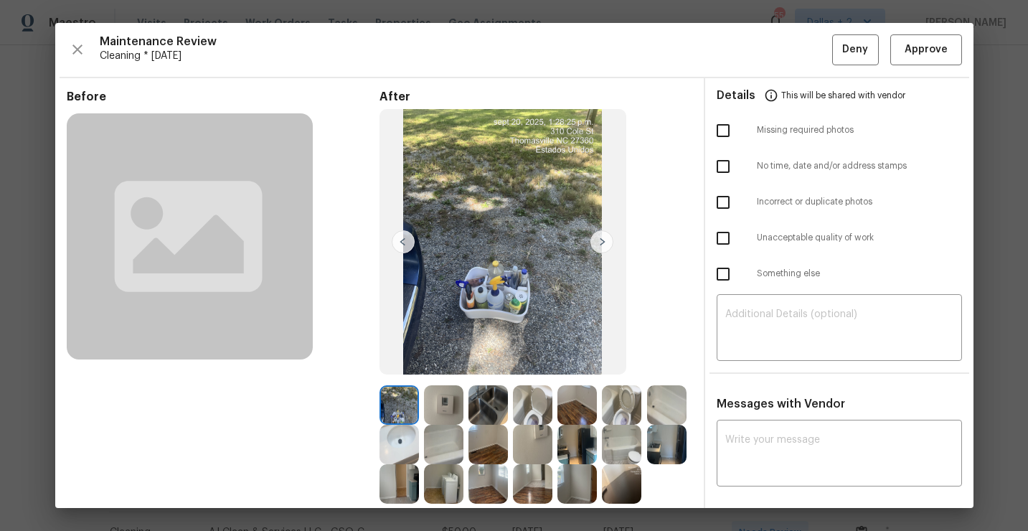
scroll to position [177, 0]
